Goal: Task Accomplishment & Management: Use online tool/utility

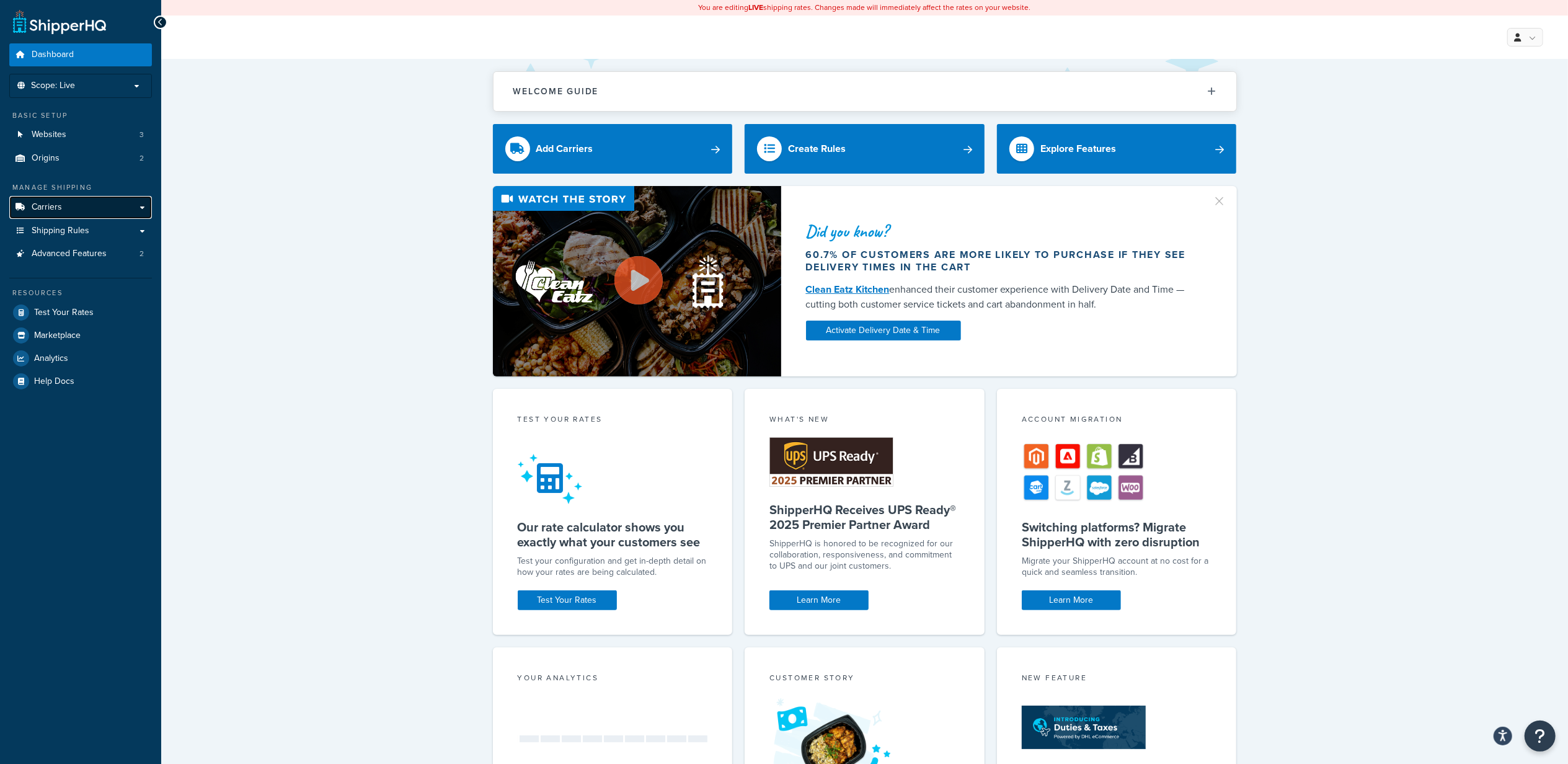
click at [120, 204] on link "Carriers" at bounding box center [81, 207] width 143 height 23
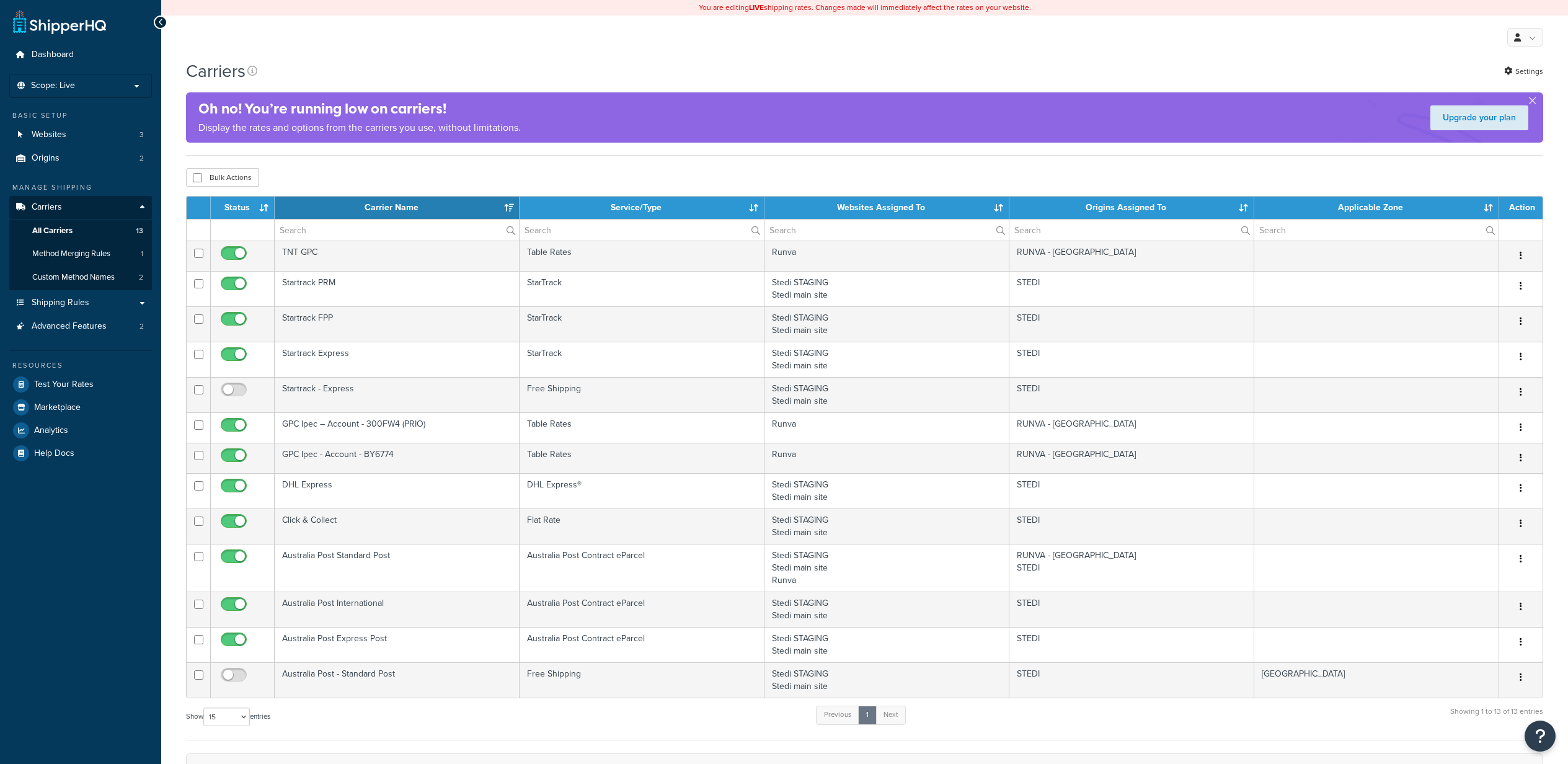
select select "15"
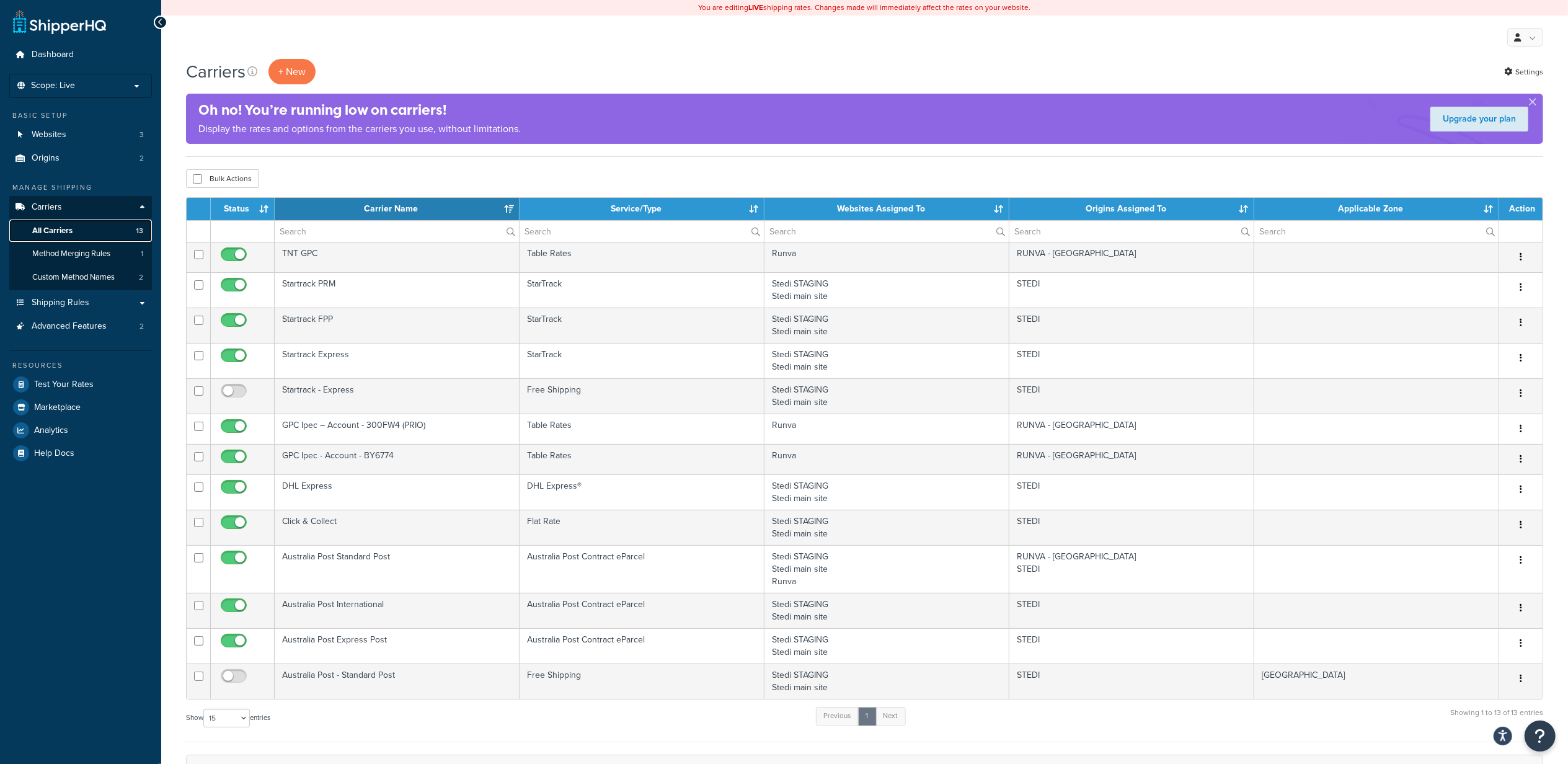
click at [80, 231] on link "All Carriers 13" at bounding box center [81, 231] width 143 height 23
select select "15"
click at [73, 299] on span "Shipping Rules" at bounding box center [61, 302] width 58 height 11
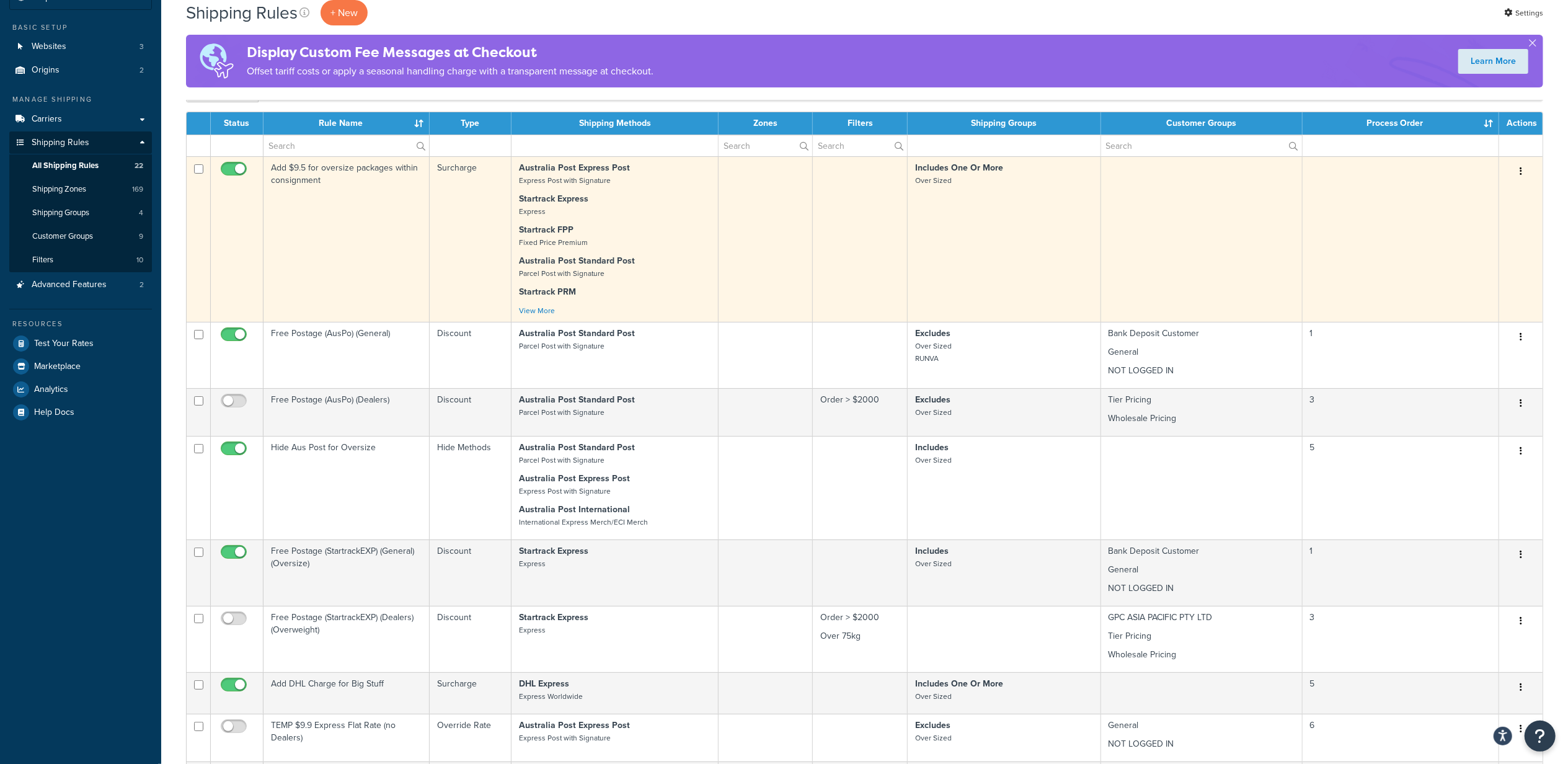
scroll to position [33, 0]
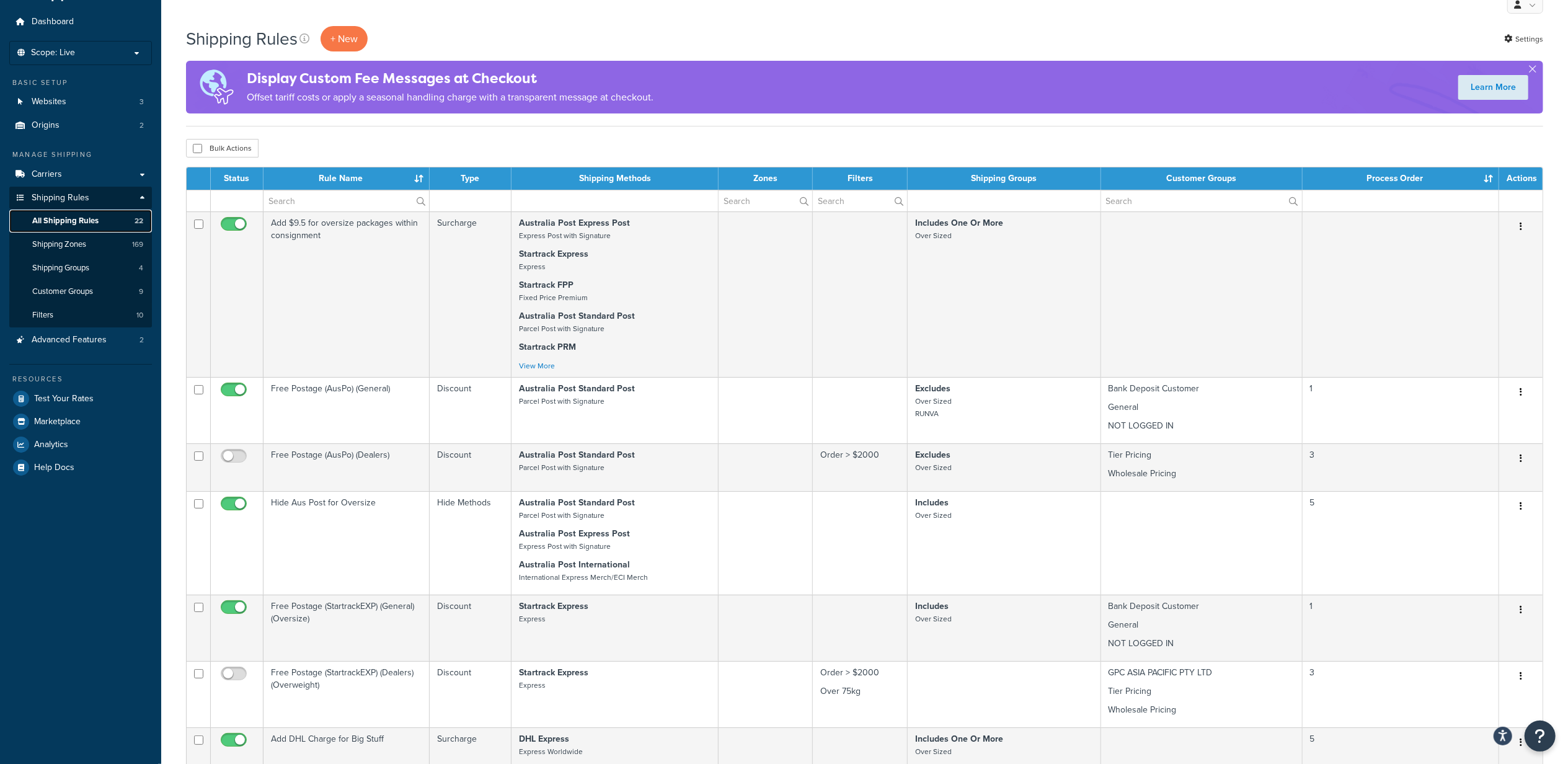
click at [79, 221] on span "All Shipping Rules" at bounding box center [66, 221] width 66 height 11
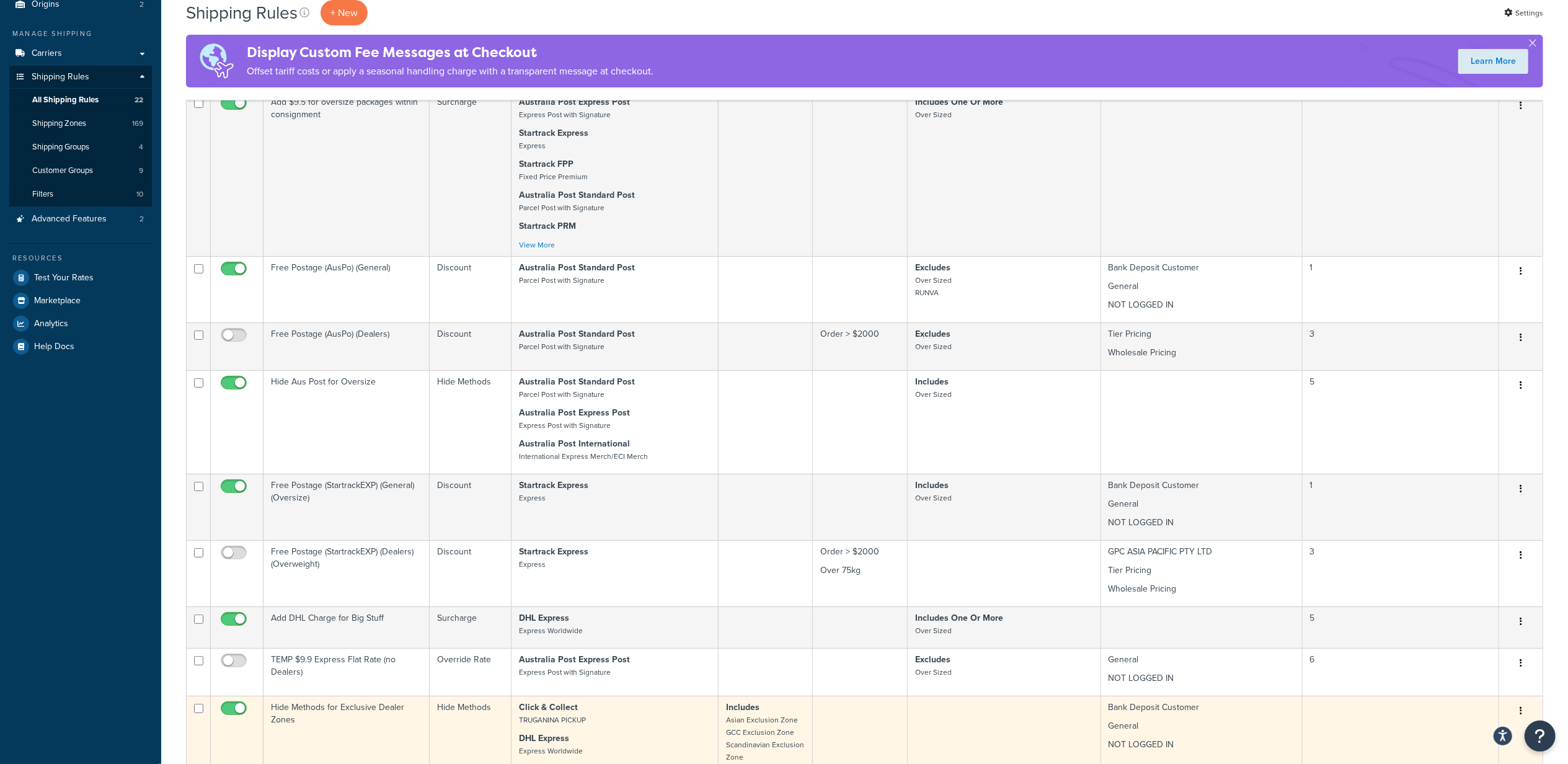
scroll to position [115, 0]
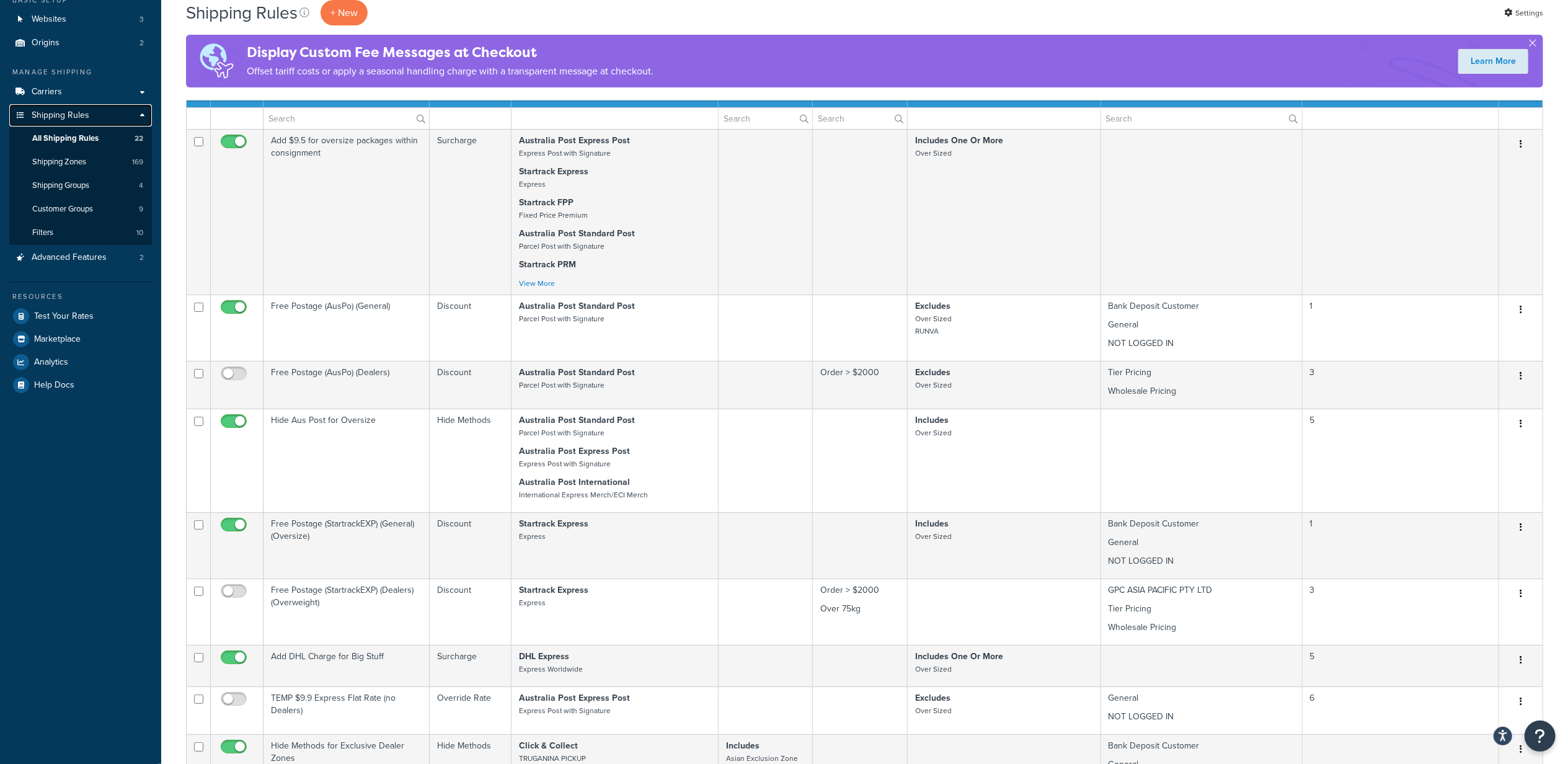
click at [88, 114] on link "Shipping Rules" at bounding box center [81, 115] width 143 height 23
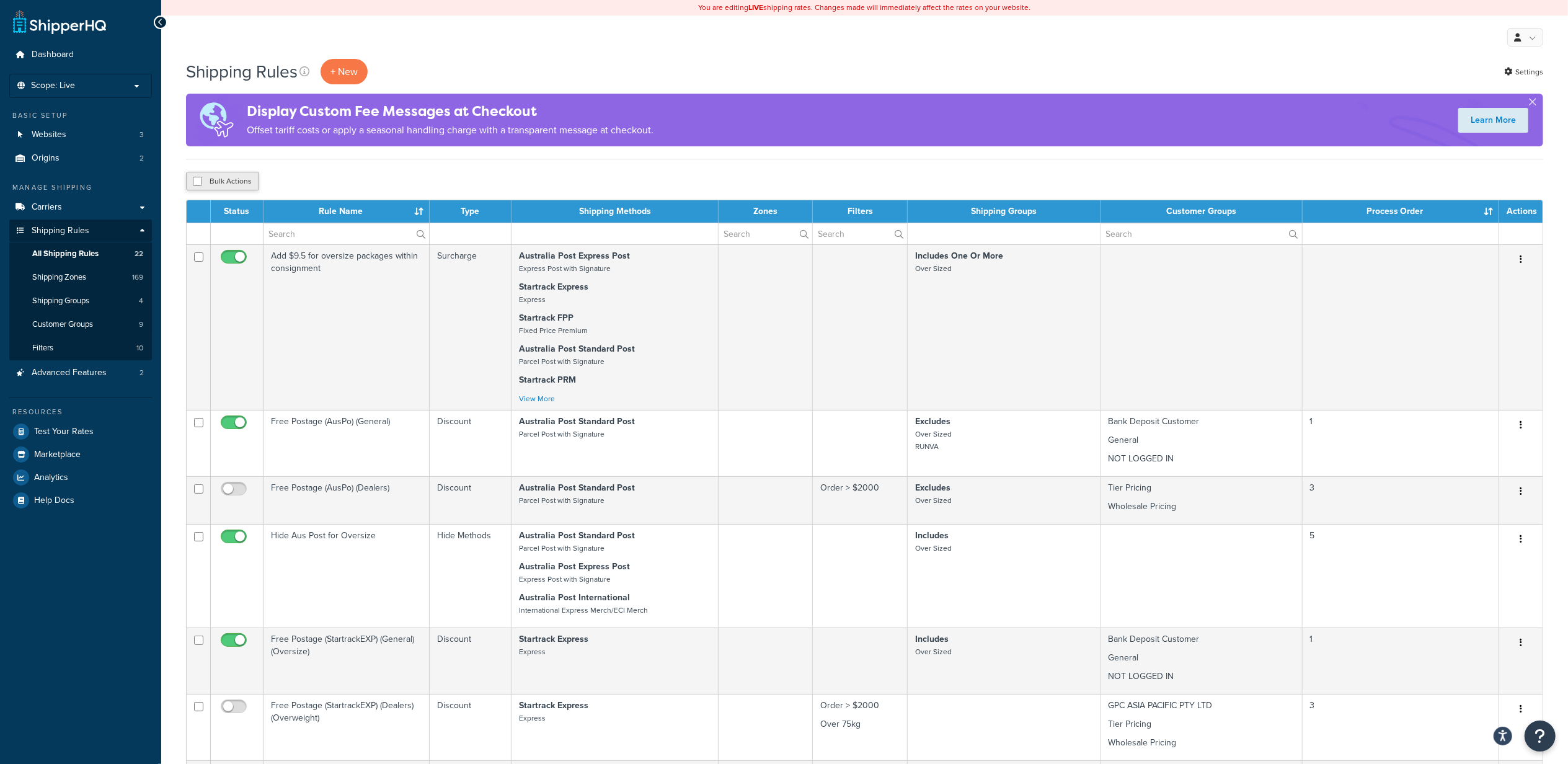
click at [229, 175] on button "Bulk Actions" at bounding box center [222, 181] width 73 height 18
checkbox input "true"
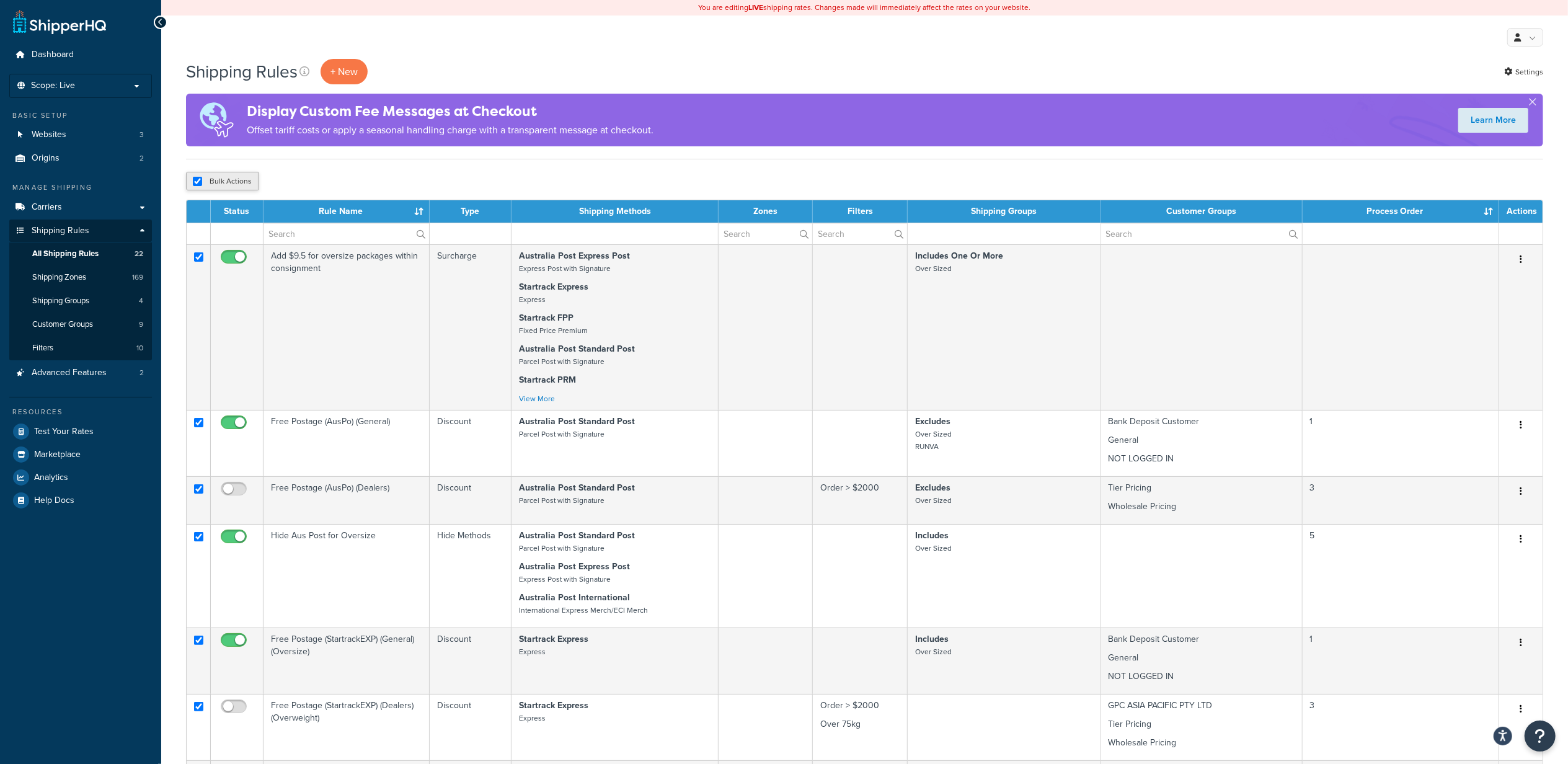
checkbox input "true"
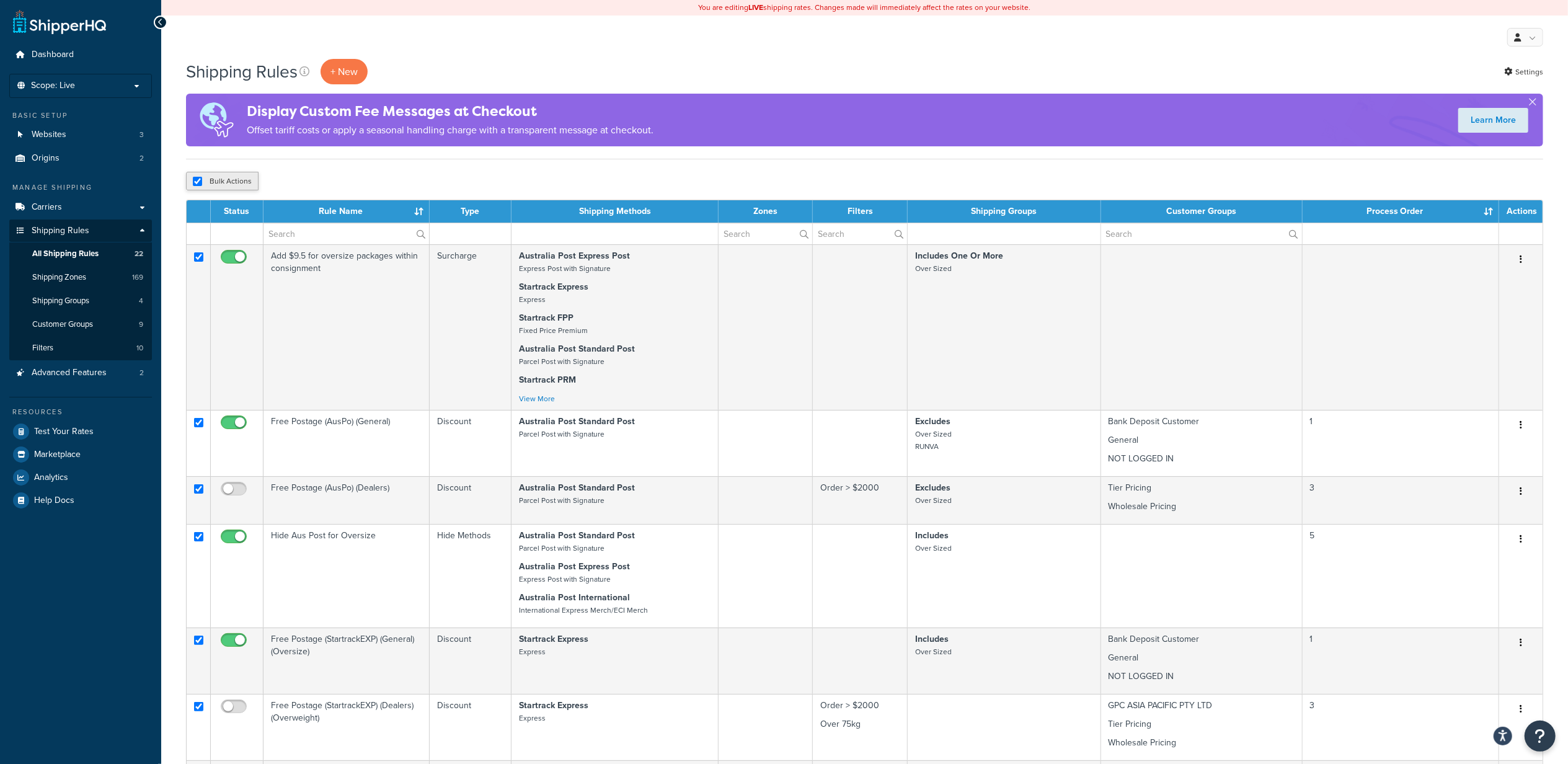
checkbox input "true"
click at [237, 182] on button "Bulk Actions" at bounding box center [222, 181] width 73 height 18
checkbox input "false"
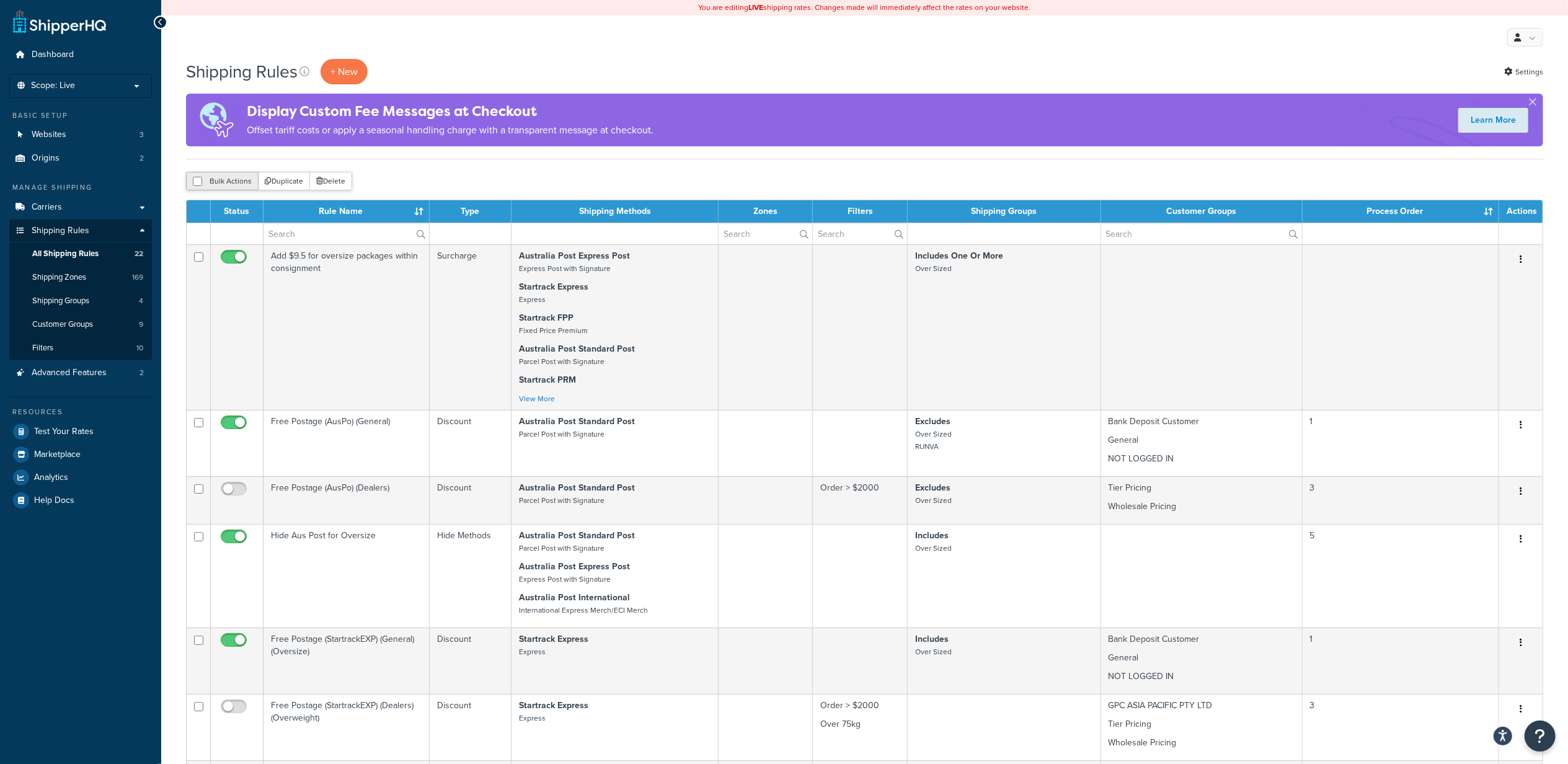
checkbox input "false"
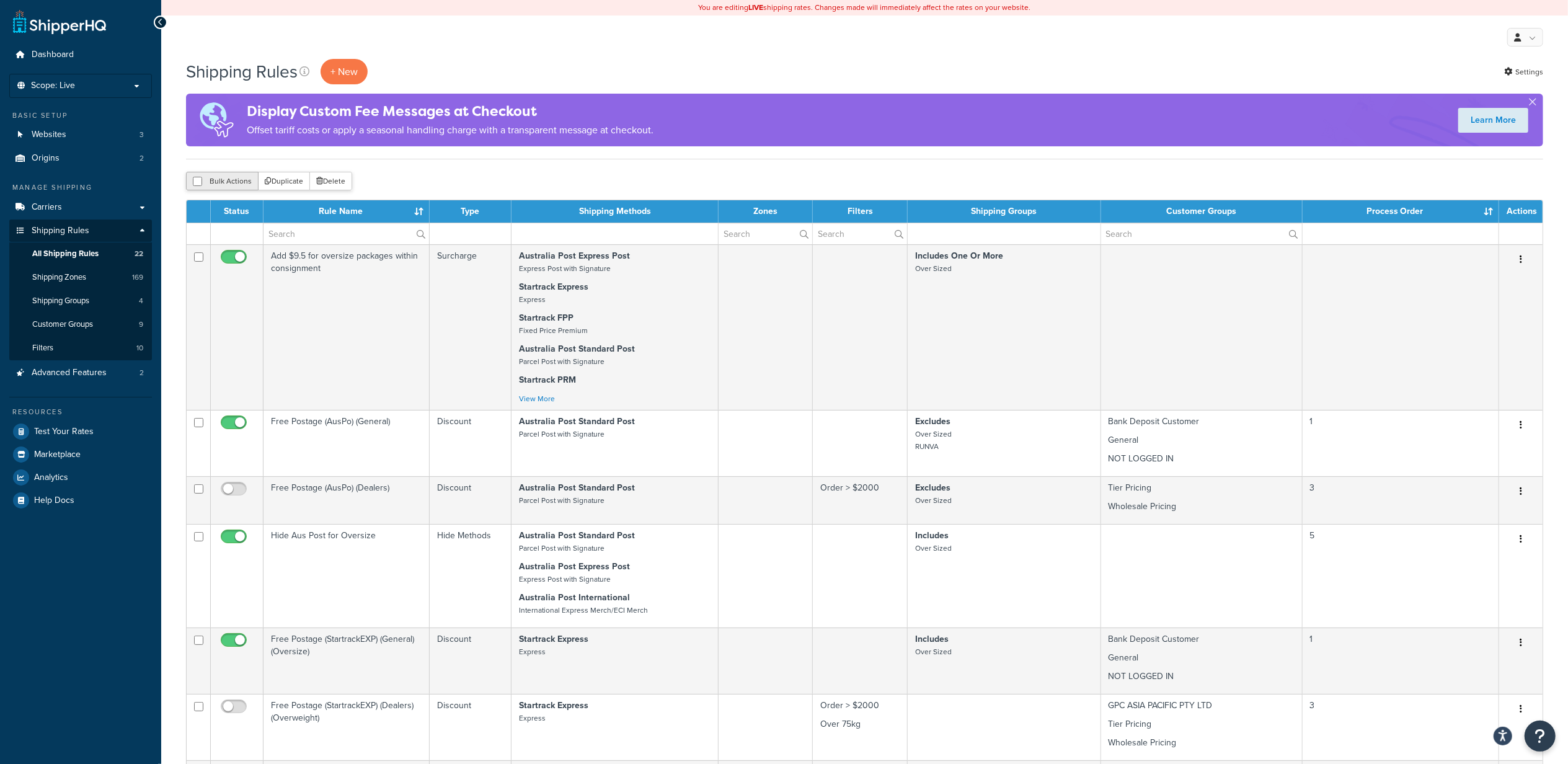
checkbox input "false"
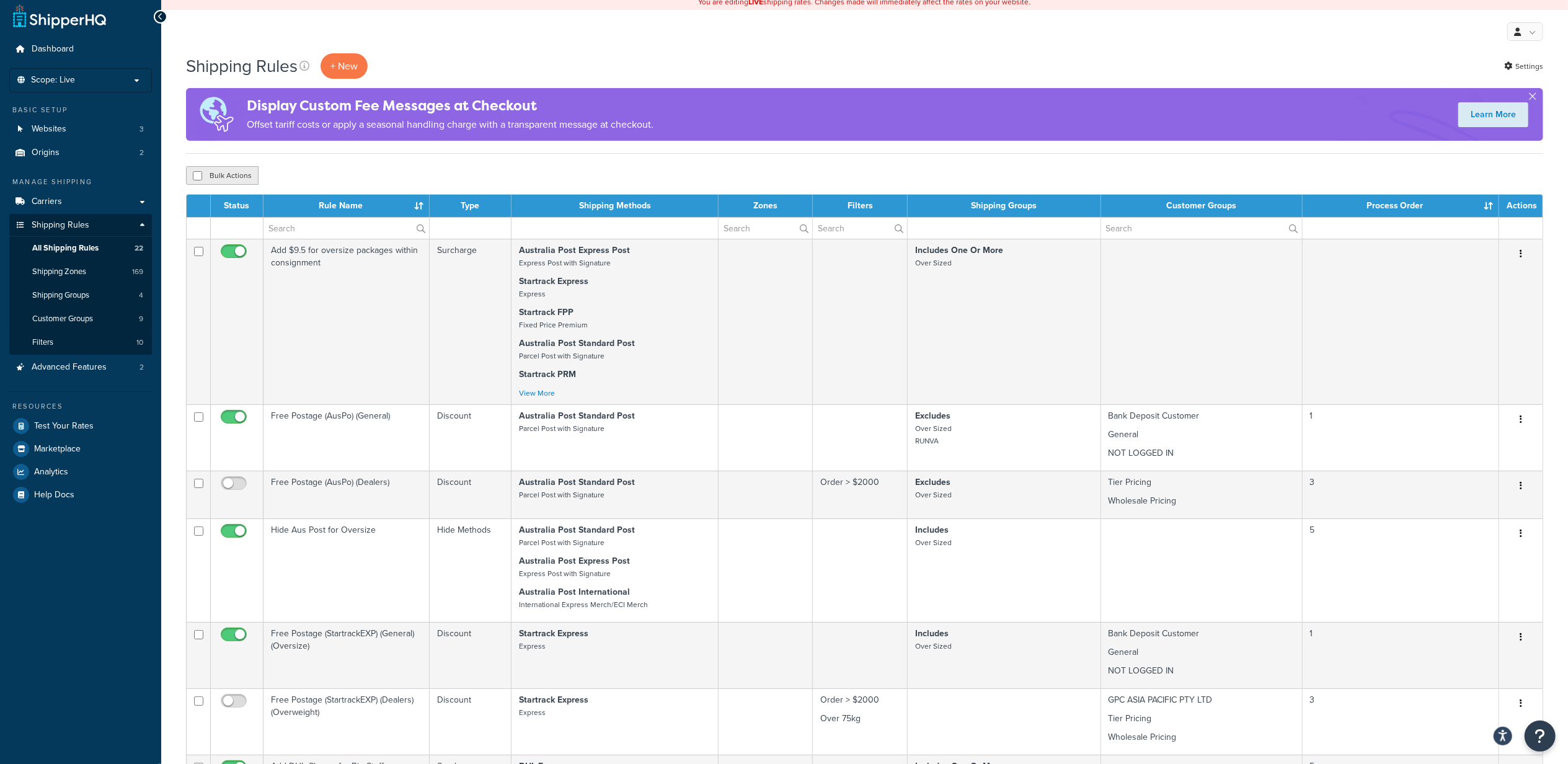
scroll to position [612, 0]
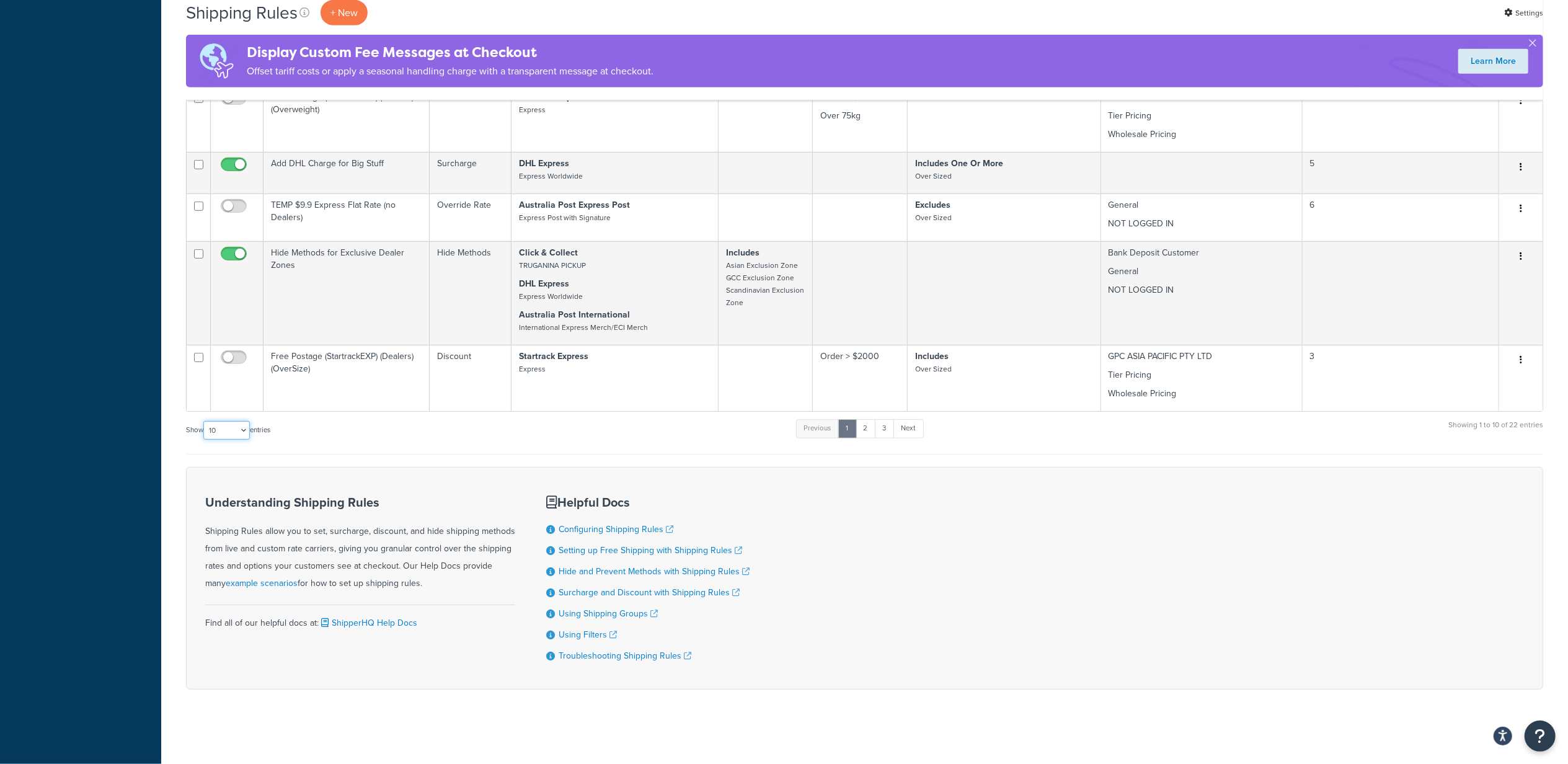
drag, startPoint x: 231, startPoint y: 423, endPoint x: 236, endPoint y: 442, distance: 19.6
click at [231, 423] on select "10 15 25 50 100 1000" at bounding box center [227, 430] width 47 height 18
select select "1000"
click at [205, 421] on select "10 15 25 50 100 1000" at bounding box center [227, 430] width 47 height 18
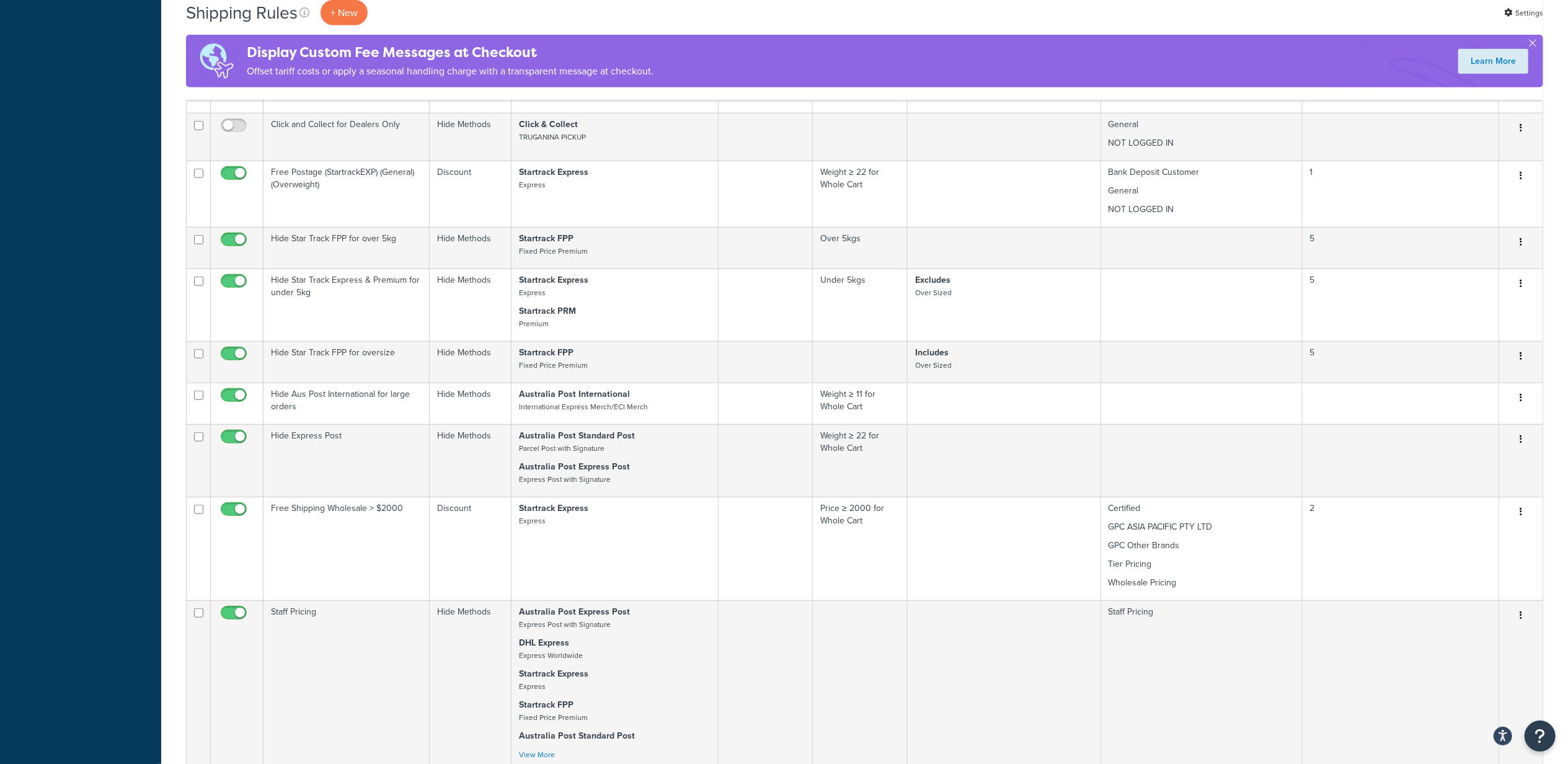
scroll to position [1517, 0]
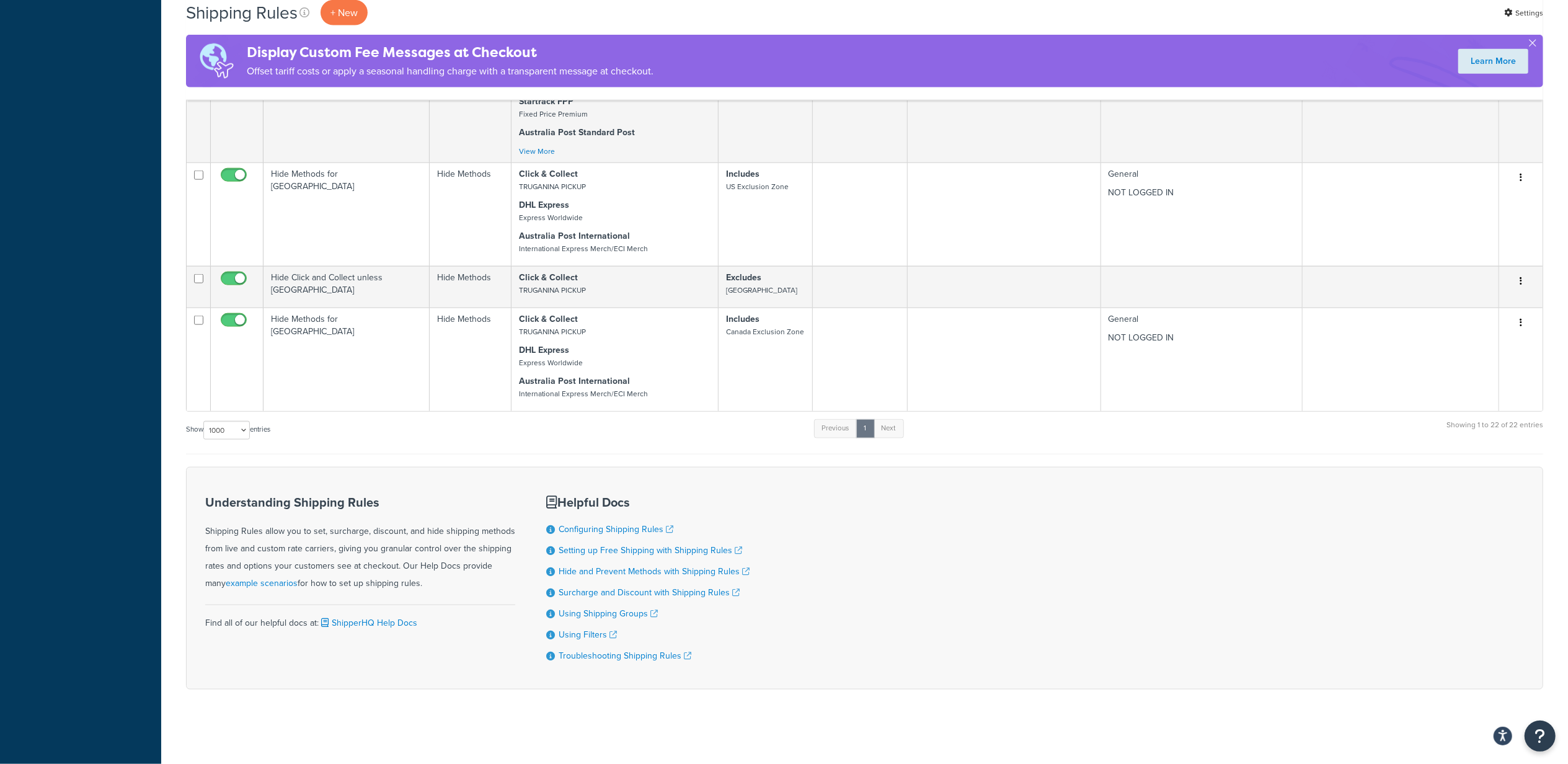
click at [672, 472] on div "Understanding Shipping Rules Shipping Rules allow you to set, surcharge, discou…" at bounding box center [865, 578] width 1358 height 223
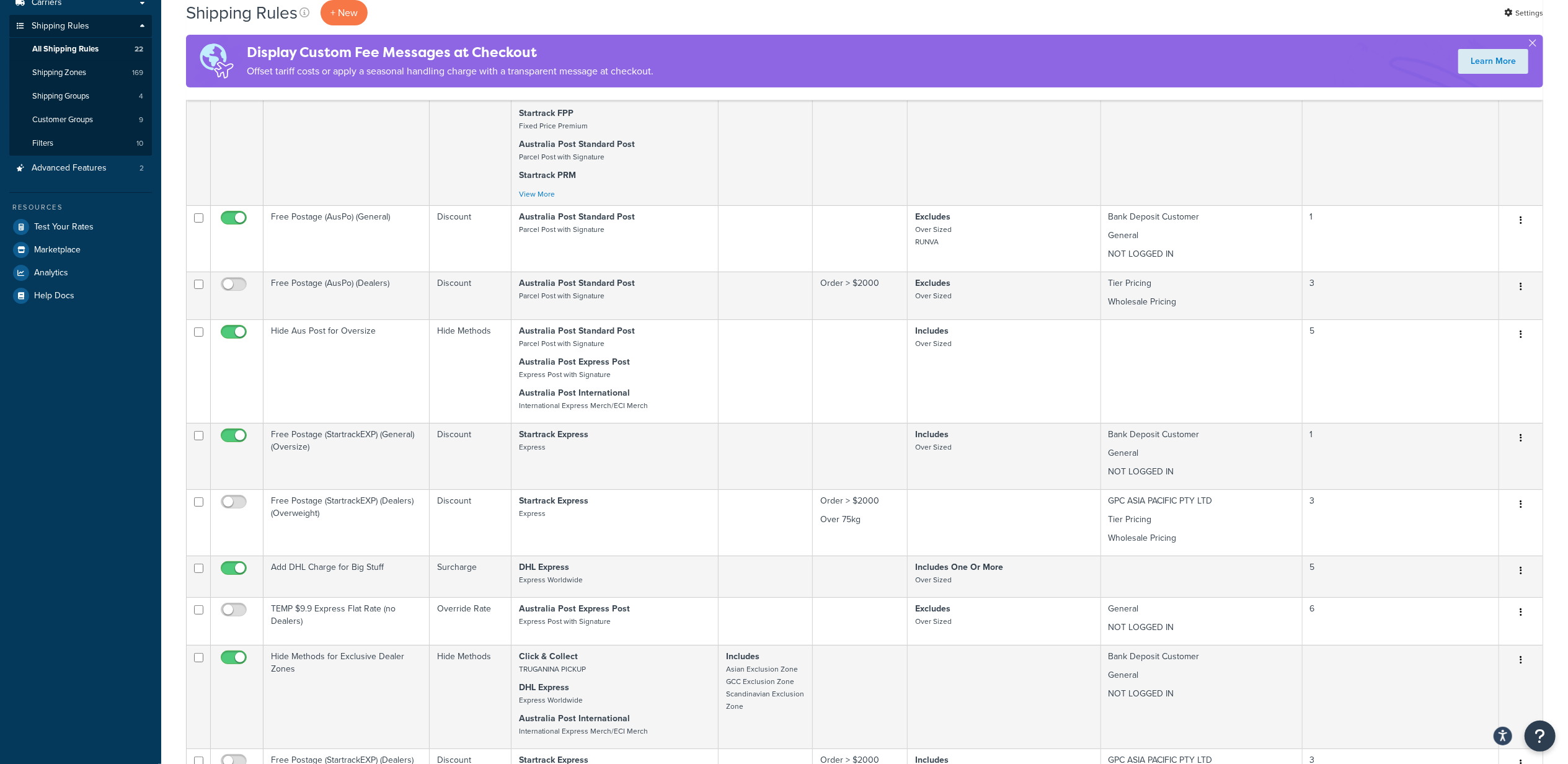
scroll to position [110, 0]
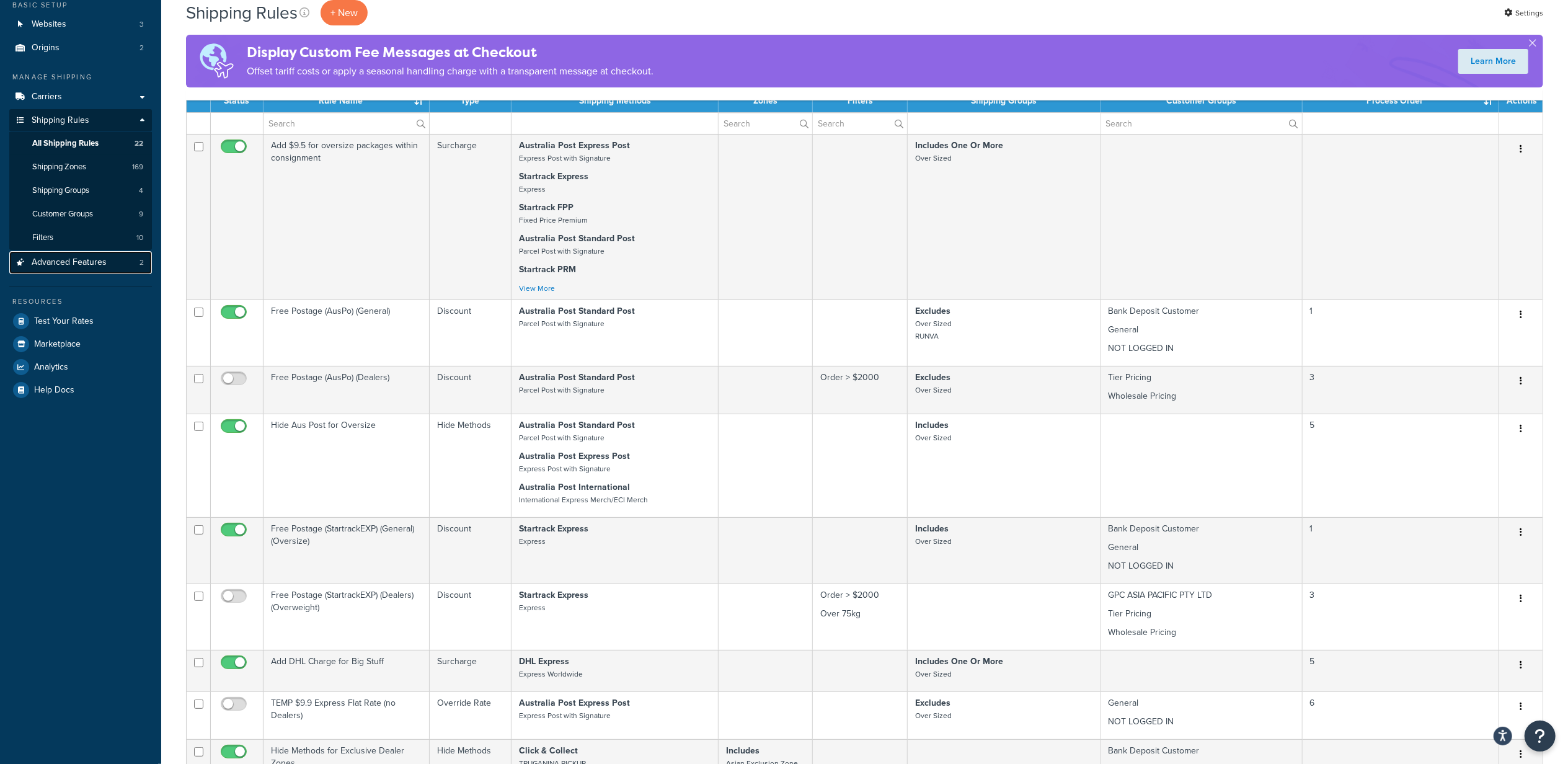
click at [90, 264] on span "Advanced Features" at bounding box center [69, 262] width 75 height 11
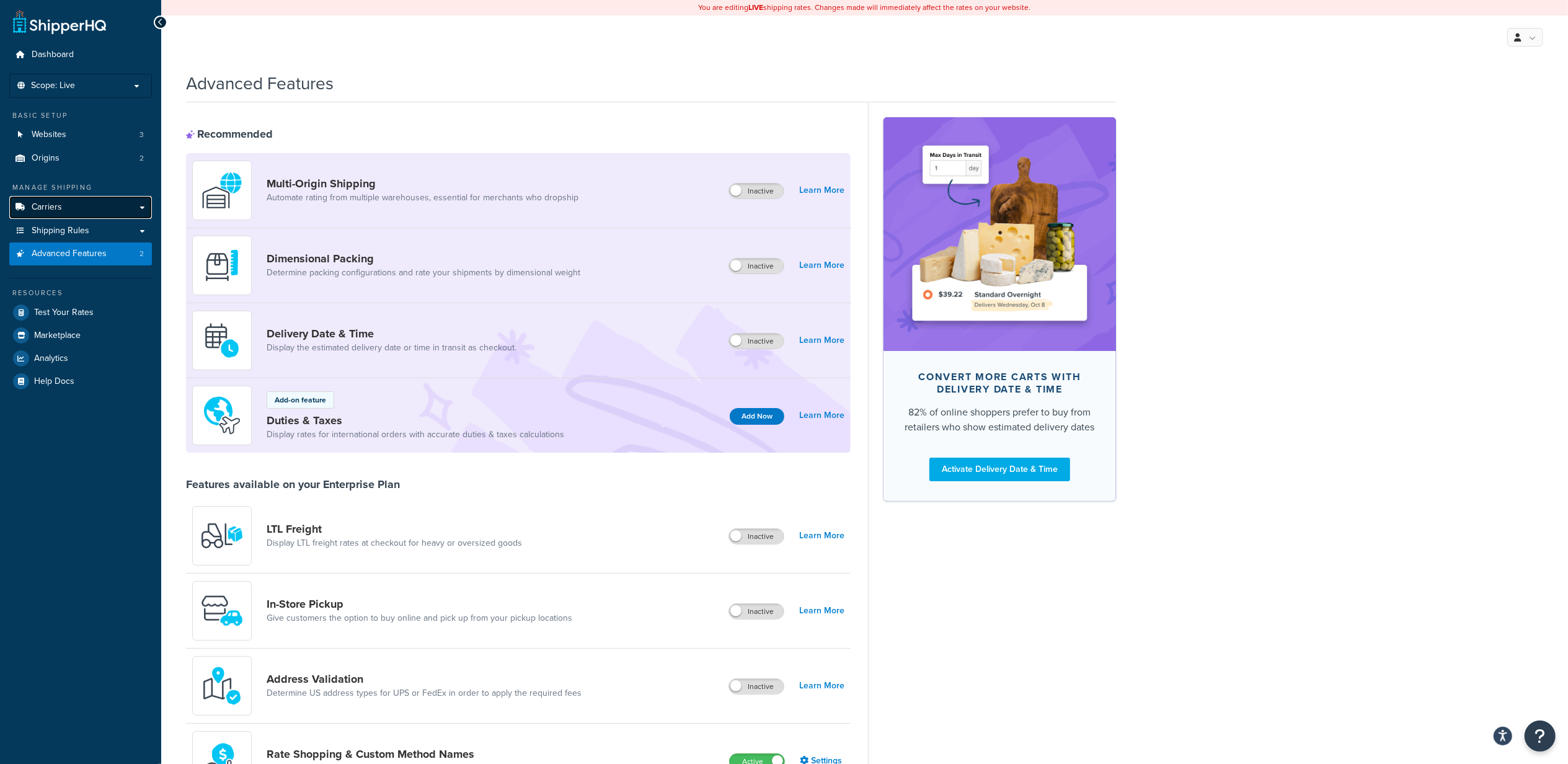
click at [81, 201] on link "Carriers" at bounding box center [81, 207] width 143 height 23
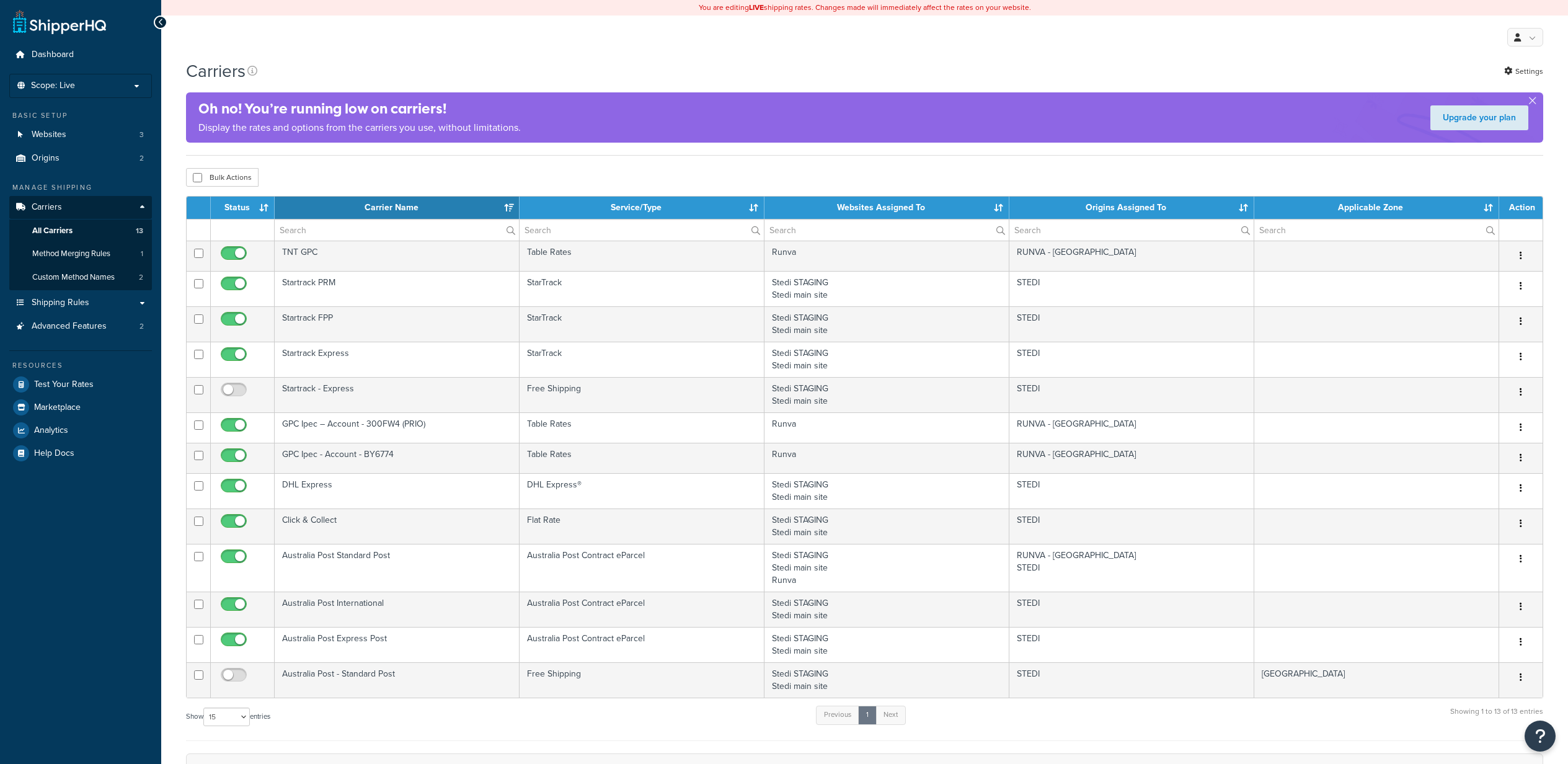
select select "15"
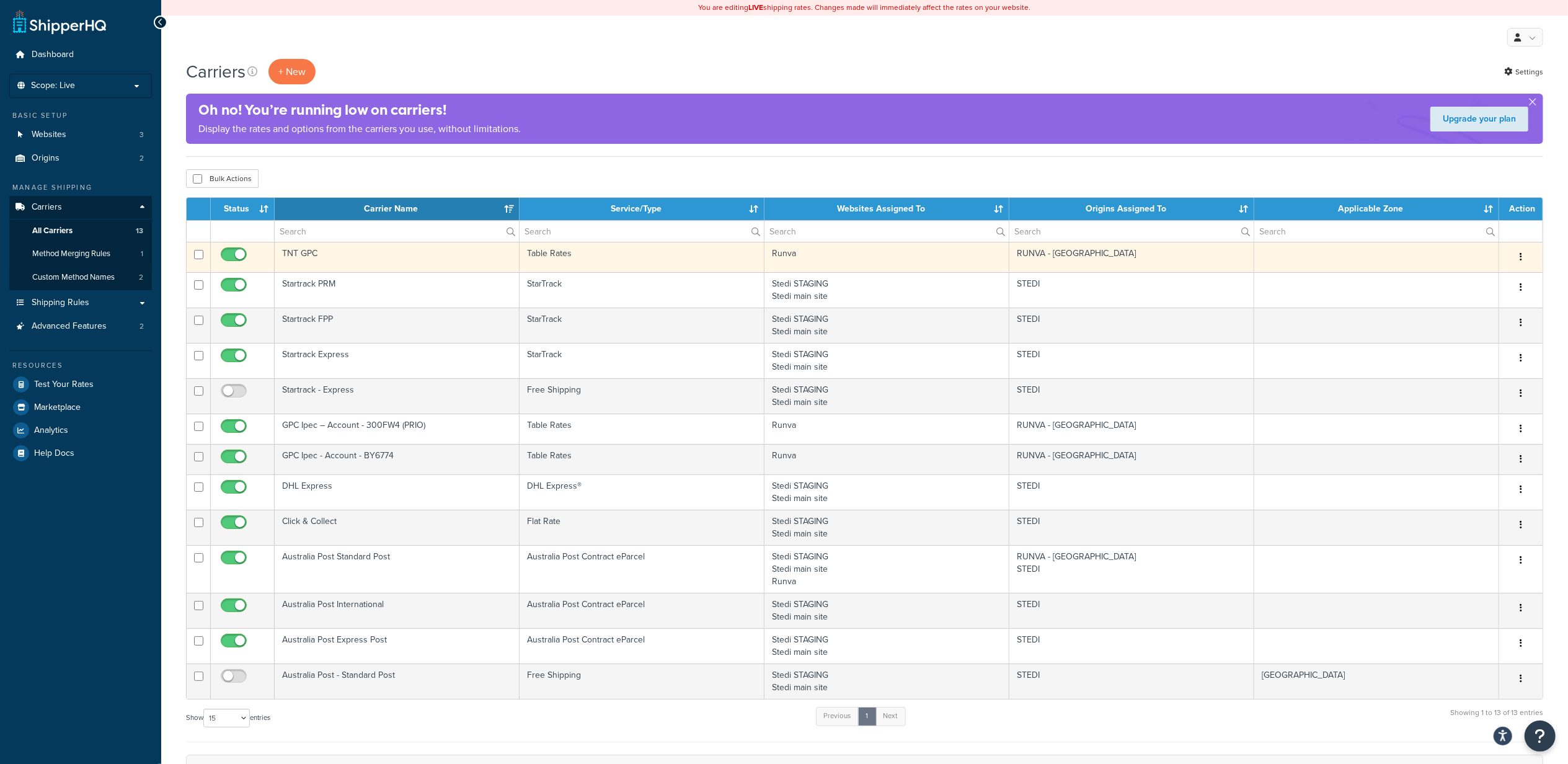
click at [1521, 258] on icon "button" at bounding box center [1521, 257] width 3 height 8
click at [1480, 277] on link "Edit" at bounding box center [1471, 283] width 98 height 25
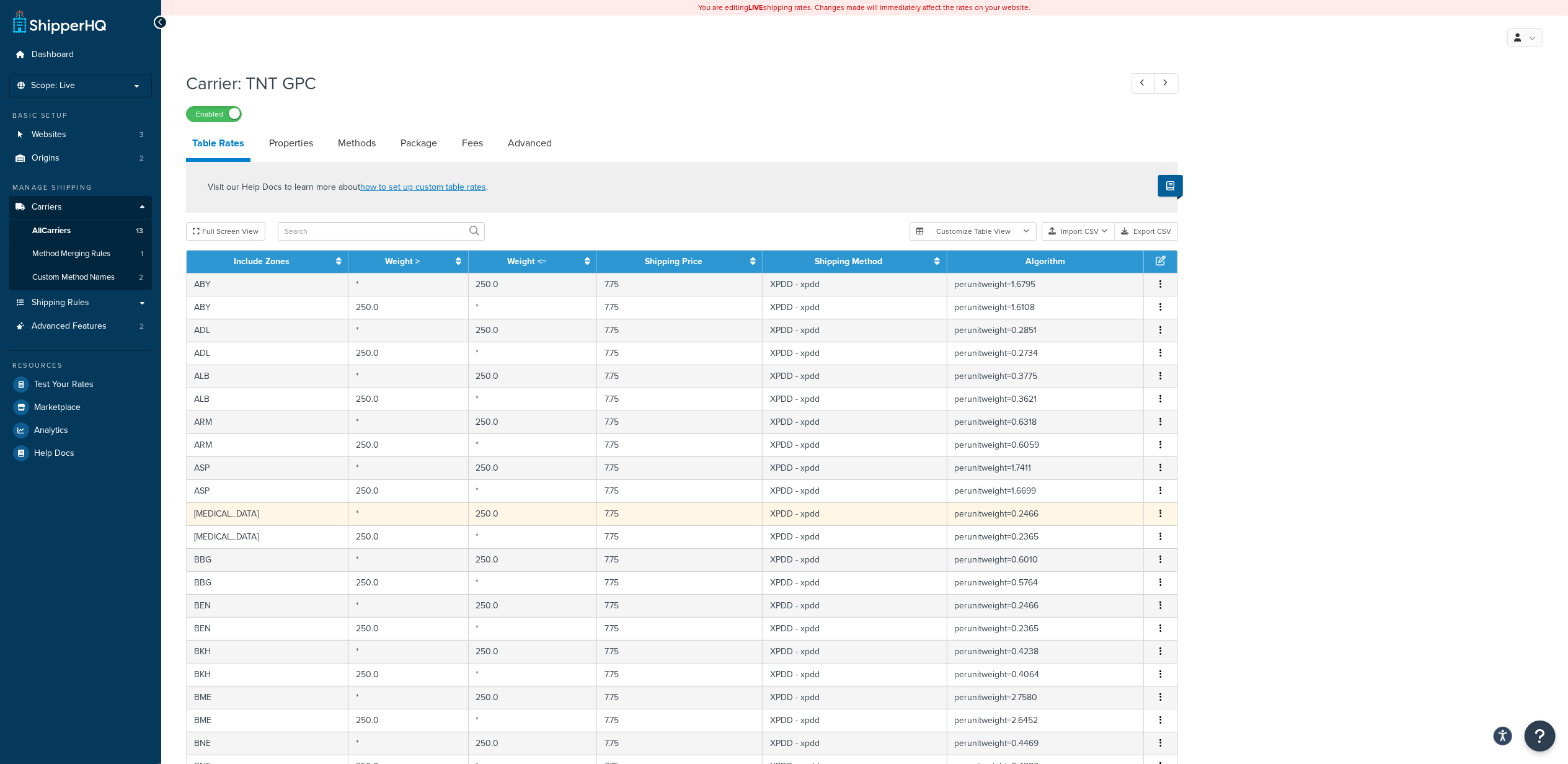
scroll to position [263, 0]
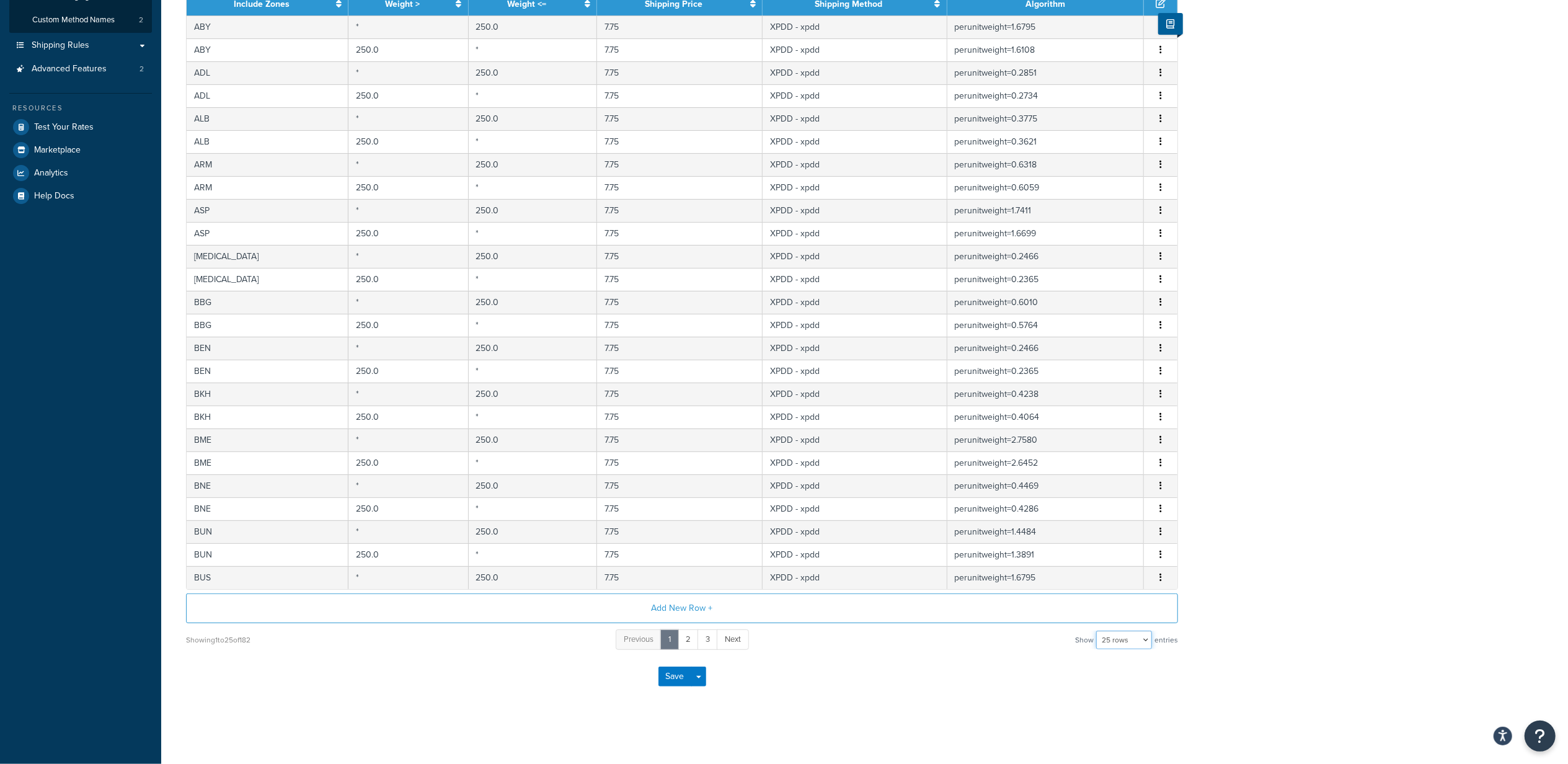
drag, startPoint x: 1126, startPoint y: 640, endPoint x: 1115, endPoint y: 668, distance: 30.1
click at [1126, 640] on select "10 rows 15 rows 25 rows 50 rows 100 rows 1000 rows" at bounding box center [1124, 640] width 56 height 18
select select "1000"
click at [1098, 631] on select "10 rows 15 rows 25 rows 50 rows 100 rows 1000 rows" at bounding box center [1124, 640] width 56 height 18
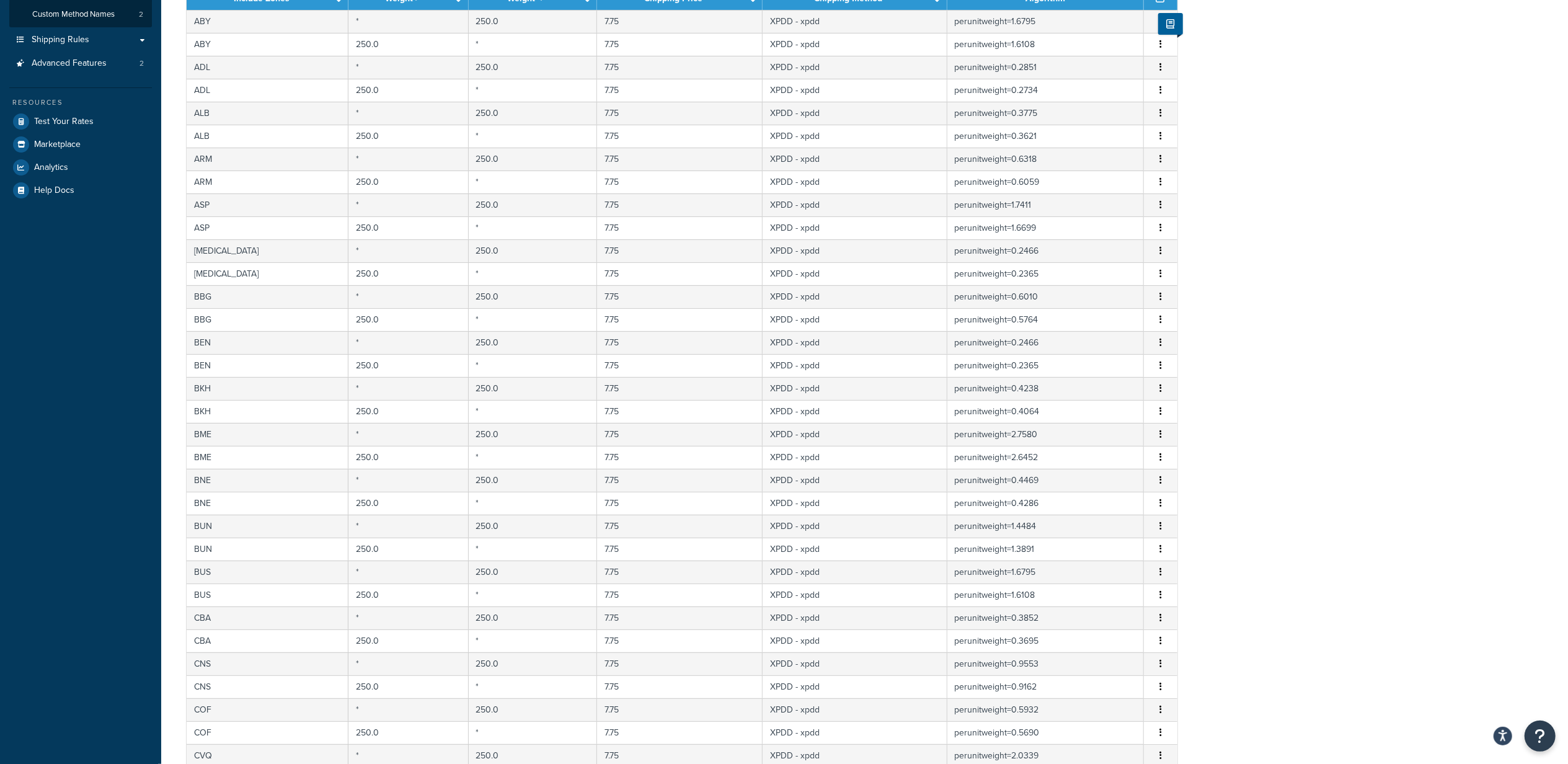
scroll to position [0, 0]
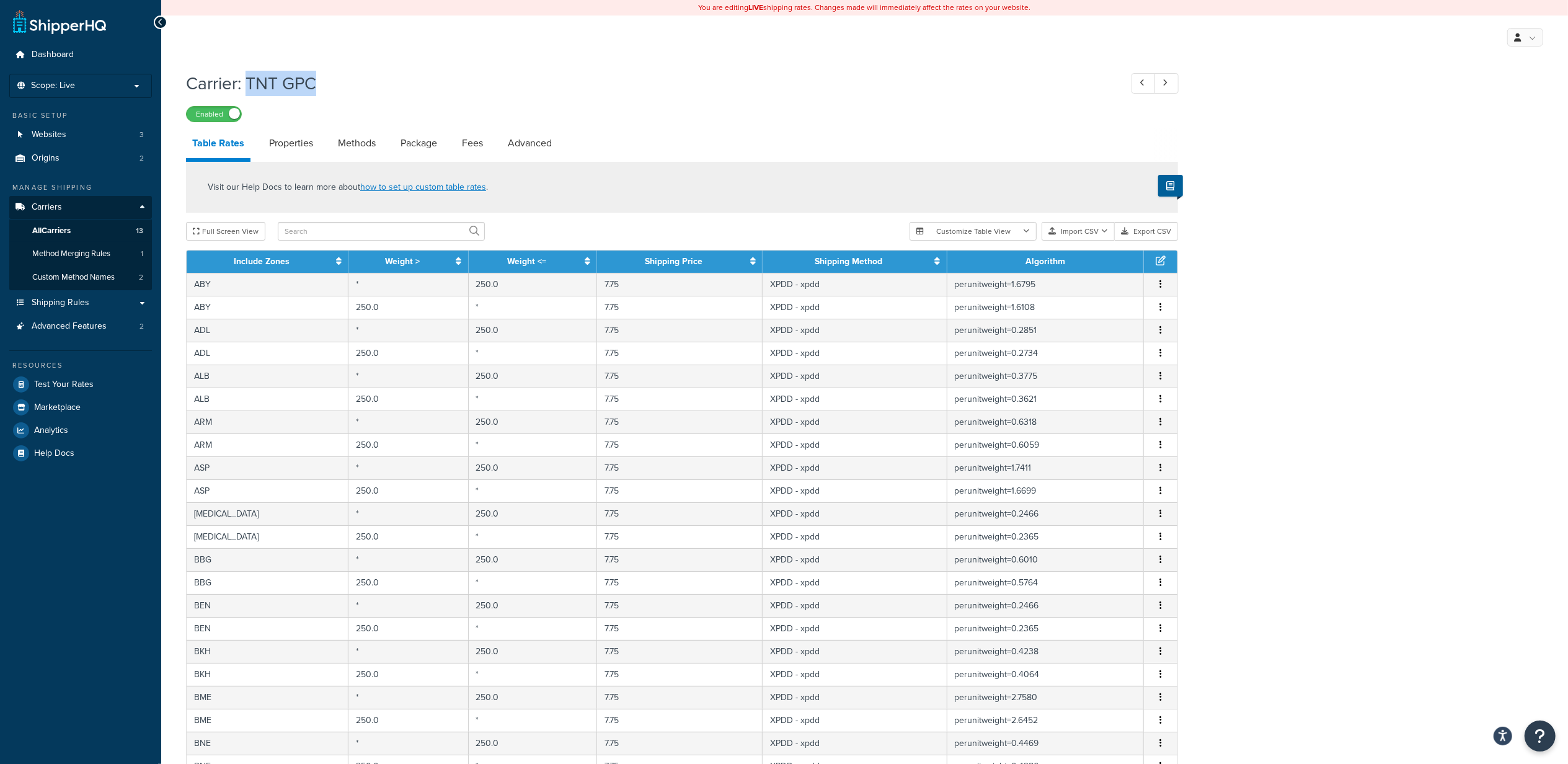
drag, startPoint x: 248, startPoint y: 84, endPoint x: 355, endPoint y: 84, distance: 107.0
click at [355, 84] on h1 "Carrier: TNT GPC" at bounding box center [647, 83] width 922 height 24
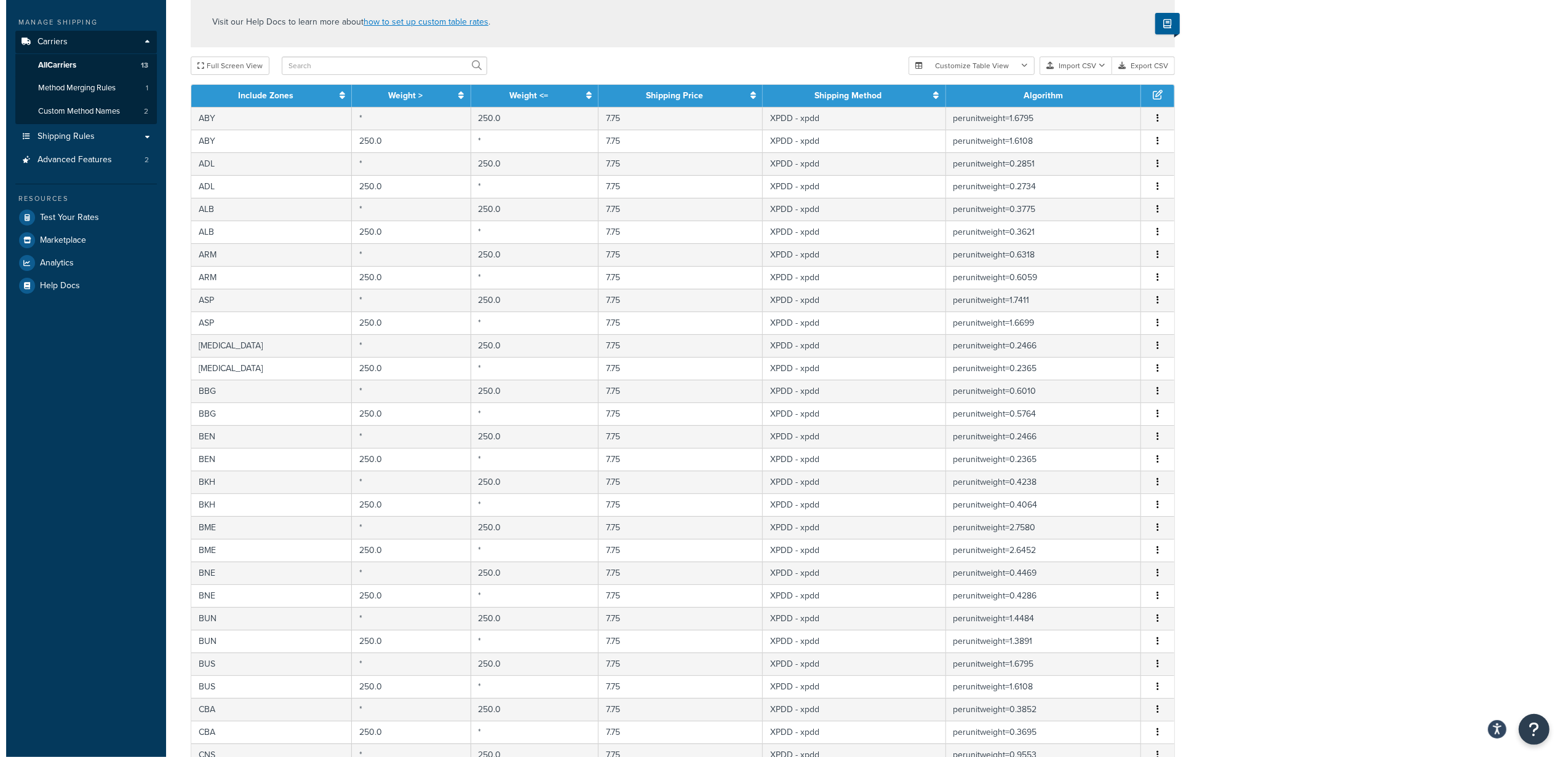
scroll to position [3863, 0]
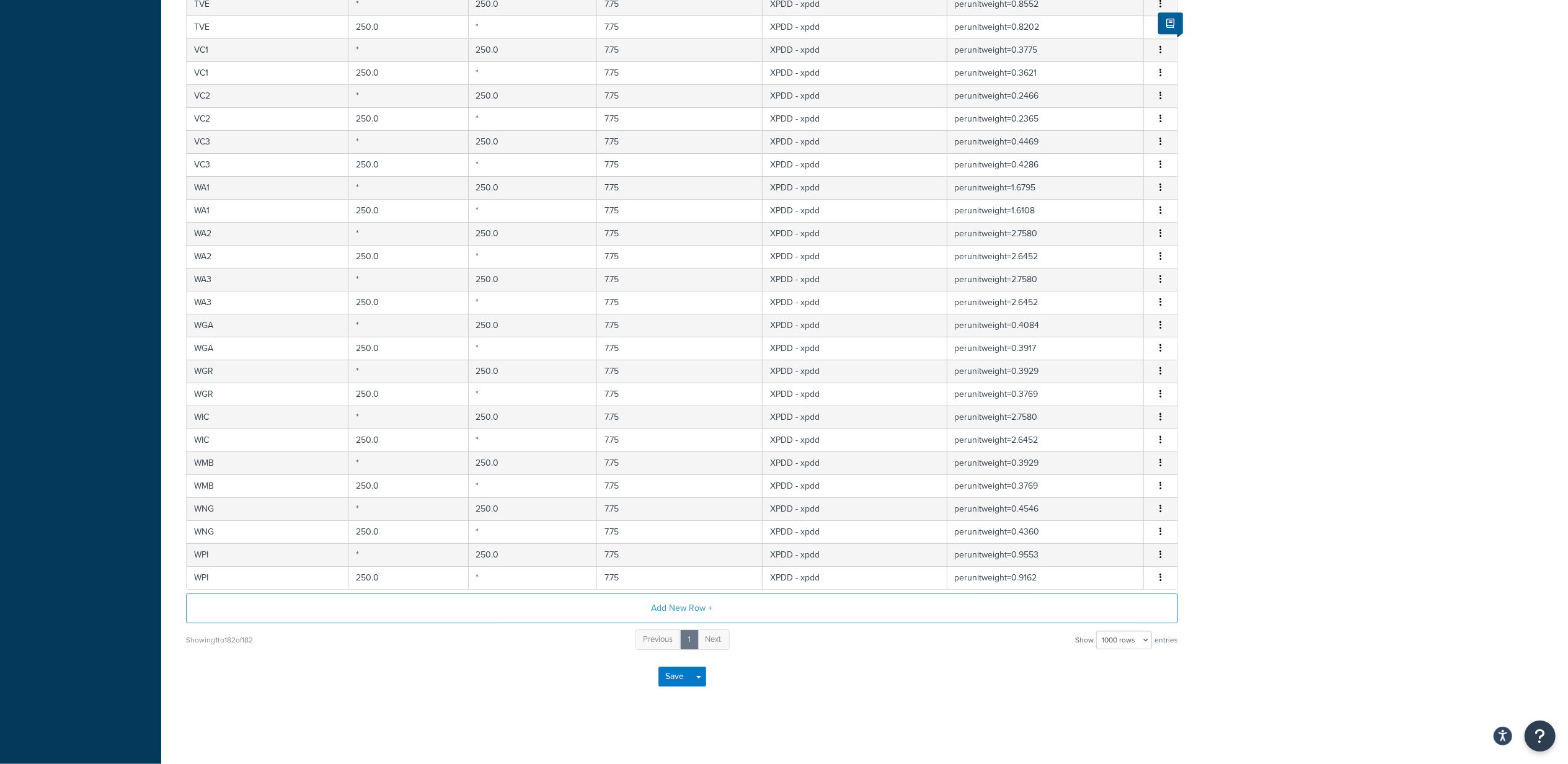
click at [1166, 181] on span "Edit Duplicate Delete" at bounding box center [1160, 187] width 18 height 13
click at [1160, 183] on icon "button" at bounding box center [1161, 187] width 3 height 8
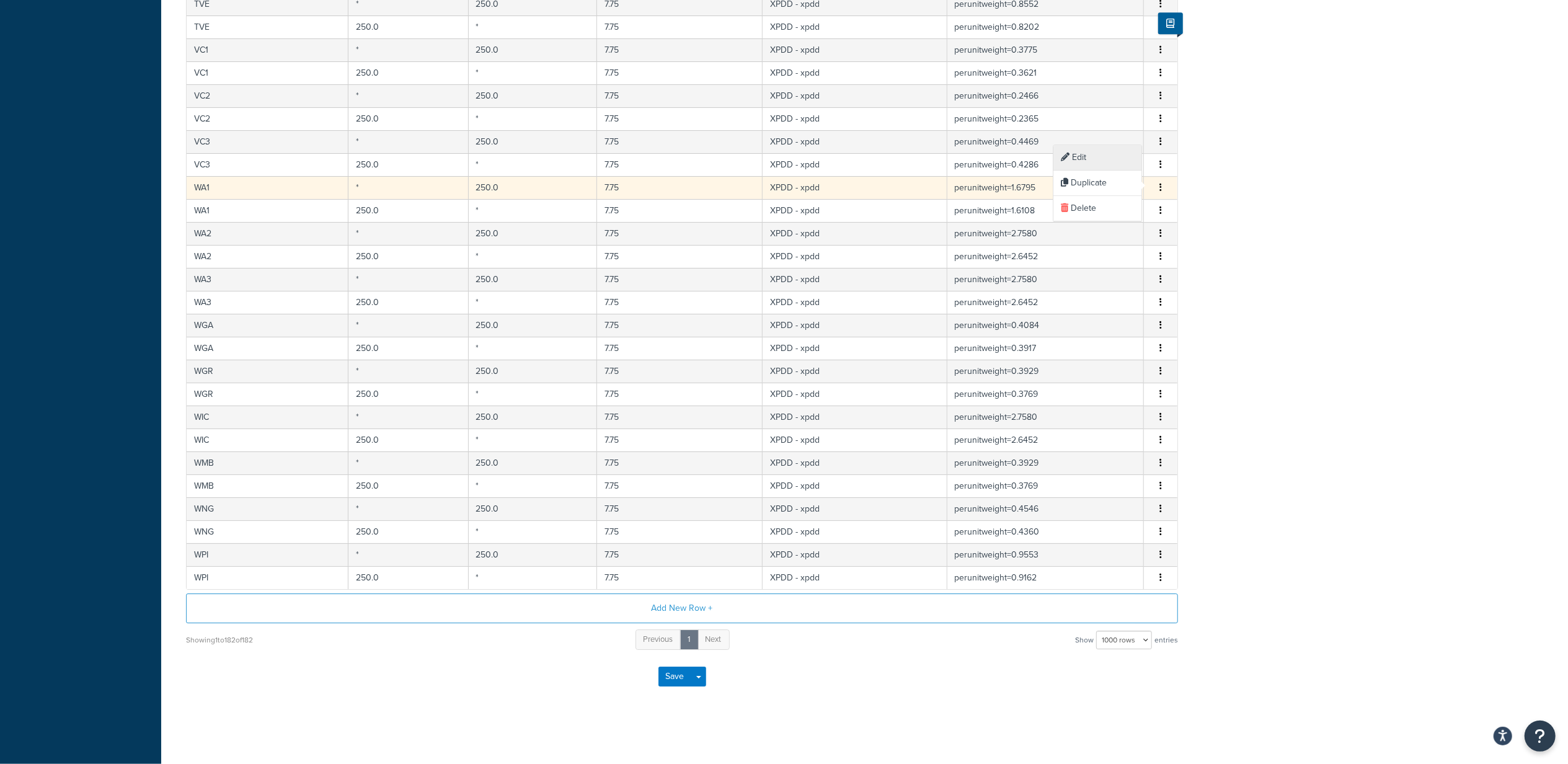
click at [1100, 156] on div "Edit" at bounding box center [1097, 158] width 88 height 25
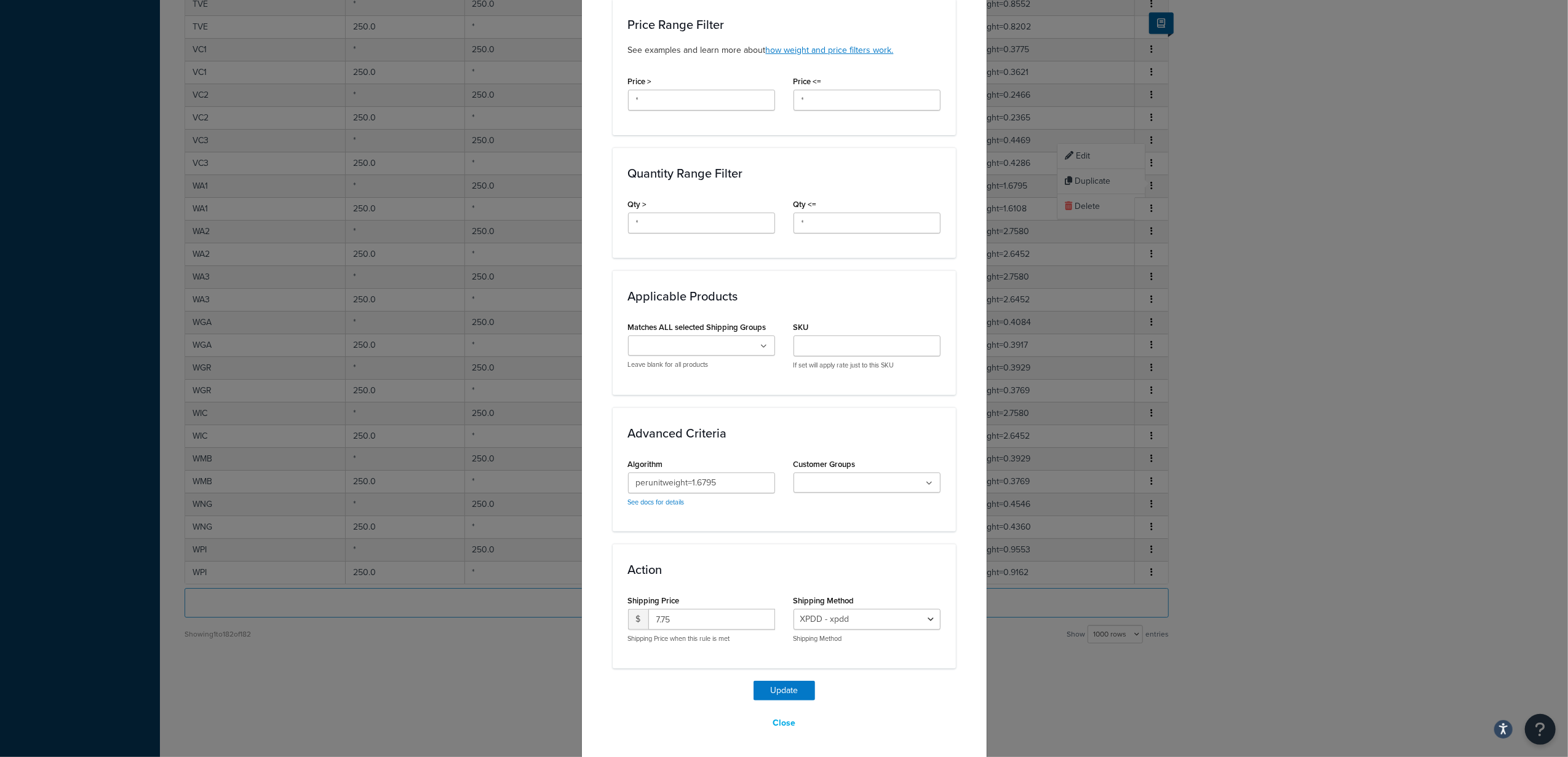
scroll to position [426, 0]
drag, startPoint x: 776, startPoint y: 477, endPoint x: 728, endPoint y: 473, distance: 48.2
click at [729, 473] on div "Algorithm perunitweight=1.6795 See docs for details" at bounding box center [701, 484] width 165 height 61
drag, startPoint x: 728, startPoint y: 475, endPoint x: 685, endPoint y: 475, distance: 43.0
click at [685, 475] on input "perunitweight=1.6795" at bounding box center [701, 481] width 147 height 21
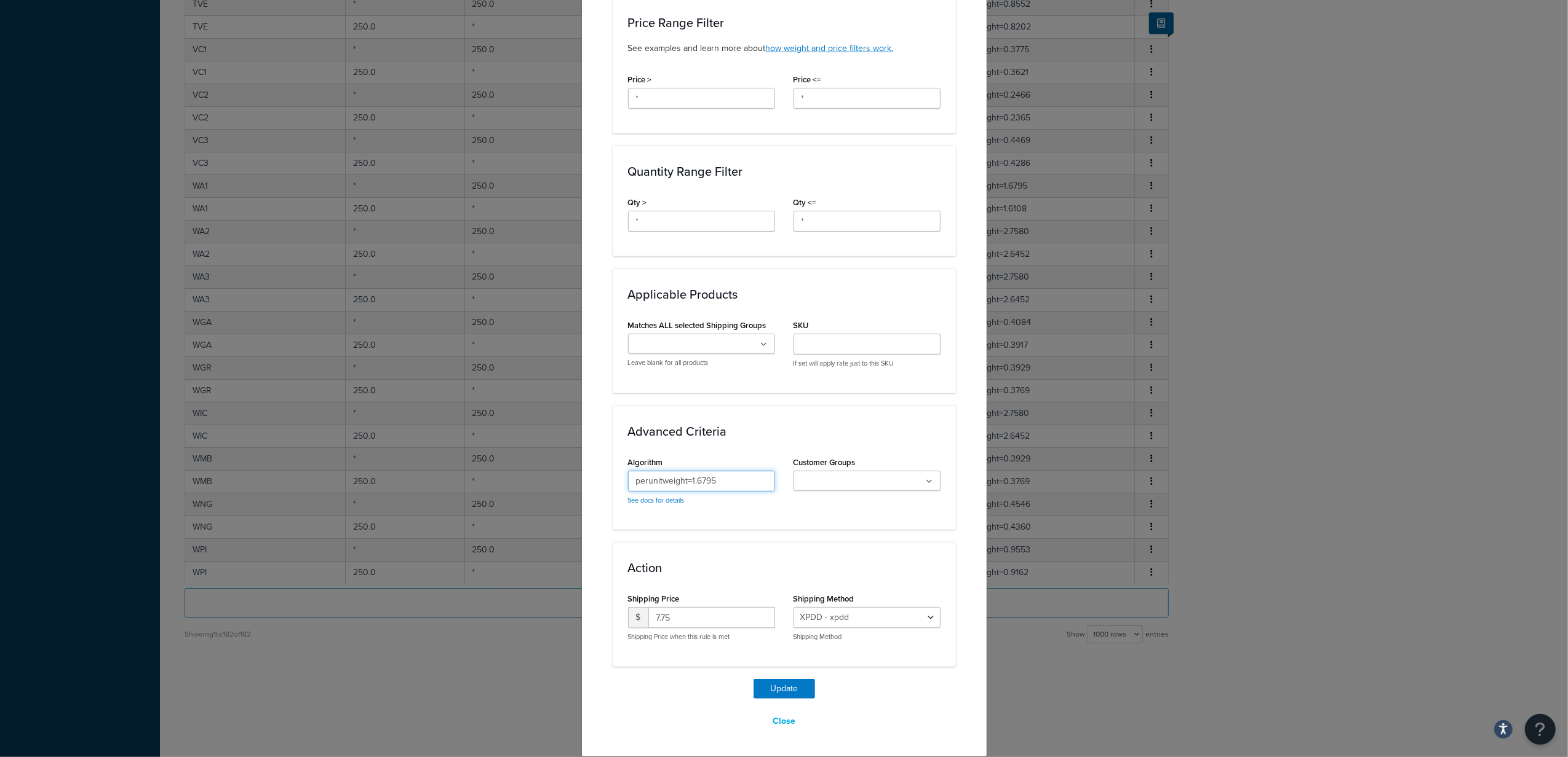
click at [752, 480] on input "perunitweight=1.6795" at bounding box center [701, 481] width 147 height 21
drag, startPoint x: 736, startPoint y: 482, endPoint x: 579, endPoint y: 483, distance: 157.0
click at [582, 480] on div "Update Table Rate Applicable Zones See examples and learn more about how includ…" at bounding box center [784, 186] width 406 height 1144
click at [728, 485] on input "perunitweight=1.6795" at bounding box center [701, 481] width 147 height 21
drag, startPoint x: 867, startPoint y: 616, endPoint x: 855, endPoint y: 616, distance: 12.0
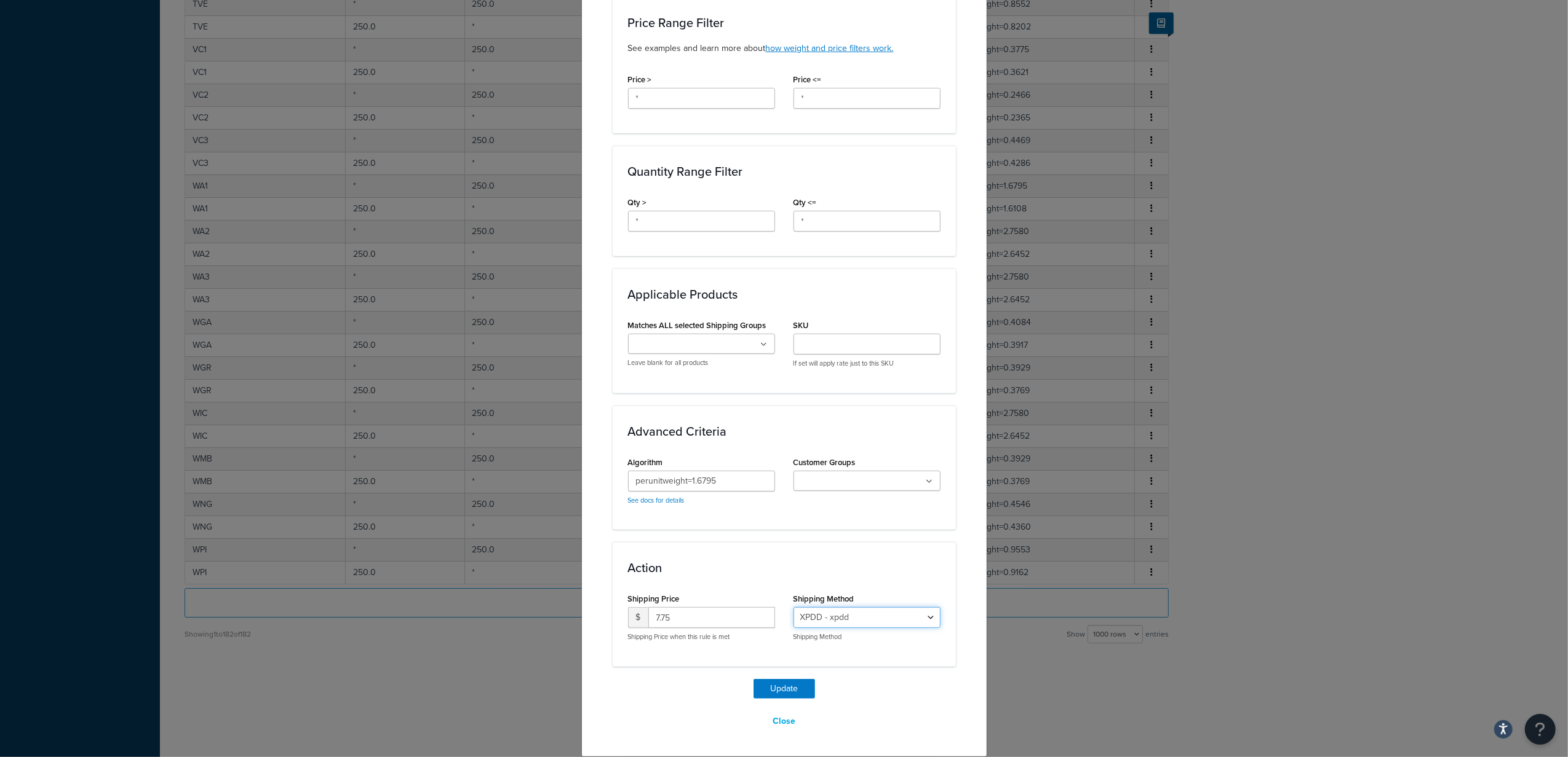
click at [855, 616] on select "XPDD - xpdd" at bounding box center [867, 618] width 147 height 21
click at [869, 583] on div "Action Shipping Price $ 7.75 Shipping Price when this rule is met Shipping Meth…" at bounding box center [784, 604] width 343 height 124
drag, startPoint x: 723, startPoint y: 480, endPoint x: 593, endPoint y: 472, distance: 130.2
click at [593, 472] on div "Update Table Rate Applicable Zones See examples and learn more about how includ…" at bounding box center [784, 186] width 406 height 1144
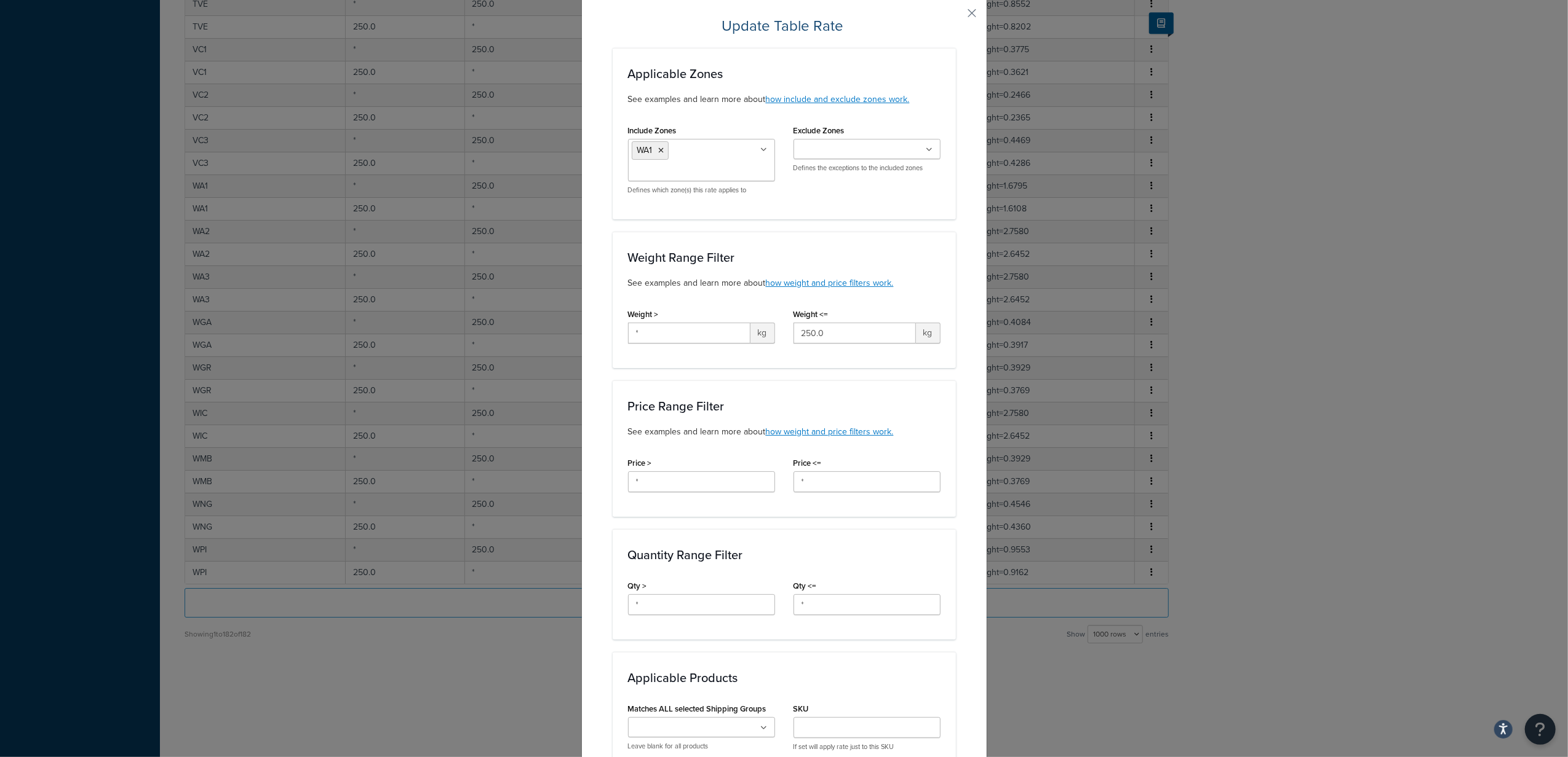
scroll to position [16, 0]
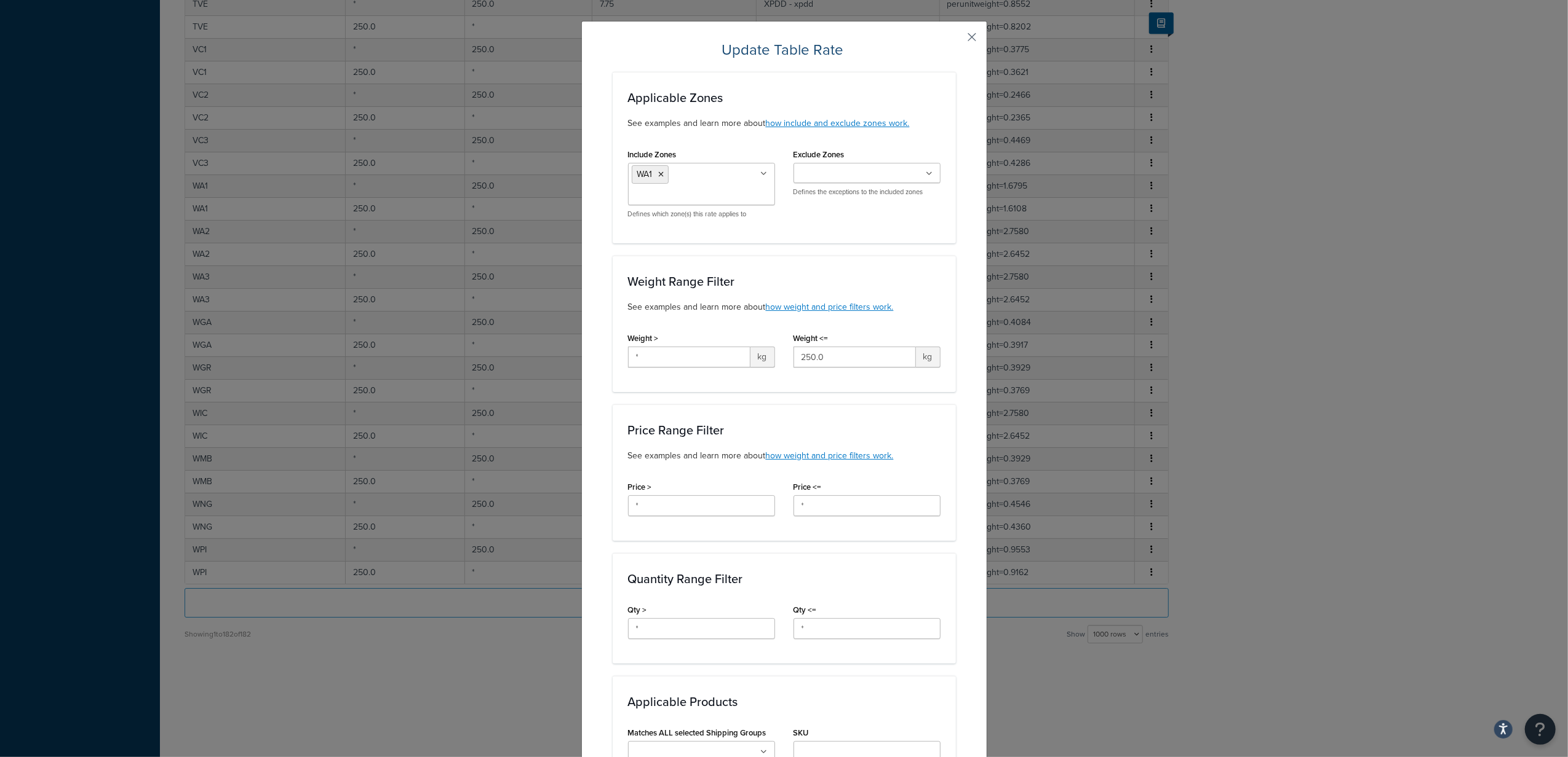
click at [956, 40] on button "button" at bounding box center [954, 41] width 3 height 3
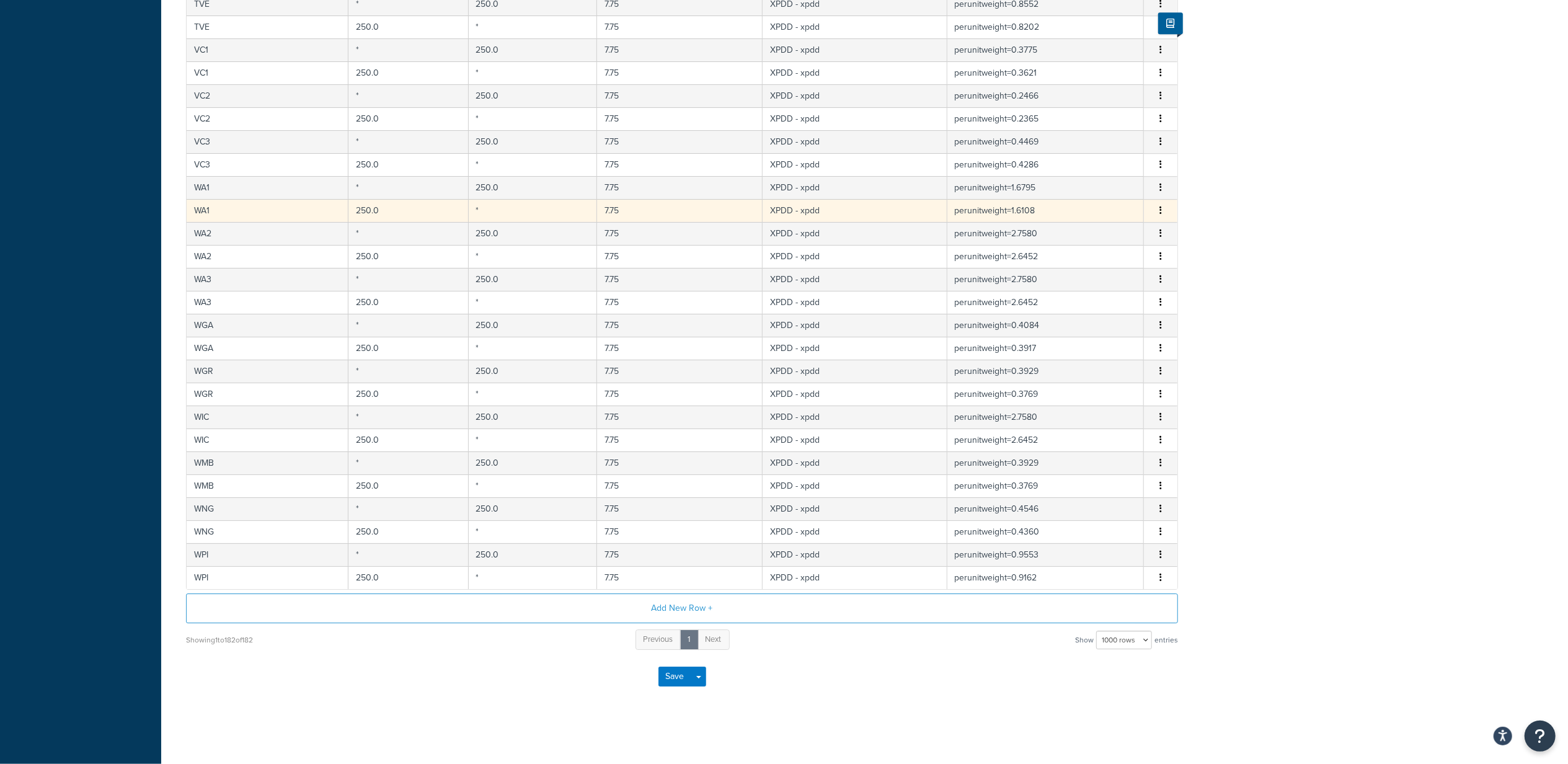
click at [1156, 204] on button "button" at bounding box center [1160, 211] width 10 height 13
click at [1112, 175] on div "Edit" at bounding box center [1097, 182] width 88 height 25
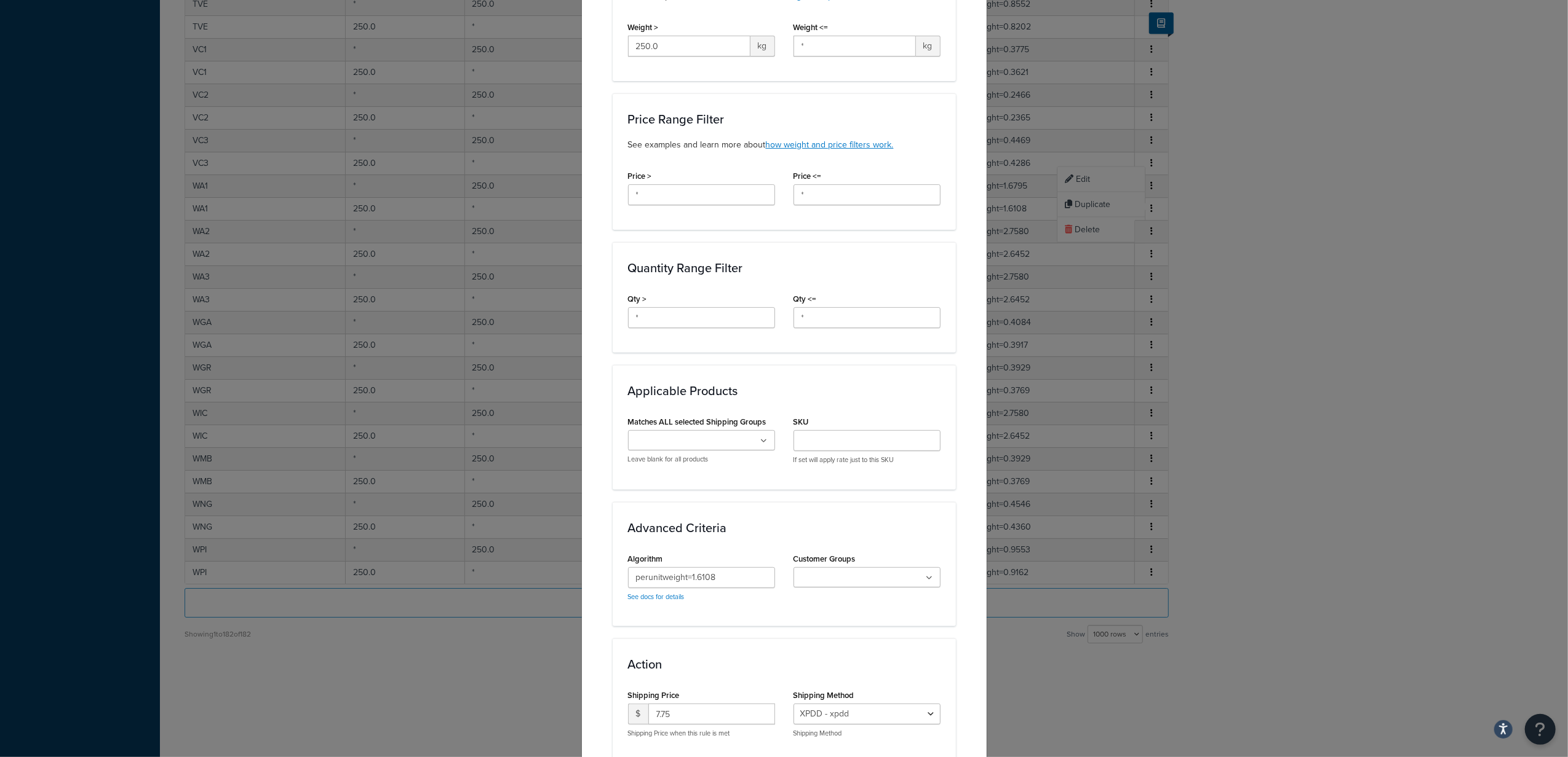
scroll to position [246, 0]
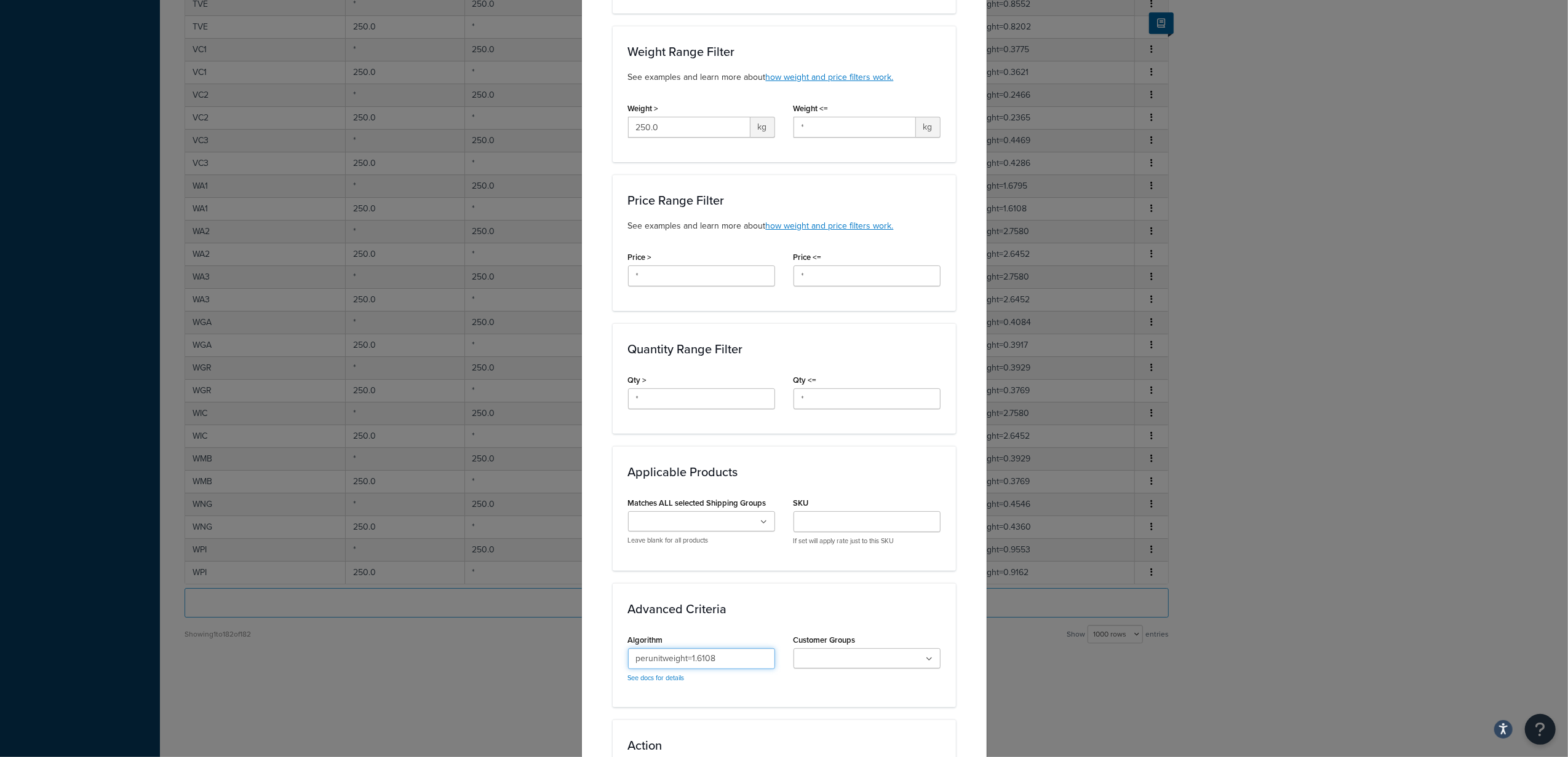
drag, startPoint x: 757, startPoint y: 667, endPoint x: 621, endPoint y: 653, distance: 136.7
click at [628, 653] on input "perunitweight=1.6108" at bounding box center [701, 659] width 147 height 21
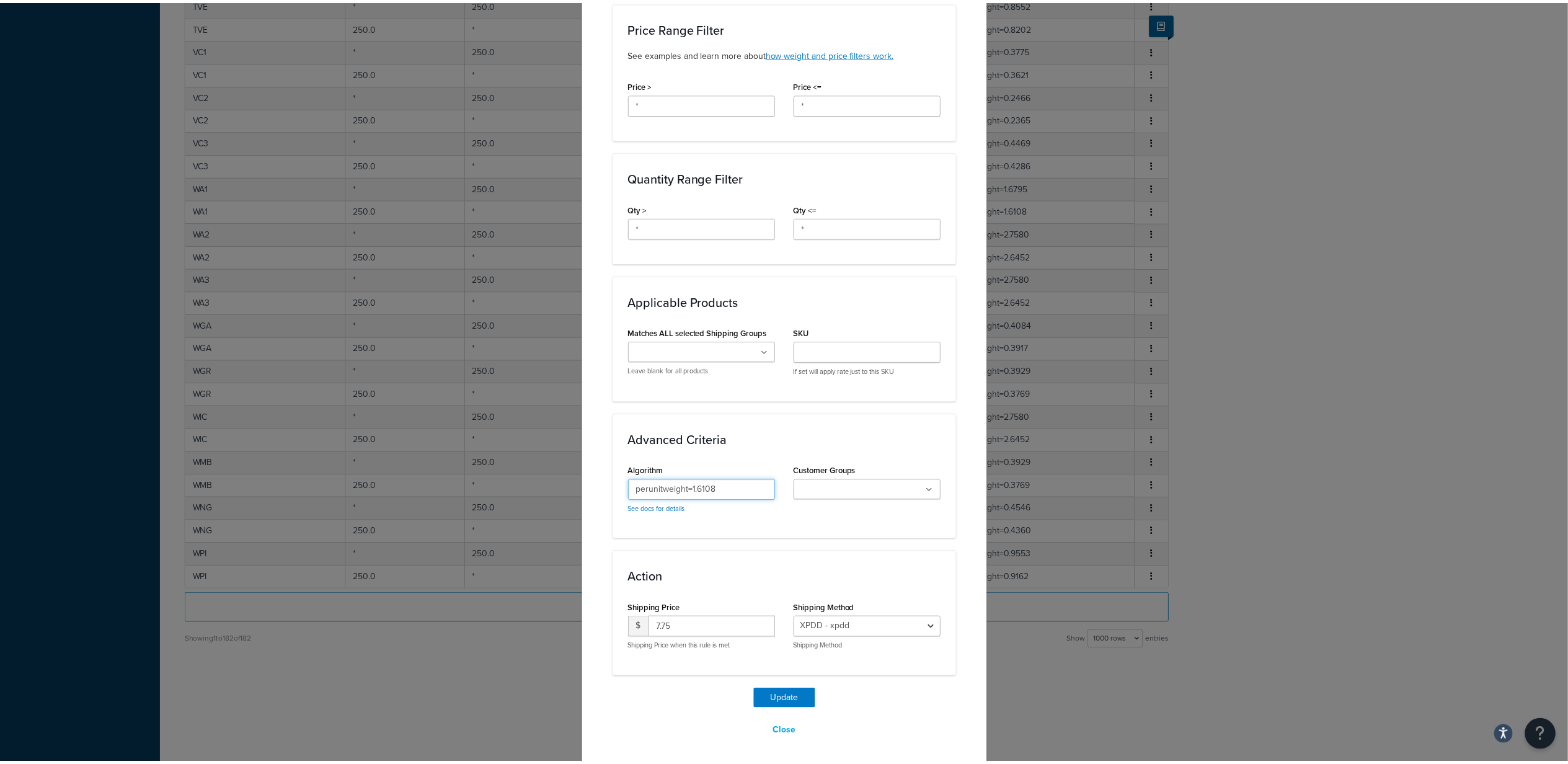
scroll to position [430, 0]
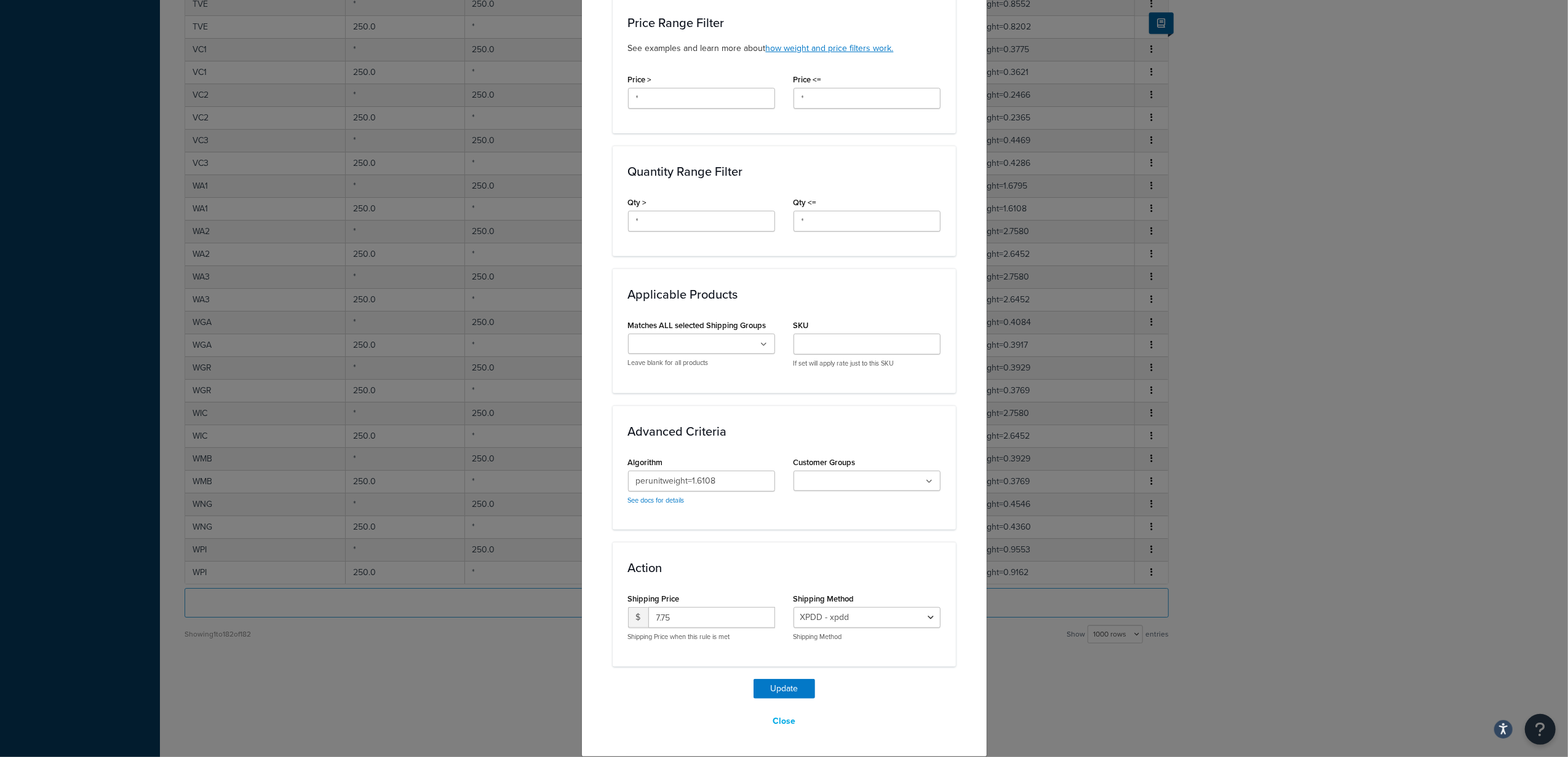
click at [1110, 492] on div "Update Table Rate Applicable Zones See examples and learn more about how includ…" at bounding box center [784, 378] width 1568 height 757
click at [776, 718] on button "Close" at bounding box center [783, 722] width 39 height 21
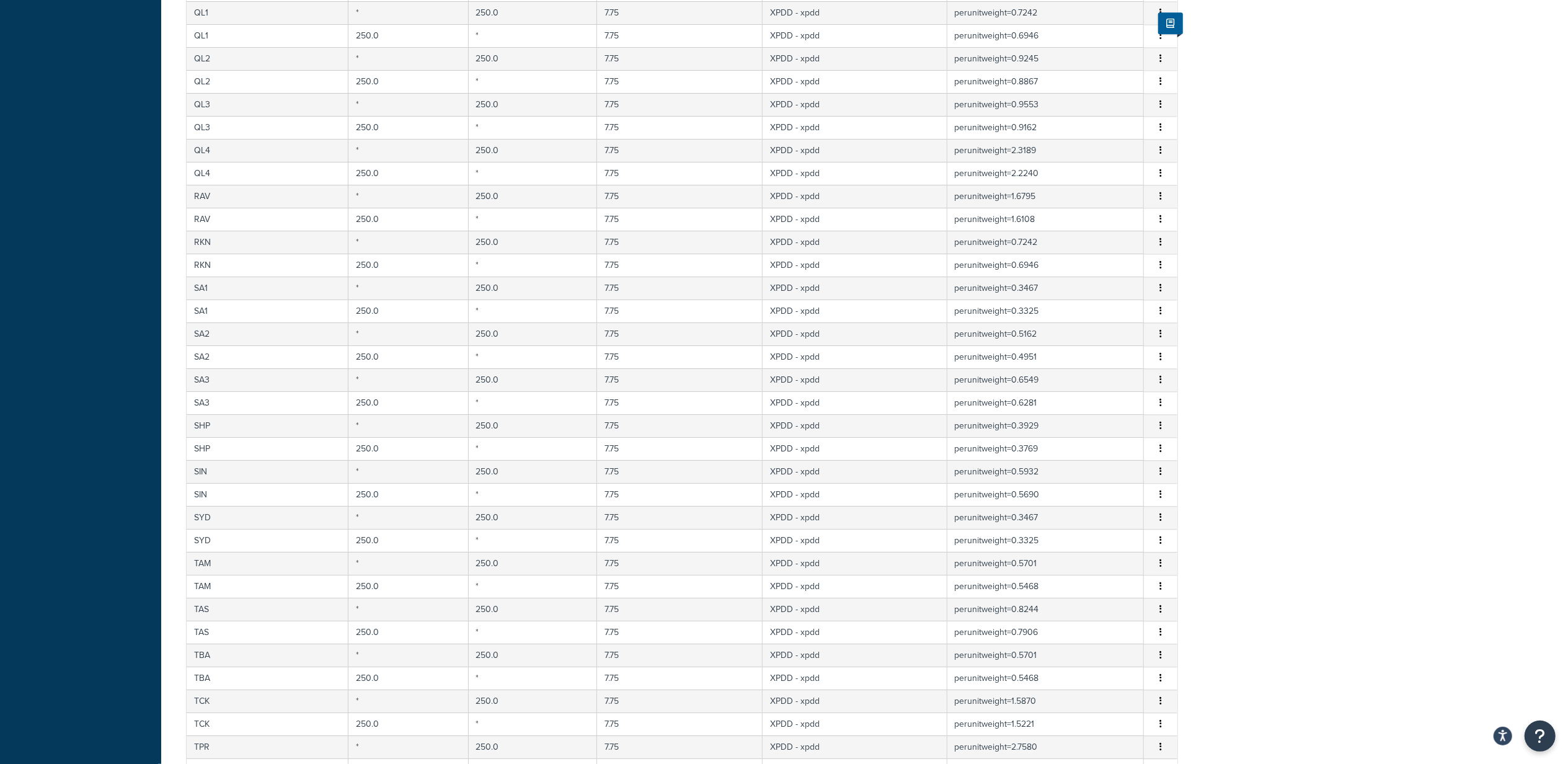
scroll to position [0, 0]
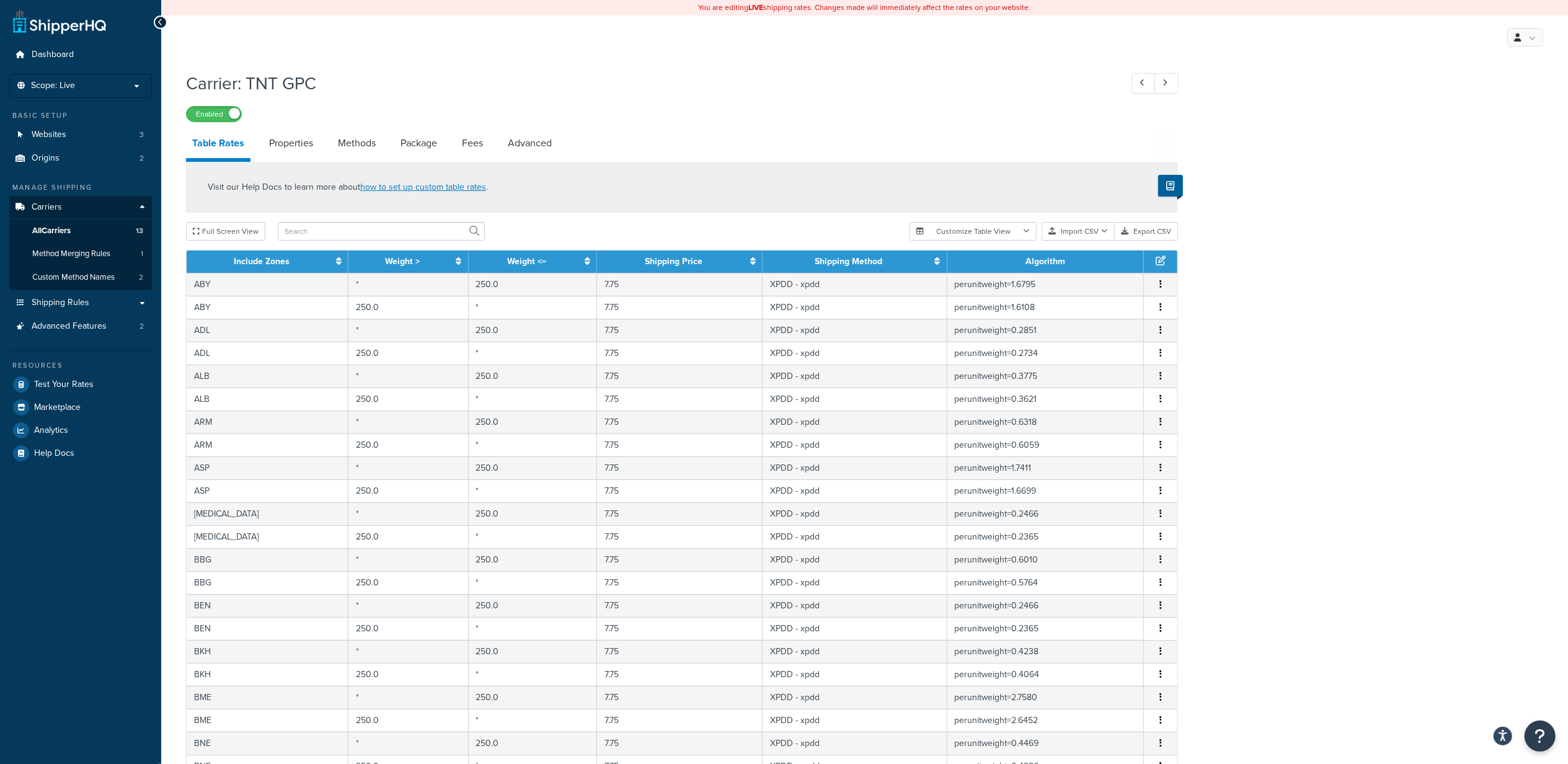
select select "25"
click at [77, 388] on span "Test Your Rates" at bounding box center [64, 384] width 59 height 11
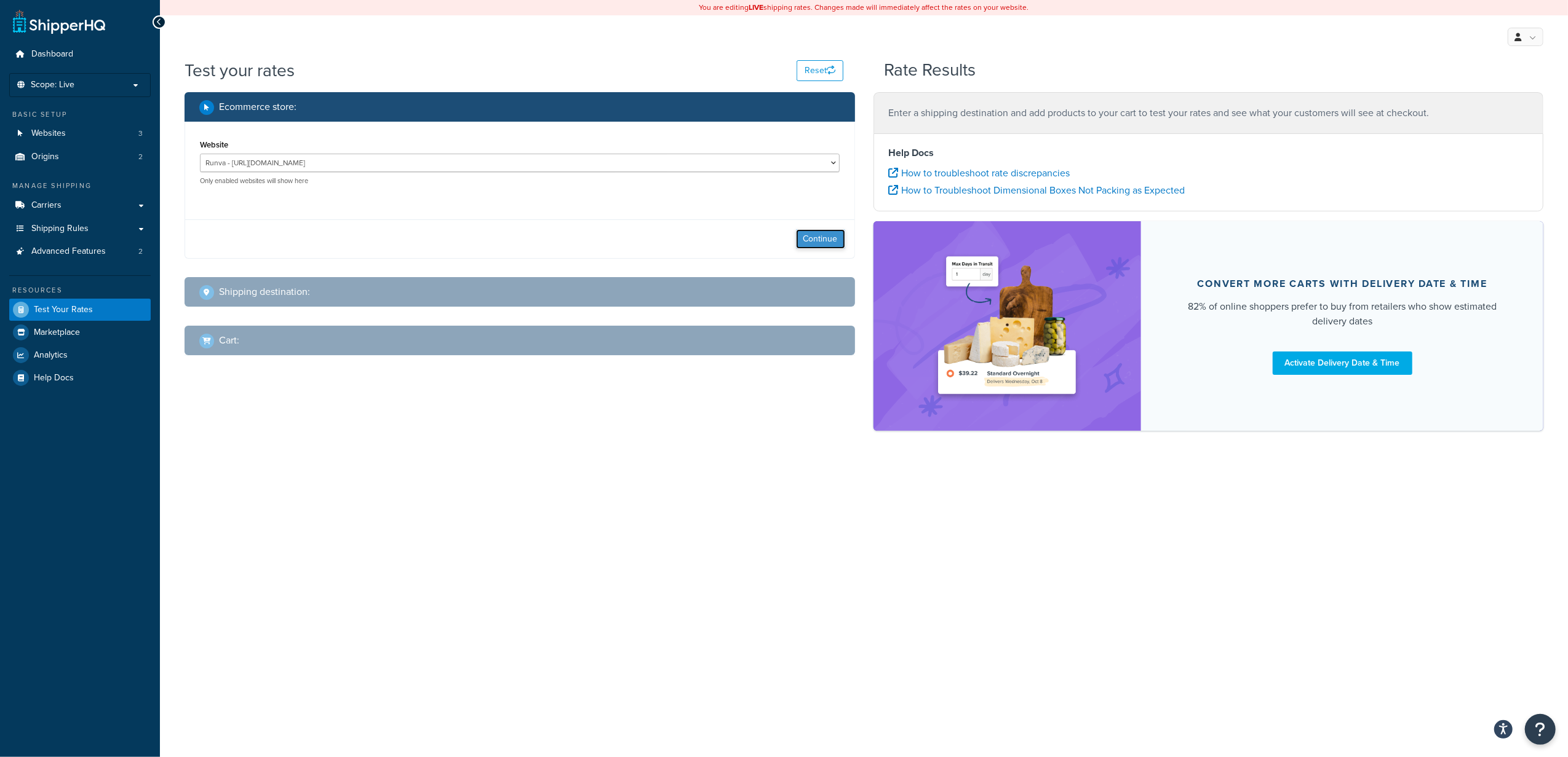
click at [816, 241] on button "Continue" at bounding box center [820, 239] width 49 height 20
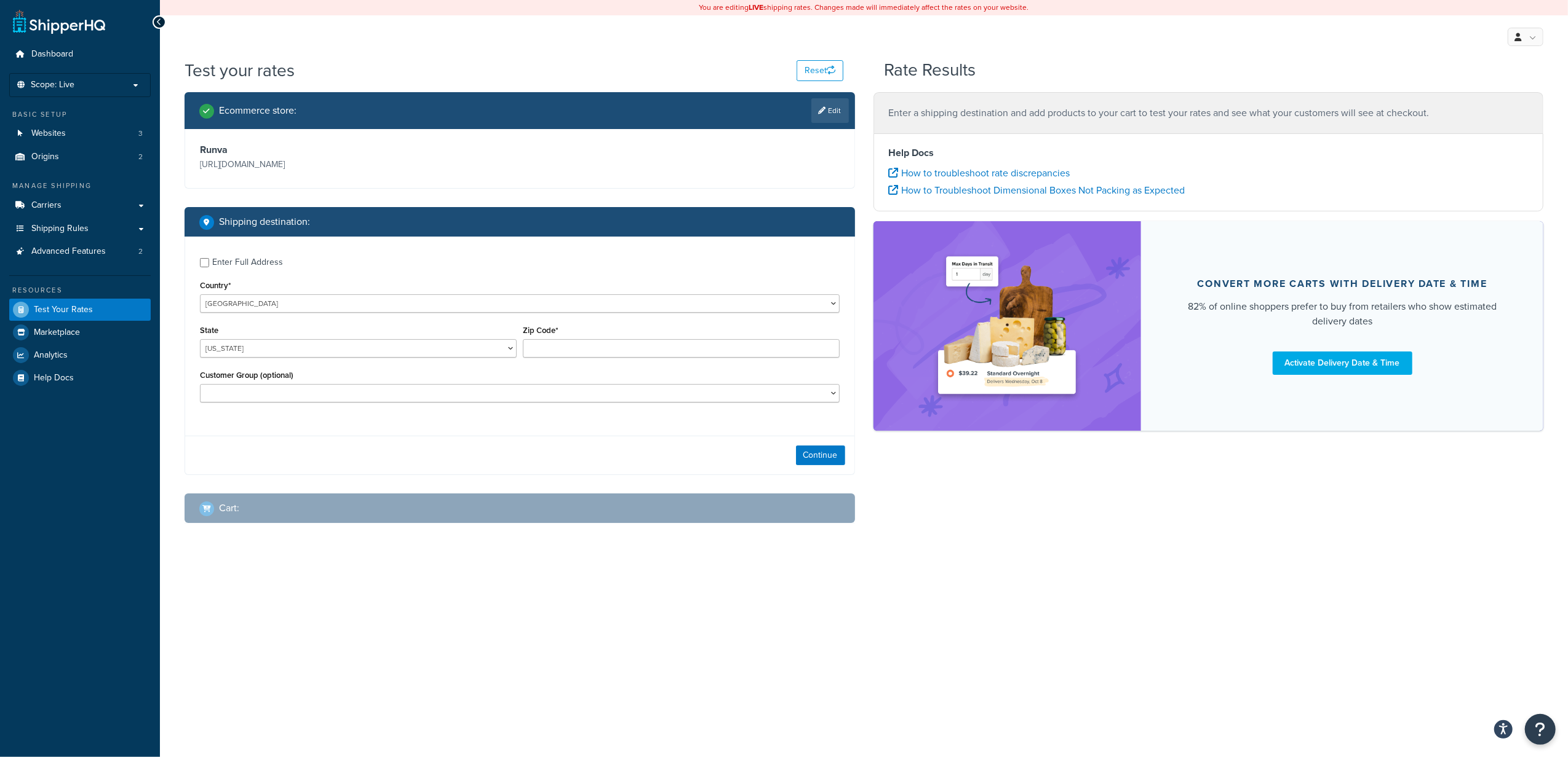
click at [1187, 47] on div "My Profile Billing Global Settings Contact Us Logout" at bounding box center [863, 36] width 1408 height 43
click at [859, 672] on div "You are editing LIVE shipping rates. Changes made will immediately affect the r…" at bounding box center [863, 378] width 1408 height 757
click at [1066, 613] on div "You are editing LIVE shipping rates. Changes made will immediately affect the r…" at bounding box center [863, 378] width 1408 height 757
click at [1117, 33] on div "My Profile Billing Global Settings Contact Us Logout" at bounding box center [863, 36] width 1408 height 43
click at [267, 310] on select "[GEOGRAPHIC_DATA] [GEOGRAPHIC_DATA] [GEOGRAPHIC_DATA] [GEOGRAPHIC_DATA] [GEOGRA…" at bounding box center [519, 303] width 640 height 18
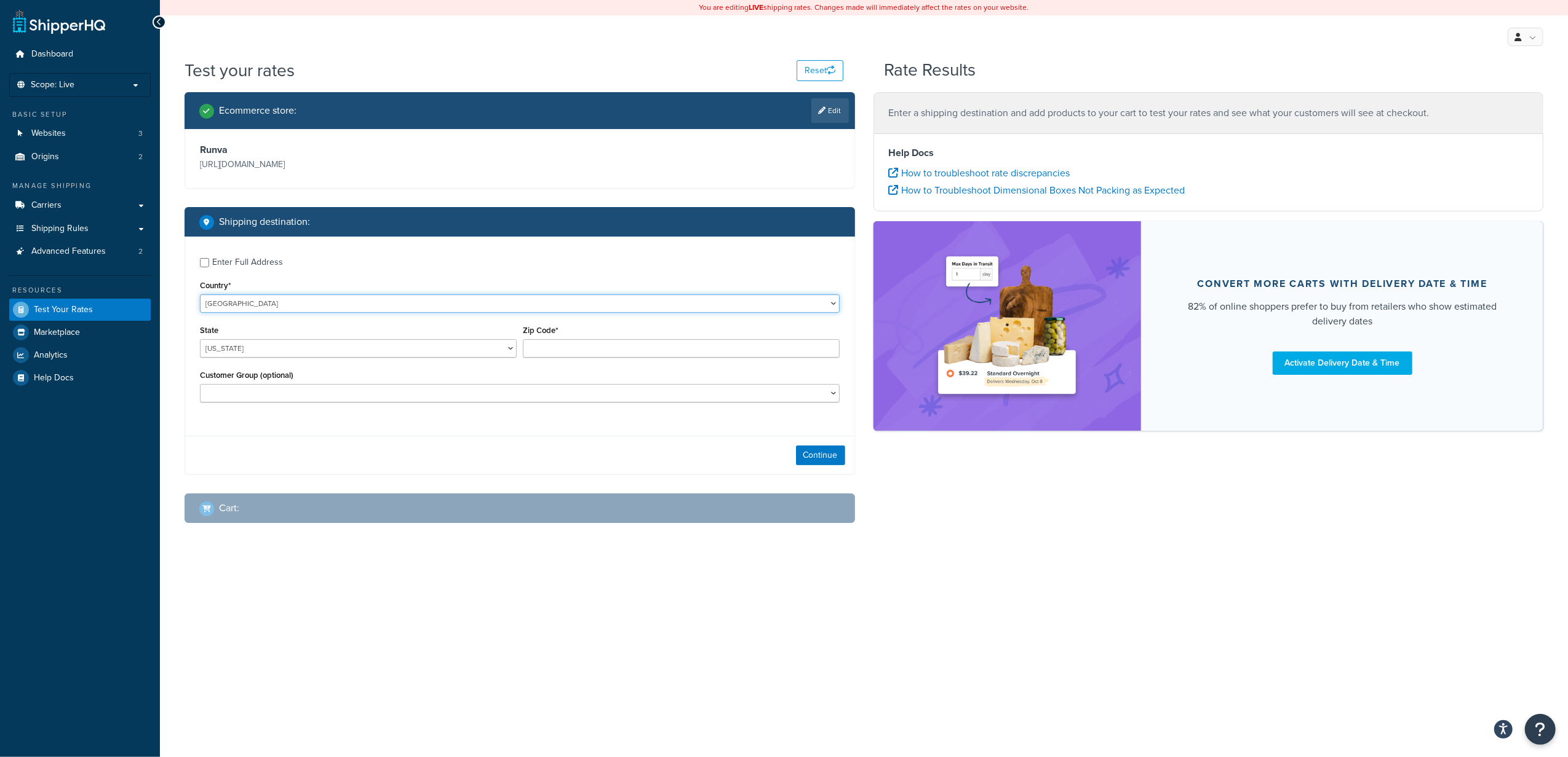
click at [268, 303] on select "[GEOGRAPHIC_DATA] [GEOGRAPHIC_DATA] [GEOGRAPHIC_DATA] [GEOGRAPHIC_DATA] [GEOGRA…" at bounding box center [519, 303] width 640 height 18
select select "AU"
click at [200, 294] on select "[GEOGRAPHIC_DATA] [GEOGRAPHIC_DATA] [GEOGRAPHIC_DATA] [GEOGRAPHIC_DATA] [GEOGRA…" at bounding box center [519, 303] width 640 height 18
click at [254, 338] on div "State [GEOGRAPHIC_DATA] [GEOGRAPHIC_DATA] [GEOGRAPHIC_DATA] [GEOGRAPHIC_DATA] […" at bounding box center [358, 340] width 317 height 36
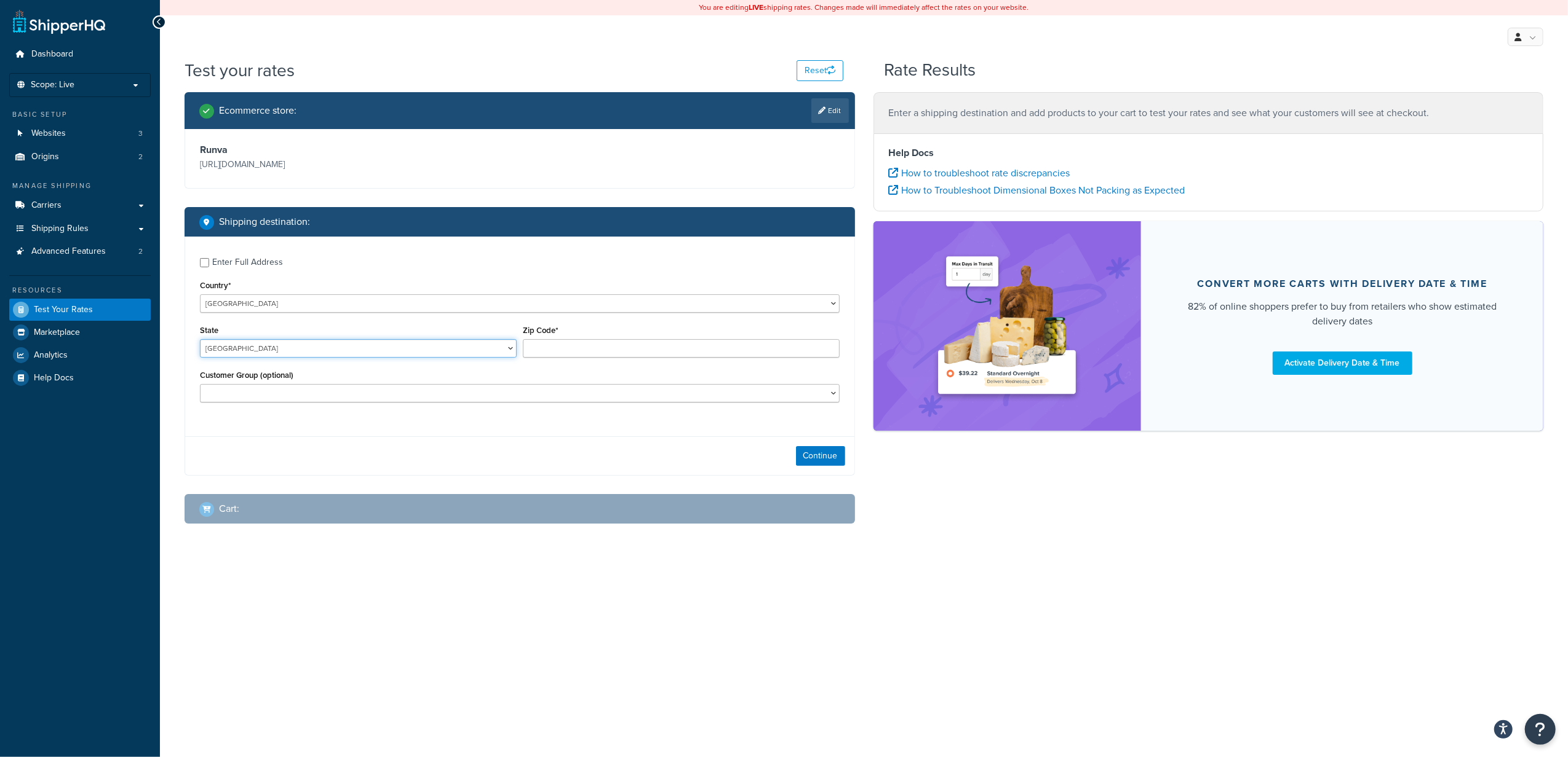
click at [256, 345] on select "[GEOGRAPHIC_DATA] [GEOGRAPHIC_DATA] [GEOGRAPHIC_DATA] [GEOGRAPHIC_DATA] [GEOGRA…" at bounding box center [358, 349] width 317 height 18
select select "WA"
click at [200, 340] on select "[GEOGRAPHIC_DATA] [GEOGRAPHIC_DATA] [GEOGRAPHIC_DATA] [GEOGRAPHIC_DATA] [GEOGRA…" at bounding box center [358, 349] width 317 height 18
click at [561, 345] on input "Zip Code*" at bounding box center [681, 349] width 317 height 18
type input "6215"
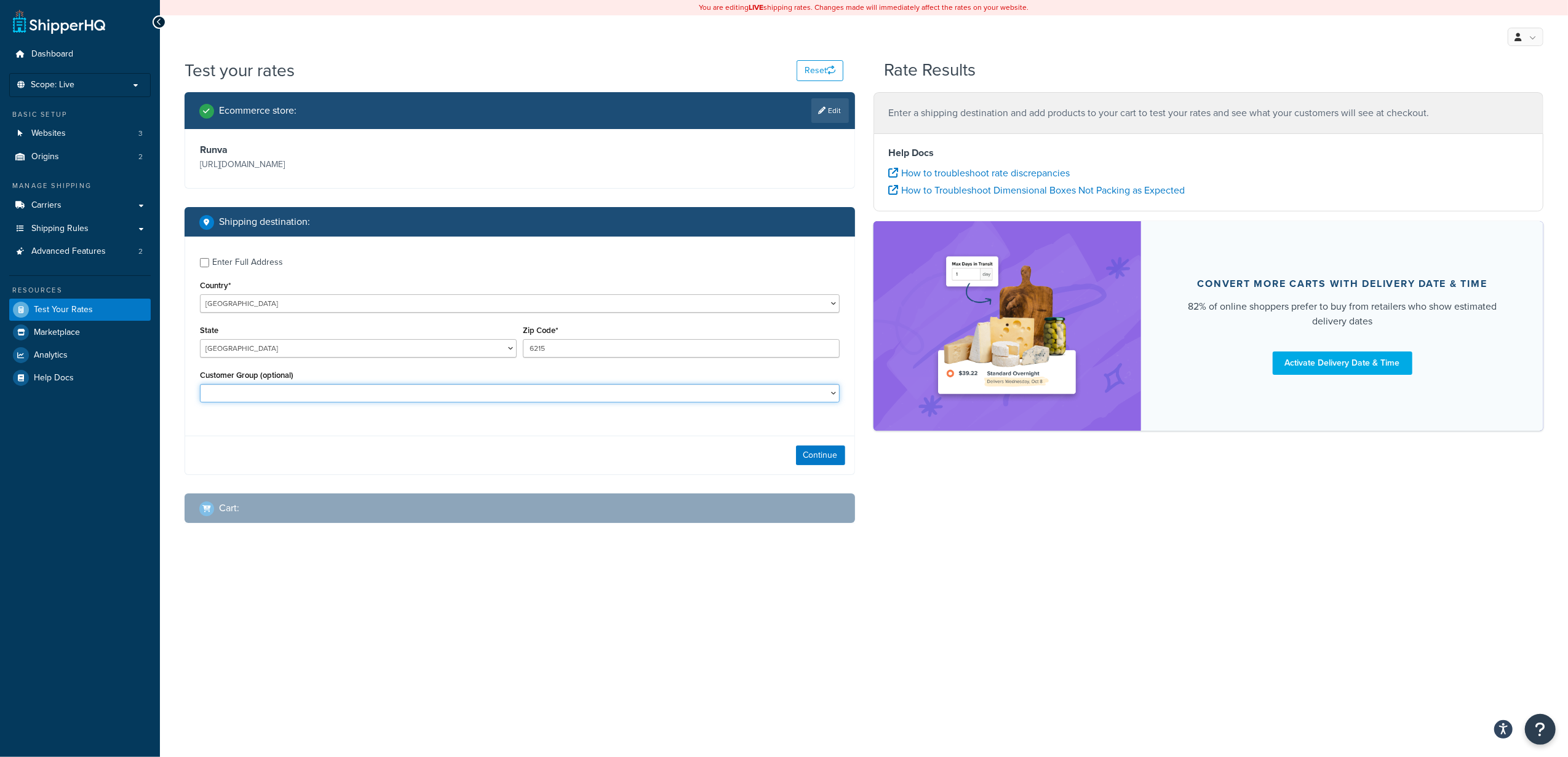
click at [446, 389] on select "Bank Deposit Customer Certified General GPC ASIA PACIFIC PTY LTD GPC Other Bran…" at bounding box center [519, 394] width 640 height 18
click at [1118, 581] on div "You are editing LIVE shipping rates. Changes made will immediately affect the r…" at bounding box center [863, 378] width 1408 height 757
click at [239, 399] on select "Bank Deposit Customer Certified General GPC ASIA PACIFIC PTY LTD GPC Other Bran…" at bounding box center [519, 394] width 640 height 18
select select "General"
click at [200, 385] on select "Bank Deposit Customer Certified General GPC ASIA PACIFIC PTY LTD GPC Other Bran…" at bounding box center [519, 394] width 640 height 18
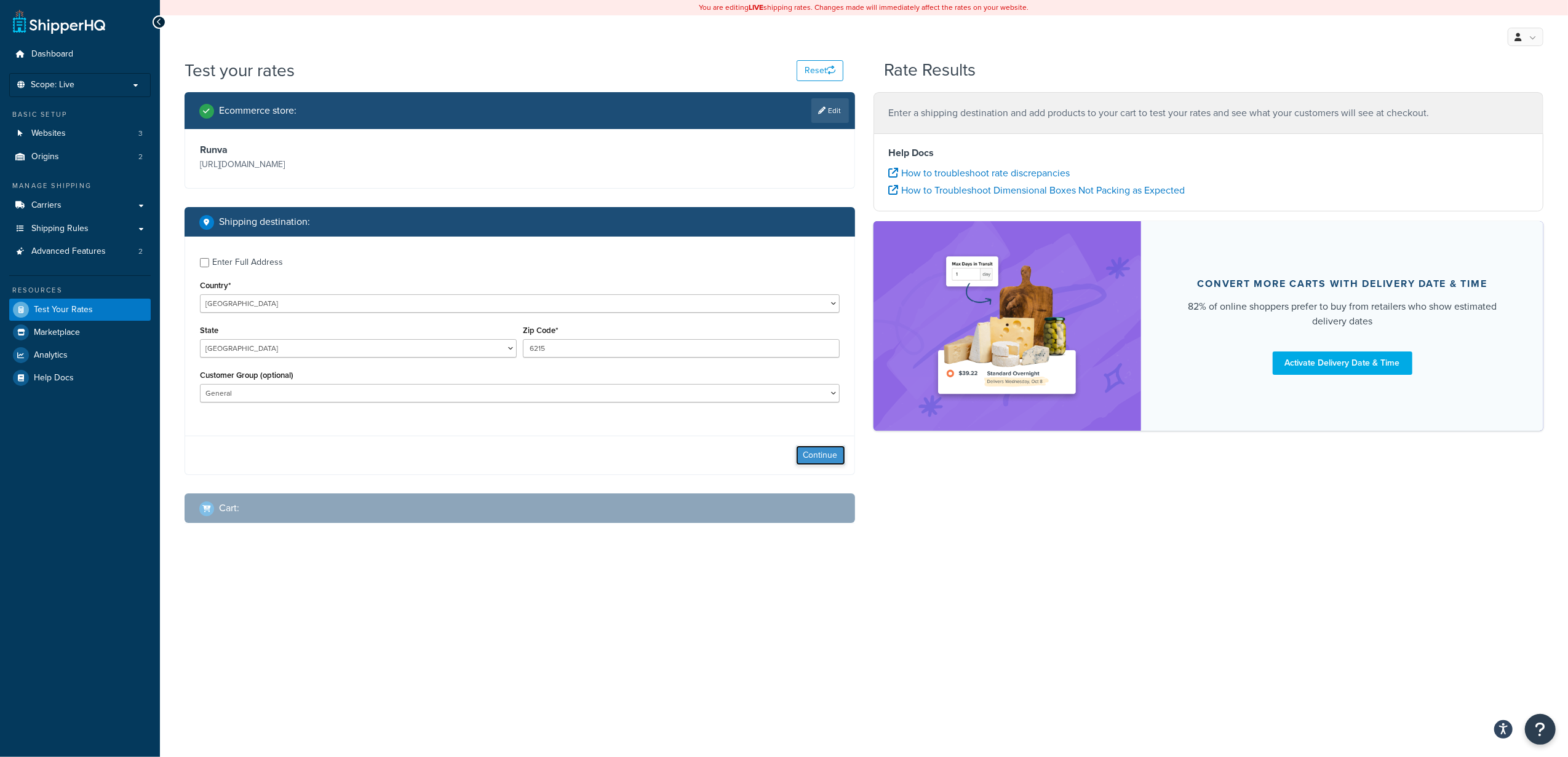
click at [813, 454] on button "Continue" at bounding box center [820, 455] width 49 height 20
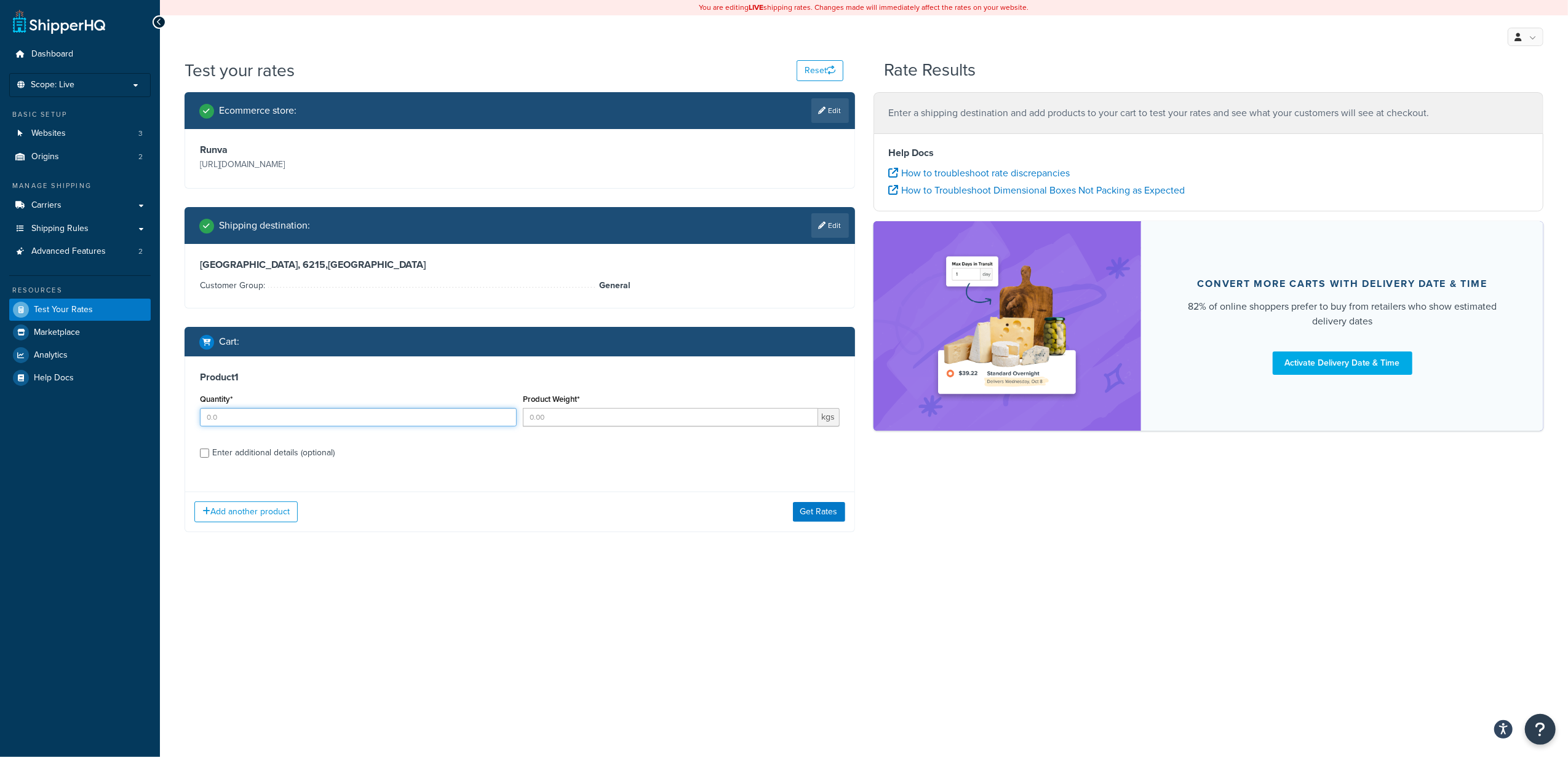
click at [303, 416] on input "Quantity*" at bounding box center [358, 417] width 317 height 18
type input "1"
click at [526, 421] on input "Product Weight*" at bounding box center [670, 417] width 295 height 18
type input "220"
click at [819, 511] on button "Get Rates" at bounding box center [819, 512] width 53 height 20
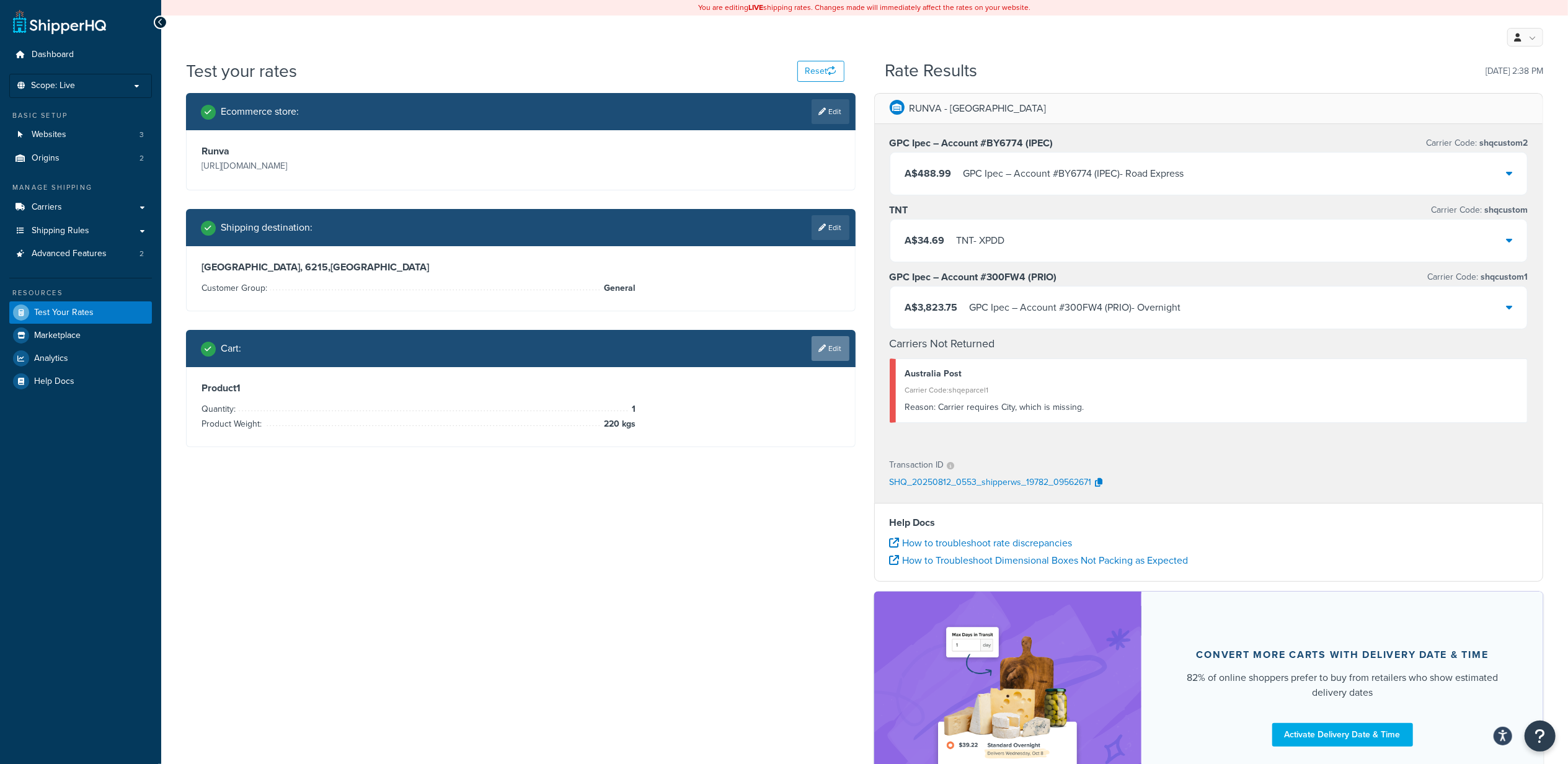
click at [822, 348] on icon at bounding box center [823, 348] width 8 height 8
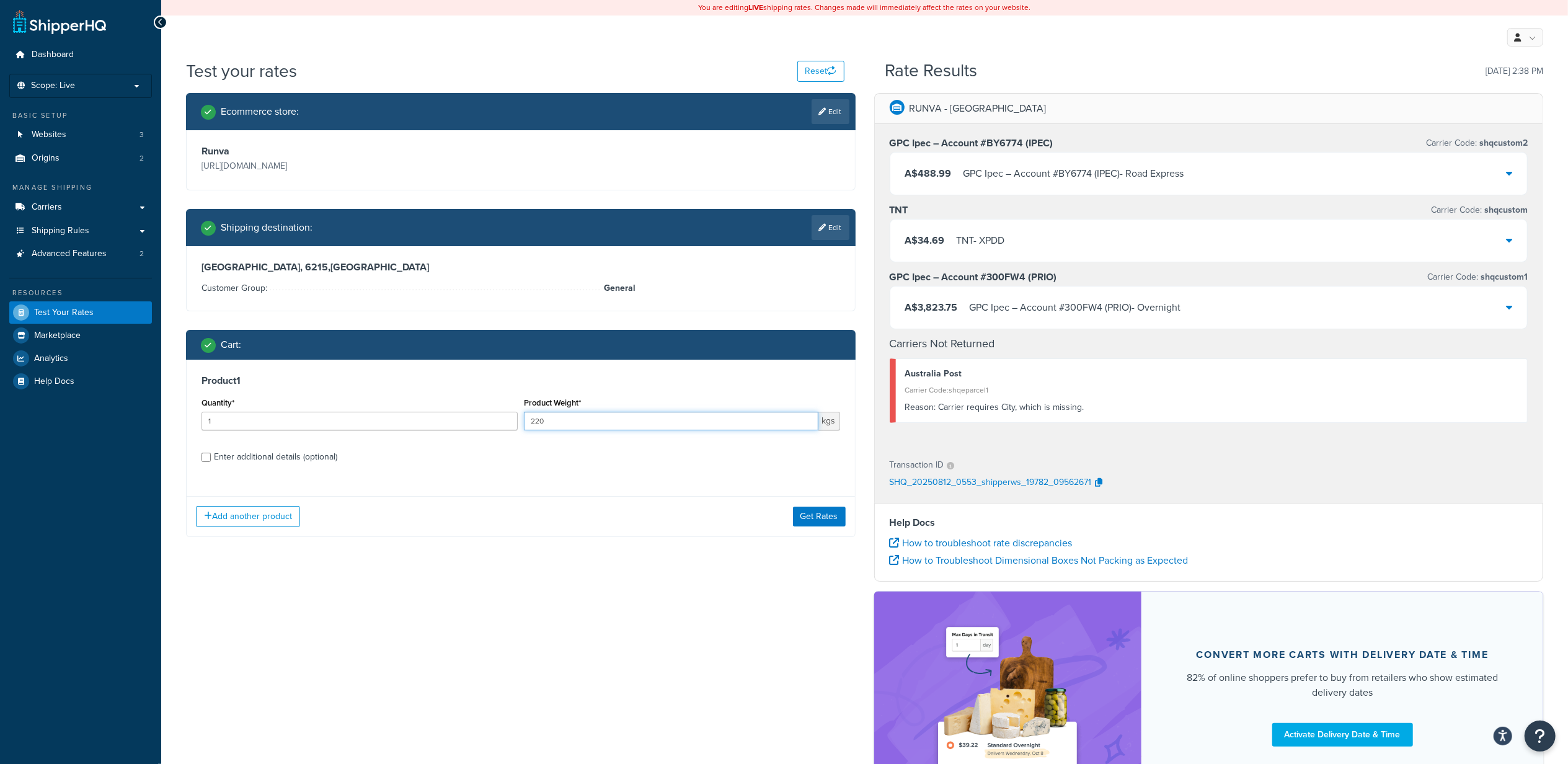
drag, startPoint x: 566, startPoint y: 419, endPoint x: 485, endPoint y: 418, distance: 81.0
click at [485, 418] on div "Quantity* 1 Product Weight* 220 kgs" at bounding box center [521, 417] width 645 height 45
type input "300"
click at [819, 515] on button "Get Rates" at bounding box center [819, 517] width 53 height 20
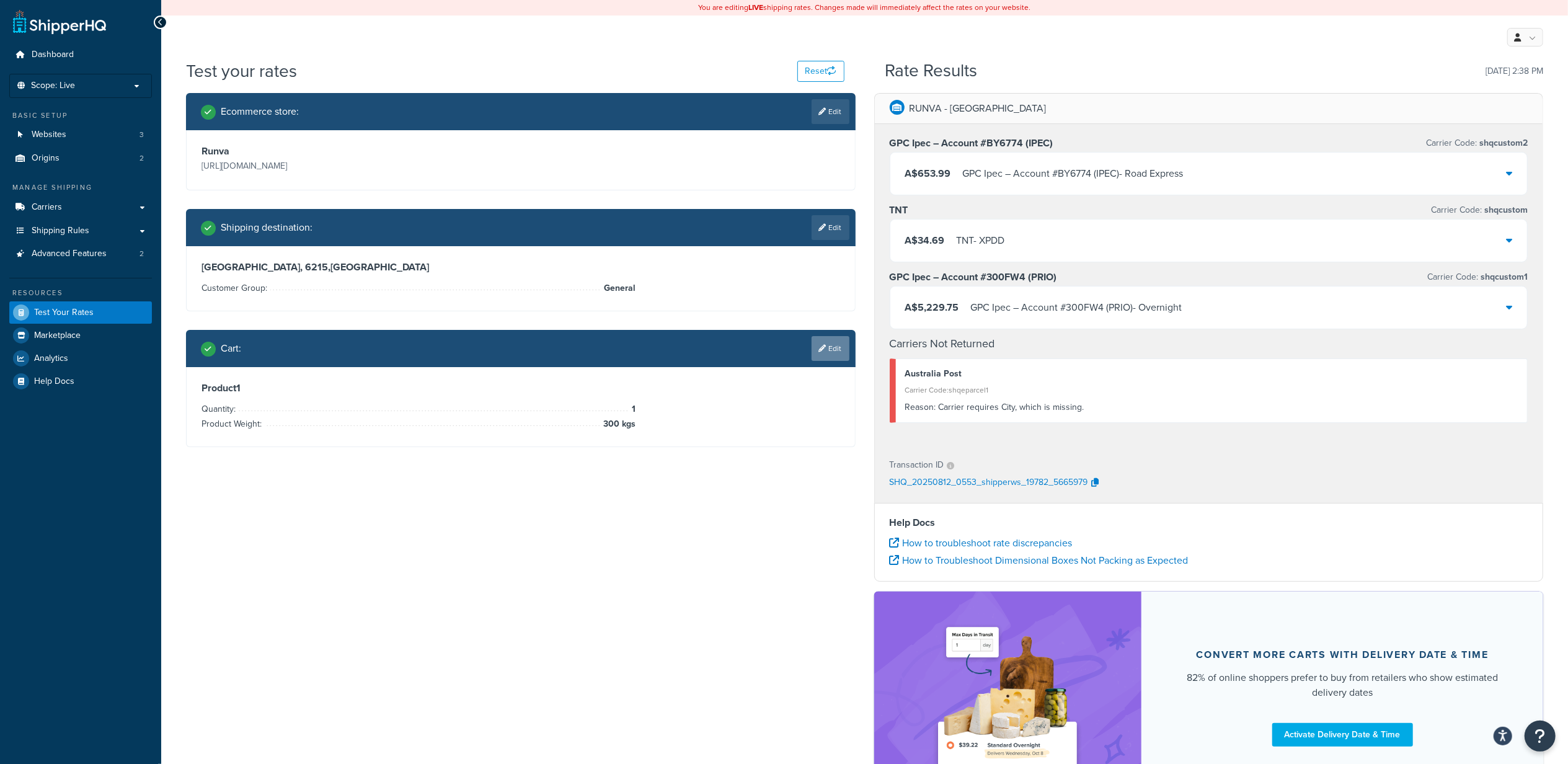
click at [819, 350] on icon at bounding box center [823, 348] width 8 height 8
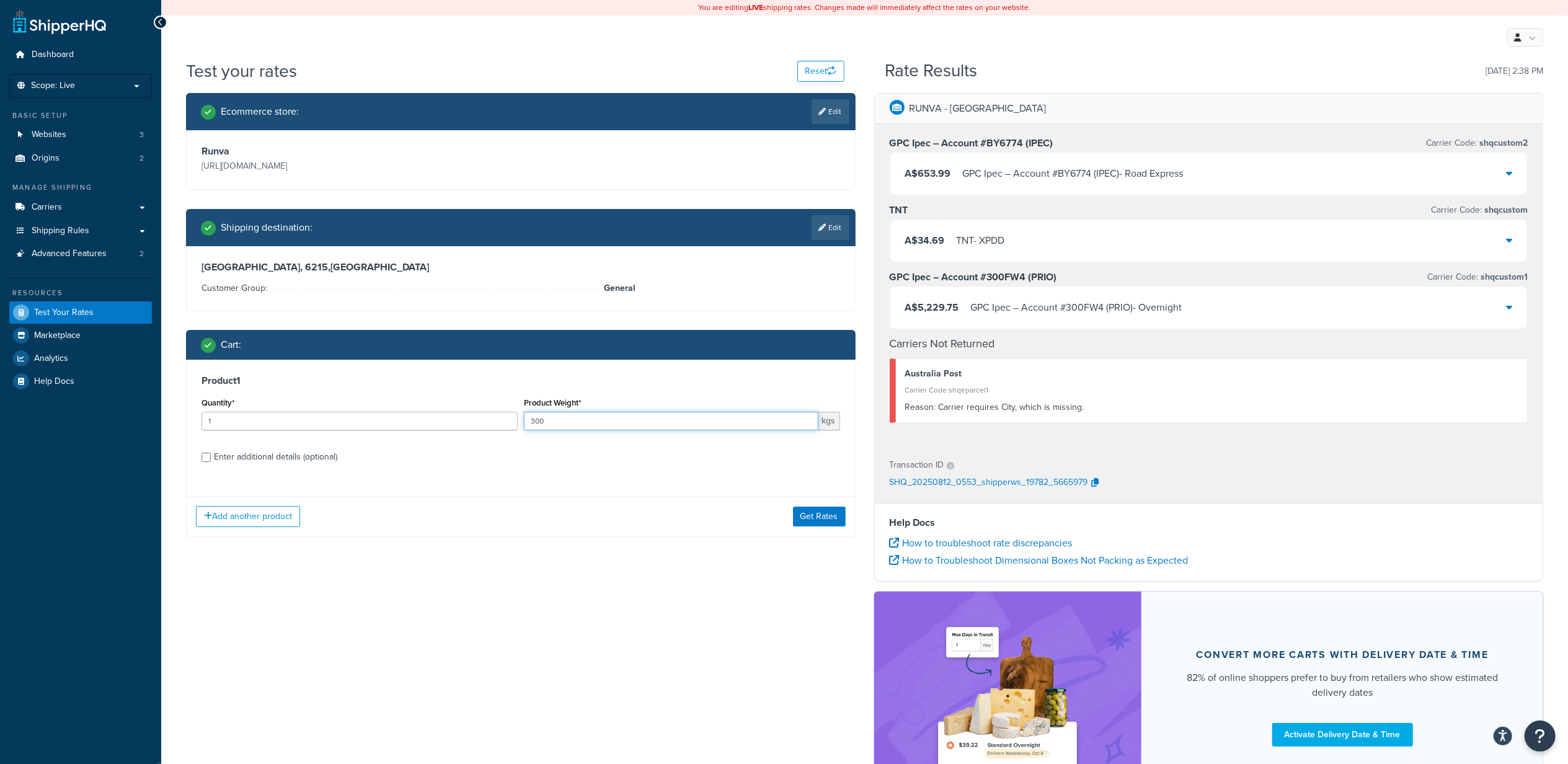
drag, startPoint x: 594, startPoint y: 423, endPoint x: 465, endPoint y: 418, distance: 129.1
click at [465, 418] on div "Quantity* 1 Product Weight* 300 kgs" at bounding box center [521, 417] width 645 height 45
type input "240"
click at [807, 514] on button "Get Rates" at bounding box center [819, 517] width 53 height 20
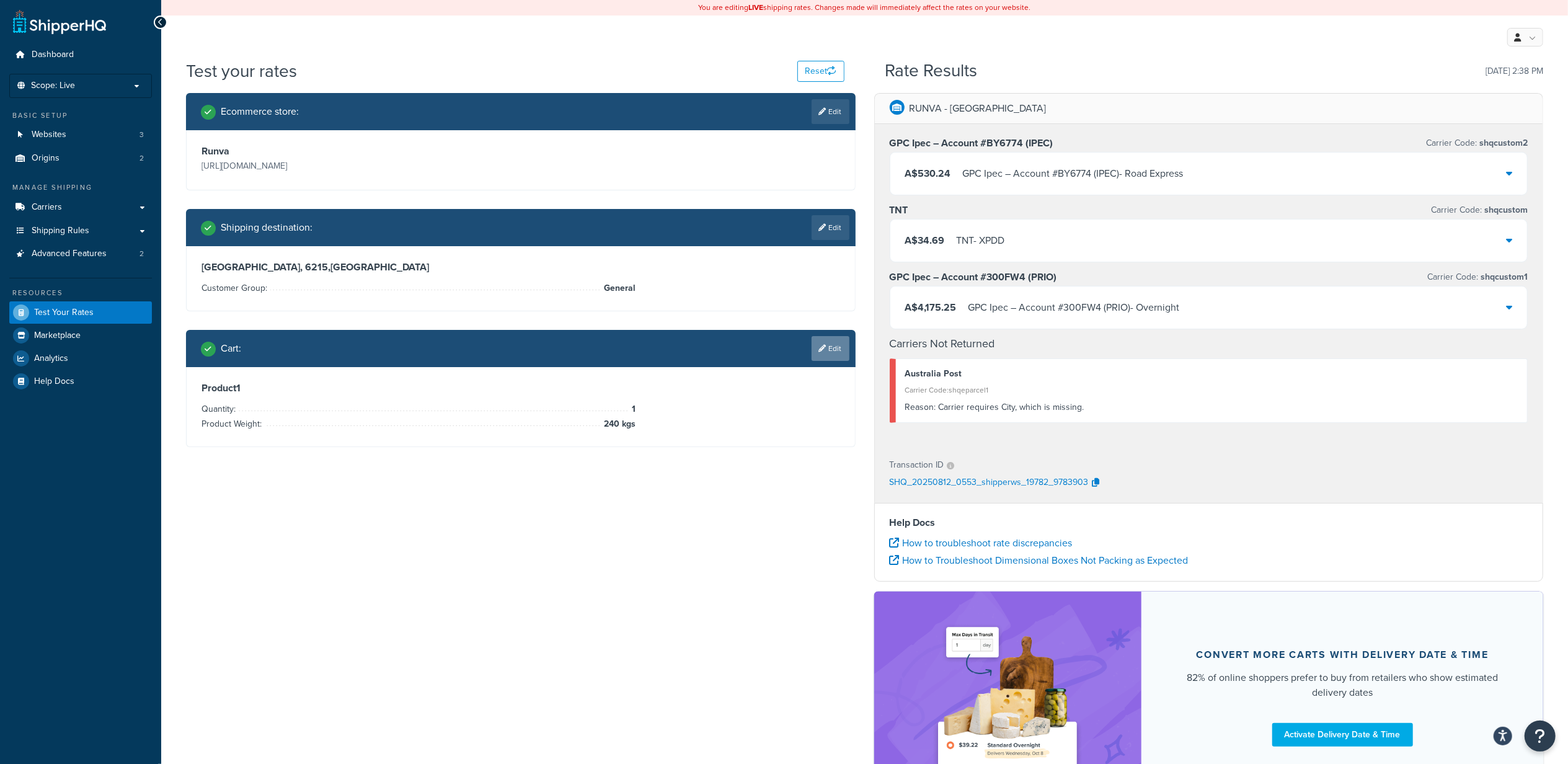
click at [826, 350] on link "Edit" at bounding box center [831, 348] width 38 height 25
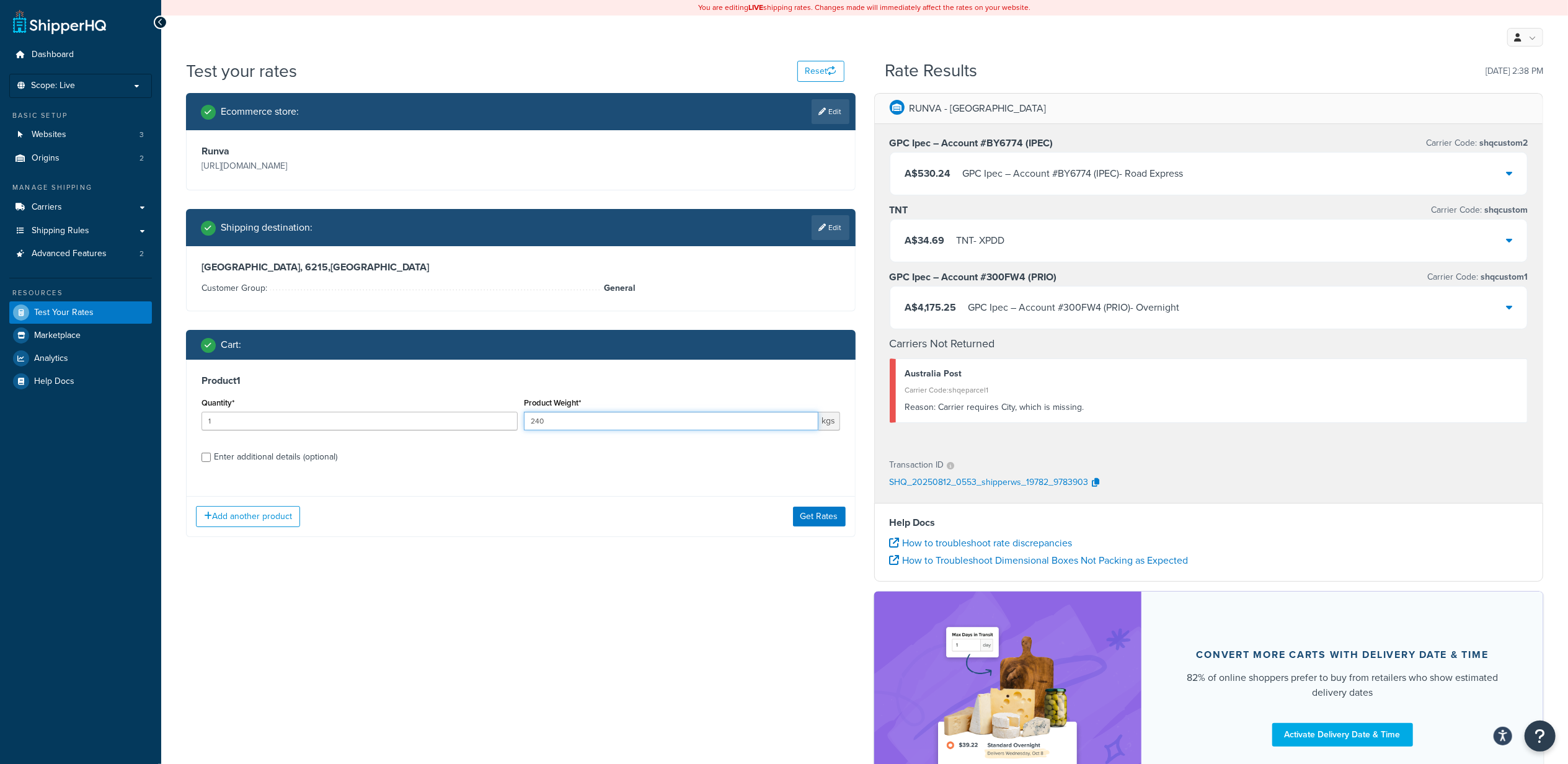
drag, startPoint x: 596, startPoint y: 422, endPoint x: 481, endPoint y: 416, distance: 115.2
click at [481, 416] on div "Quantity* 1 Product Weight* 240 kgs" at bounding box center [521, 417] width 645 height 45
type input "300"
click at [812, 517] on button "Get Rates" at bounding box center [819, 517] width 53 height 20
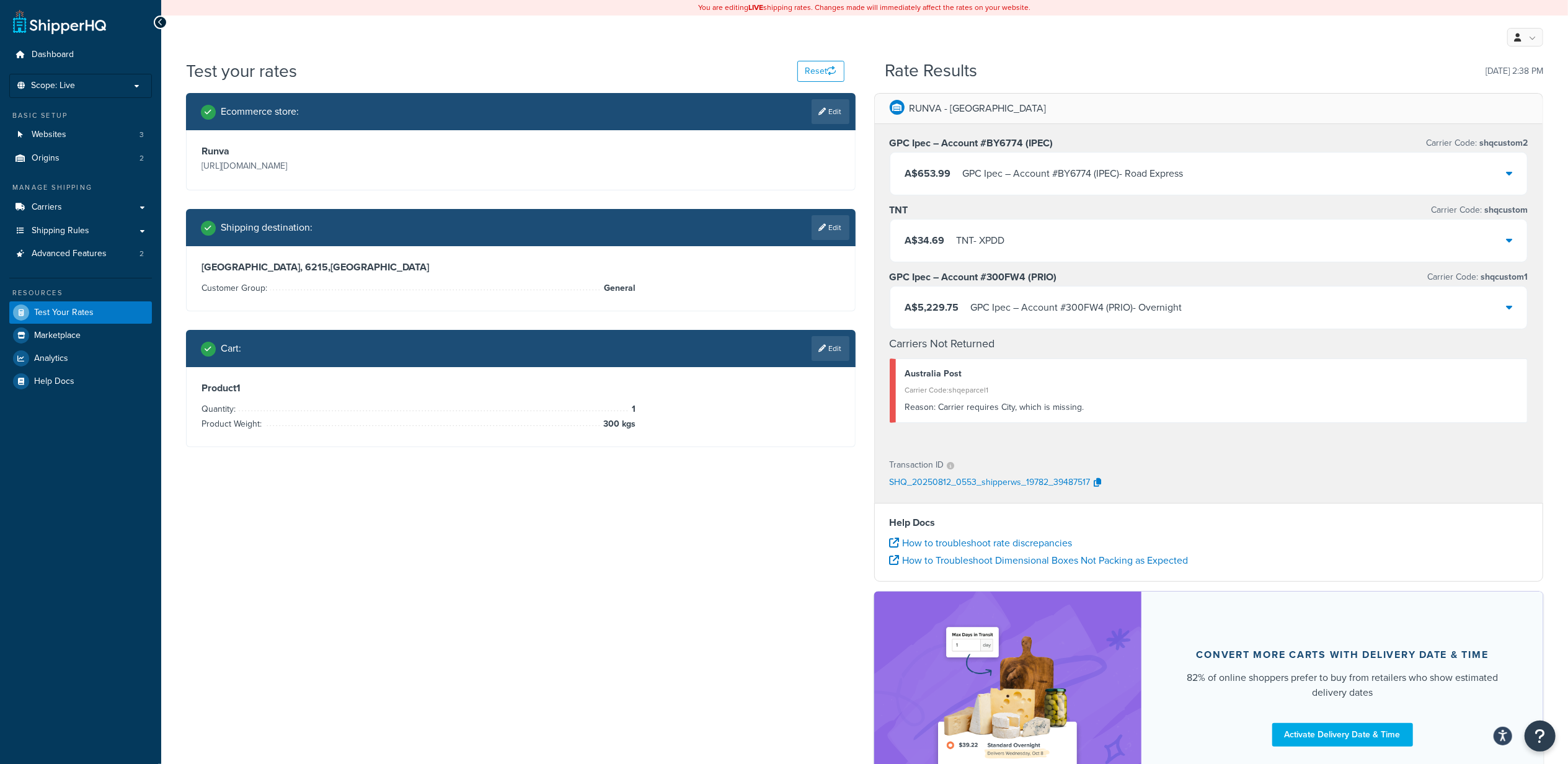
click at [506, 522] on div "Ecommerce store : Edit Runva [URL][DOMAIN_NAME] Shipping destination : Edit [GE…" at bounding box center [865, 454] width 1376 height 723
click at [834, 345] on link "Edit" at bounding box center [831, 348] width 38 height 25
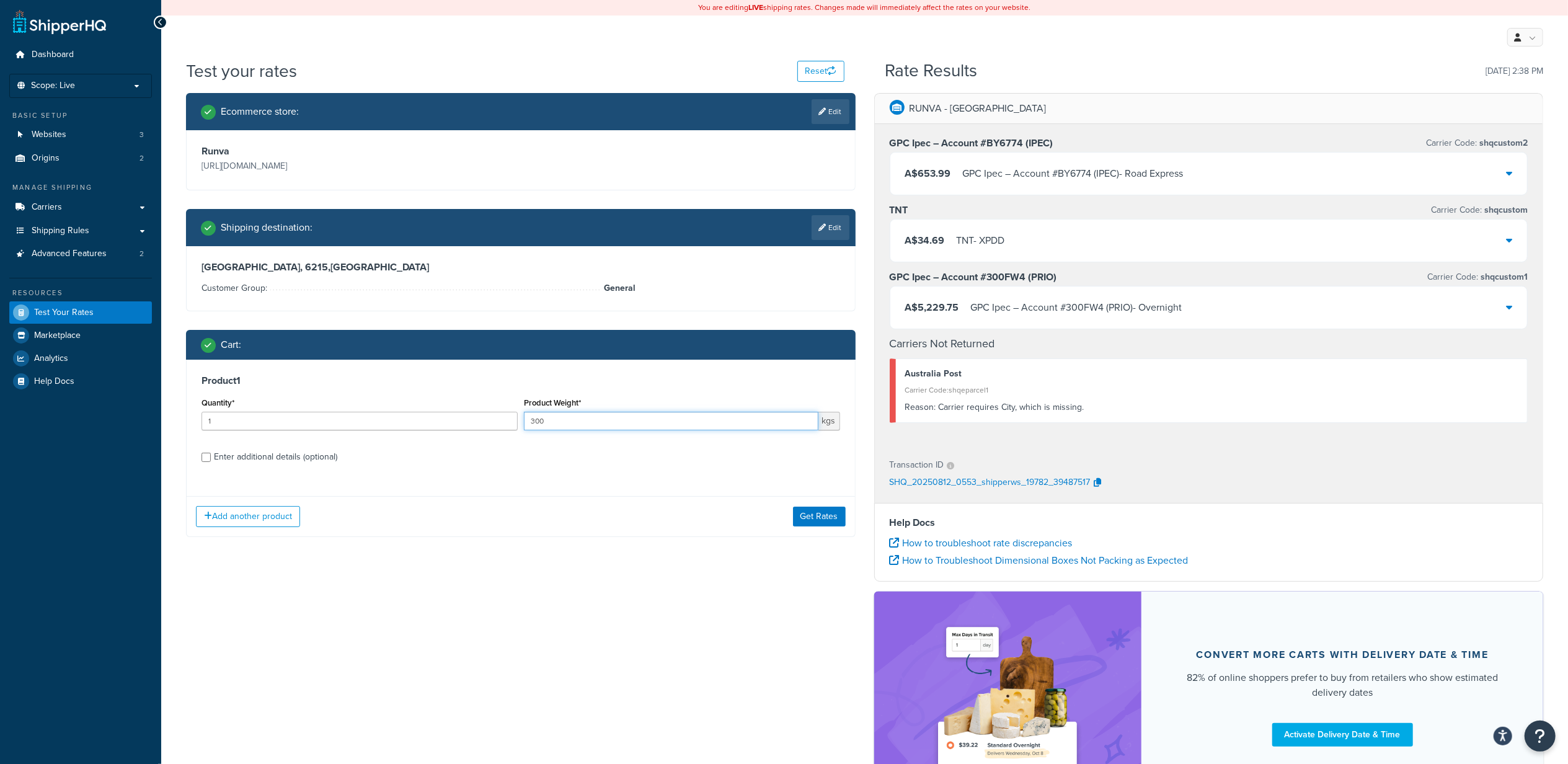
drag, startPoint x: 624, startPoint y: 425, endPoint x: 456, endPoint y: 413, distance: 168.4
click at [456, 413] on div "Quantity* 1 Product Weight* 300 kgs" at bounding box center [521, 417] width 645 height 45
type input "600"
click at [809, 517] on button "Get Rates" at bounding box center [819, 517] width 53 height 20
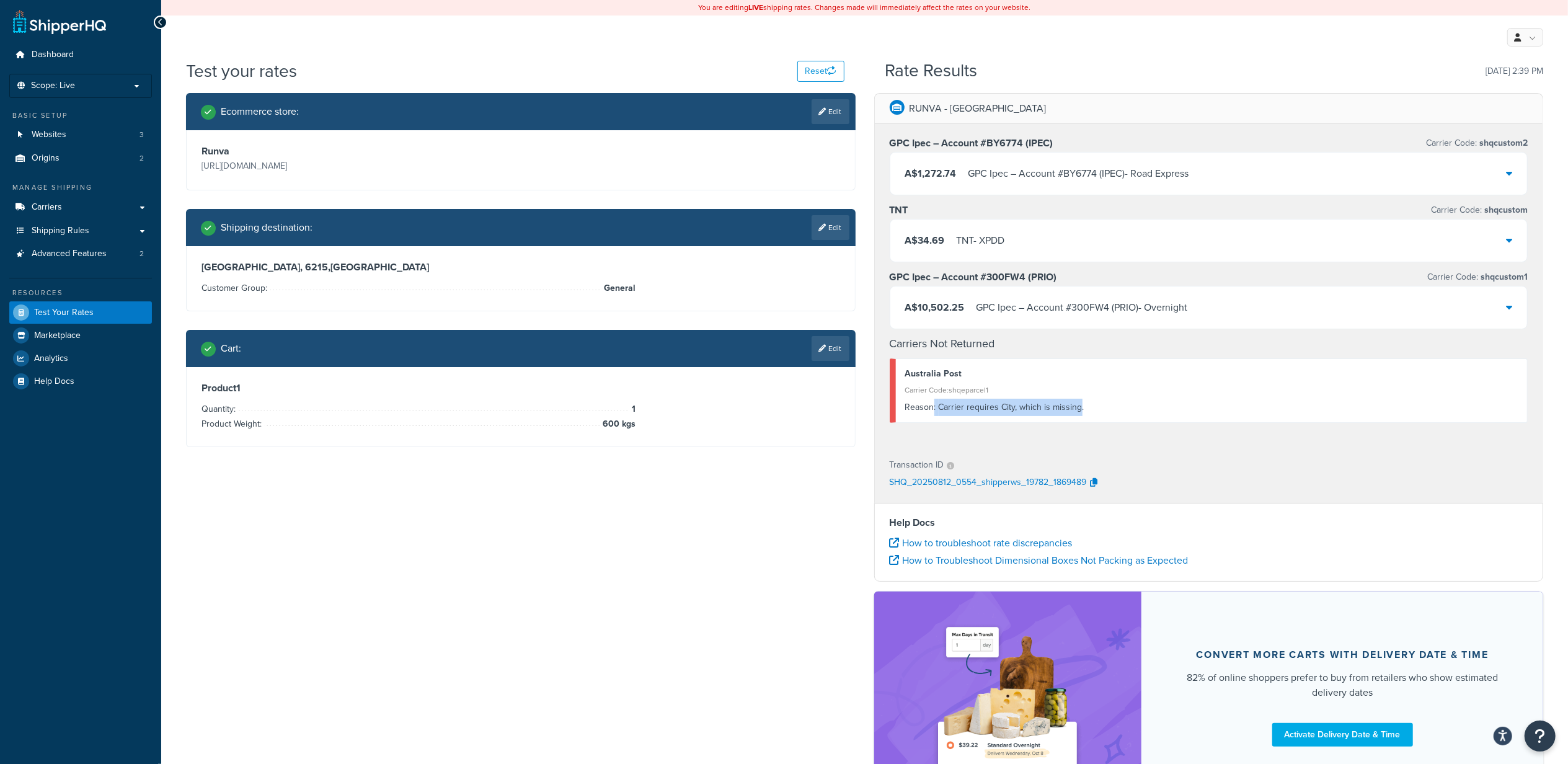
drag, startPoint x: 931, startPoint y: 413, endPoint x: 1077, endPoint y: 417, distance: 146.1
click at [1077, 416] on div "Reason: Carrier requires City, which is missing." at bounding box center [1212, 407] width 613 height 18
drag, startPoint x: 1077, startPoint y: 417, endPoint x: 955, endPoint y: 405, distance: 122.6
click at [955, 405] on div "Reason: Carrier requires City, which is missing." at bounding box center [1212, 407] width 613 height 18
drag, startPoint x: 953, startPoint y: 395, endPoint x: 992, endPoint y: 395, distance: 39.0
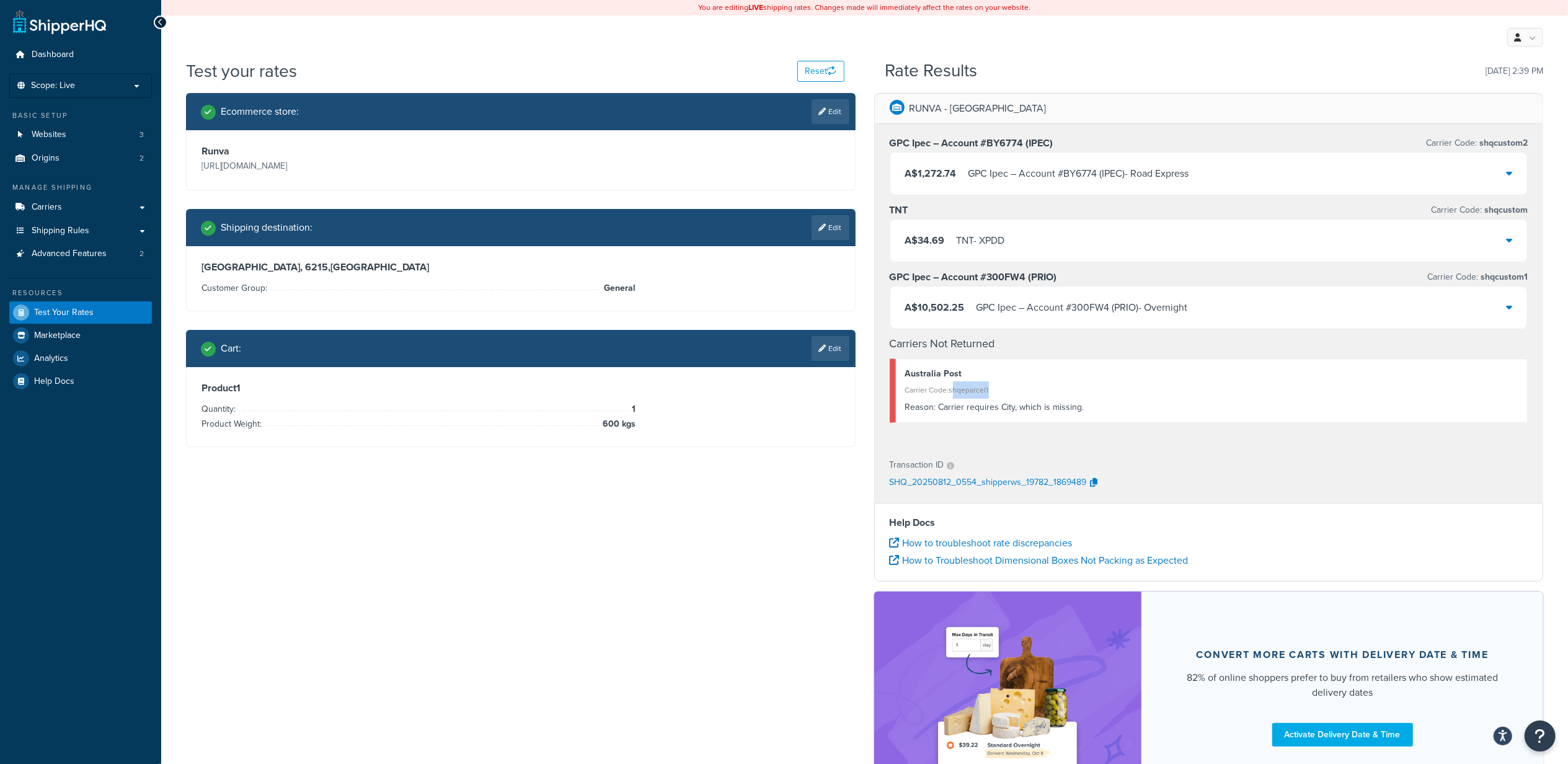
click at [992, 395] on div "Carrier Code: shqeparcel1" at bounding box center [1212, 390] width 613 height 18
drag, startPoint x: 992, startPoint y: 395, endPoint x: 1093, endPoint y: 405, distance: 101.5
click at [1093, 405] on div "Reason: Carrier requires City, which is missing." at bounding box center [1212, 407] width 613 height 18
drag, startPoint x: 1093, startPoint y: 405, endPoint x: 990, endPoint y: 413, distance: 103.3
click at [990, 413] on div "Reason: Carrier requires City, which is missing." at bounding box center [1212, 407] width 613 height 18
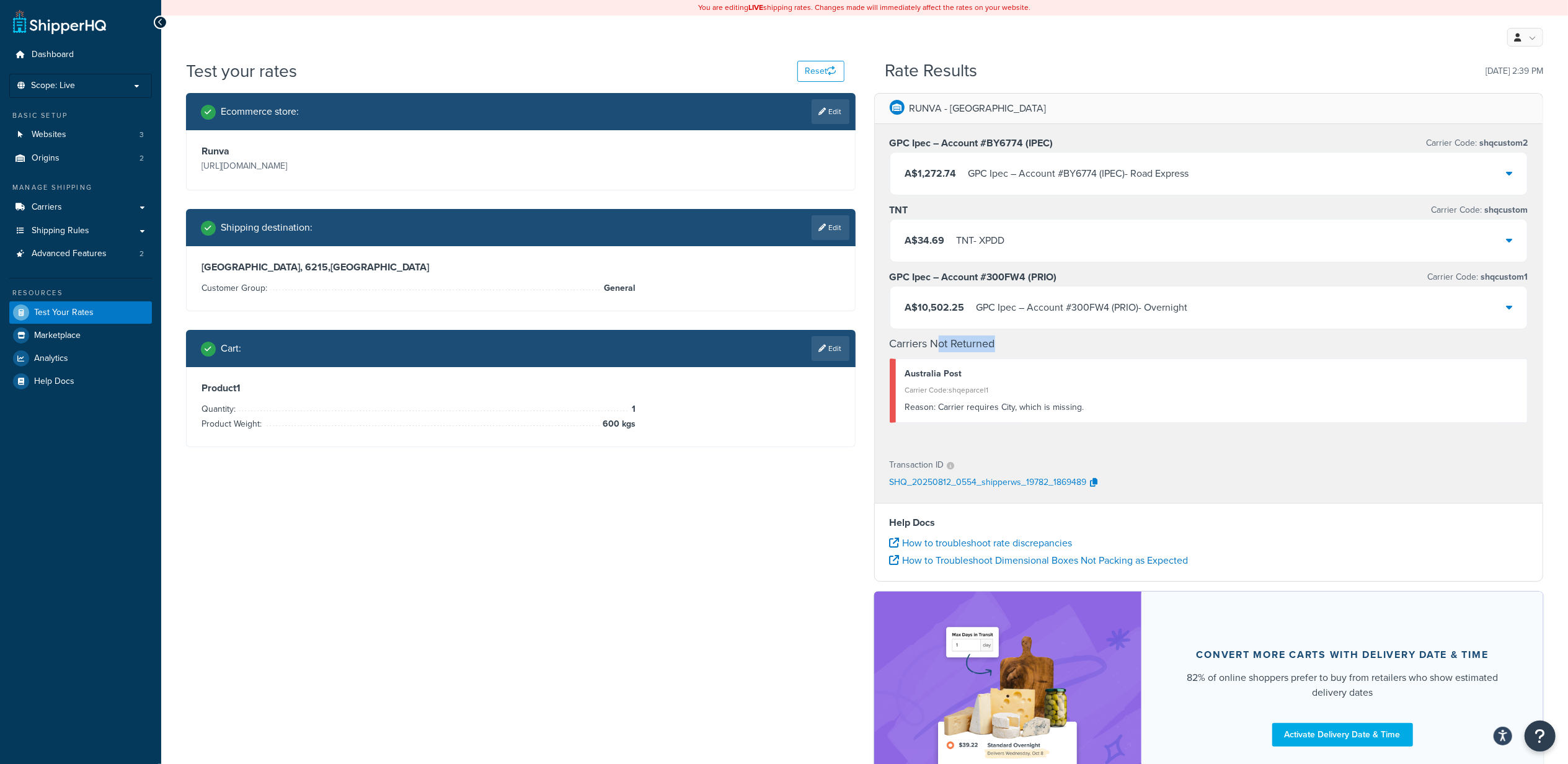
drag, startPoint x: 942, startPoint y: 341, endPoint x: 1012, endPoint y: 345, distance: 70.1
click at [1012, 345] on h4 "Carriers Not Returned" at bounding box center [1209, 344] width 639 height 17
drag, startPoint x: 1012, startPoint y: 345, endPoint x: 971, endPoint y: 433, distance: 97.1
click at [971, 433] on div "GPC Ipec – Account #BY6774 (IPEC) Carrier Code: shqcustom2 A$1,272.74 GPC Ipec …" at bounding box center [1209, 286] width 668 height 322
click at [824, 221] on link "Edit" at bounding box center [831, 228] width 38 height 25
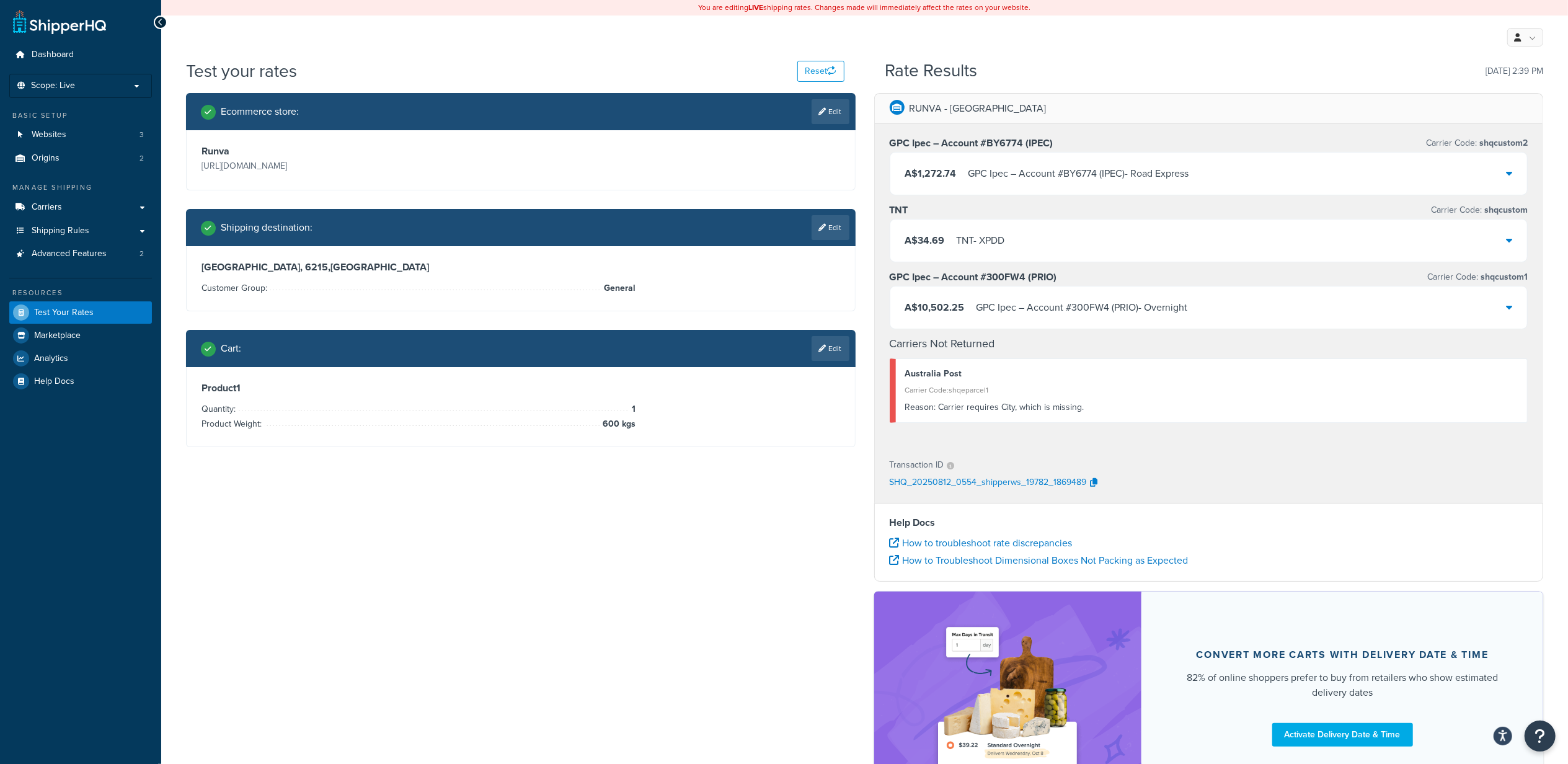
select select "AU"
select select "WA"
select select "General"
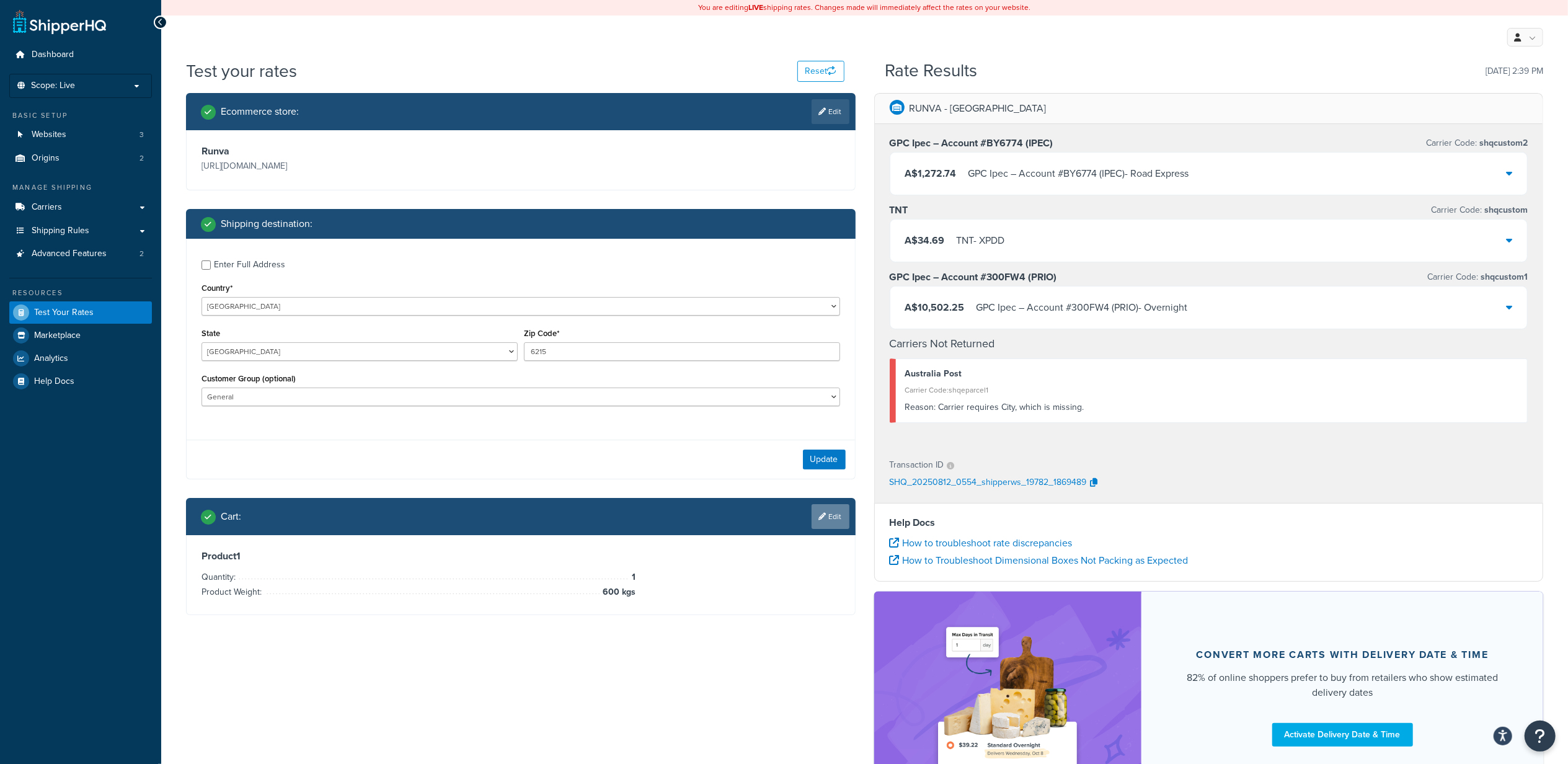
click at [826, 516] on link "Edit" at bounding box center [831, 517] width 38 height 25
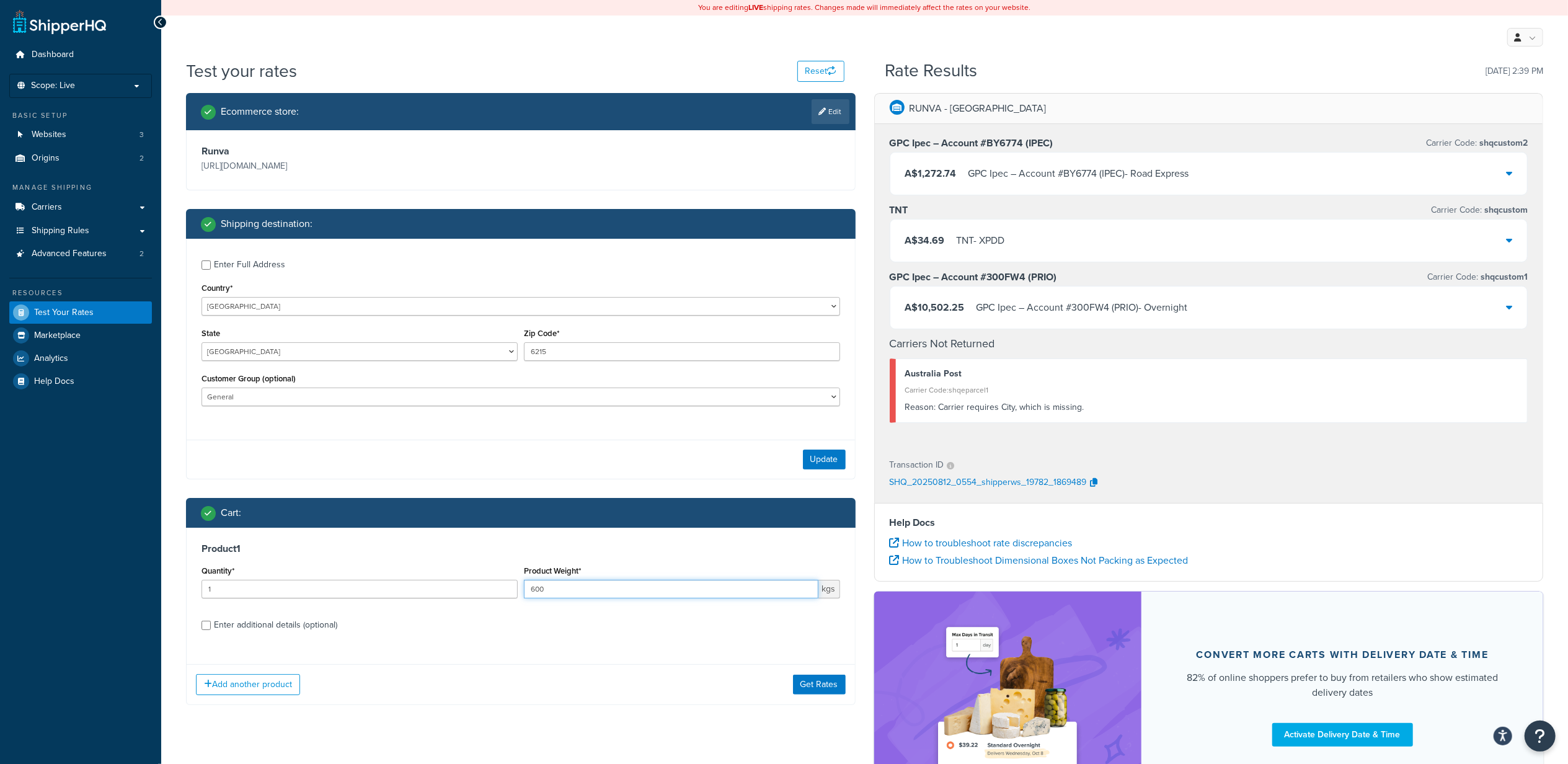
click at [598, 586] on input "600" at bounding box center [671, 589] width 295 height 18
type input "6"
type input "100"
click at [802, 680] on button "Get Rates" at bounding box center [819, 685] width 53 height 20
